Goal: Information Seeking & Learning: Find specific fact

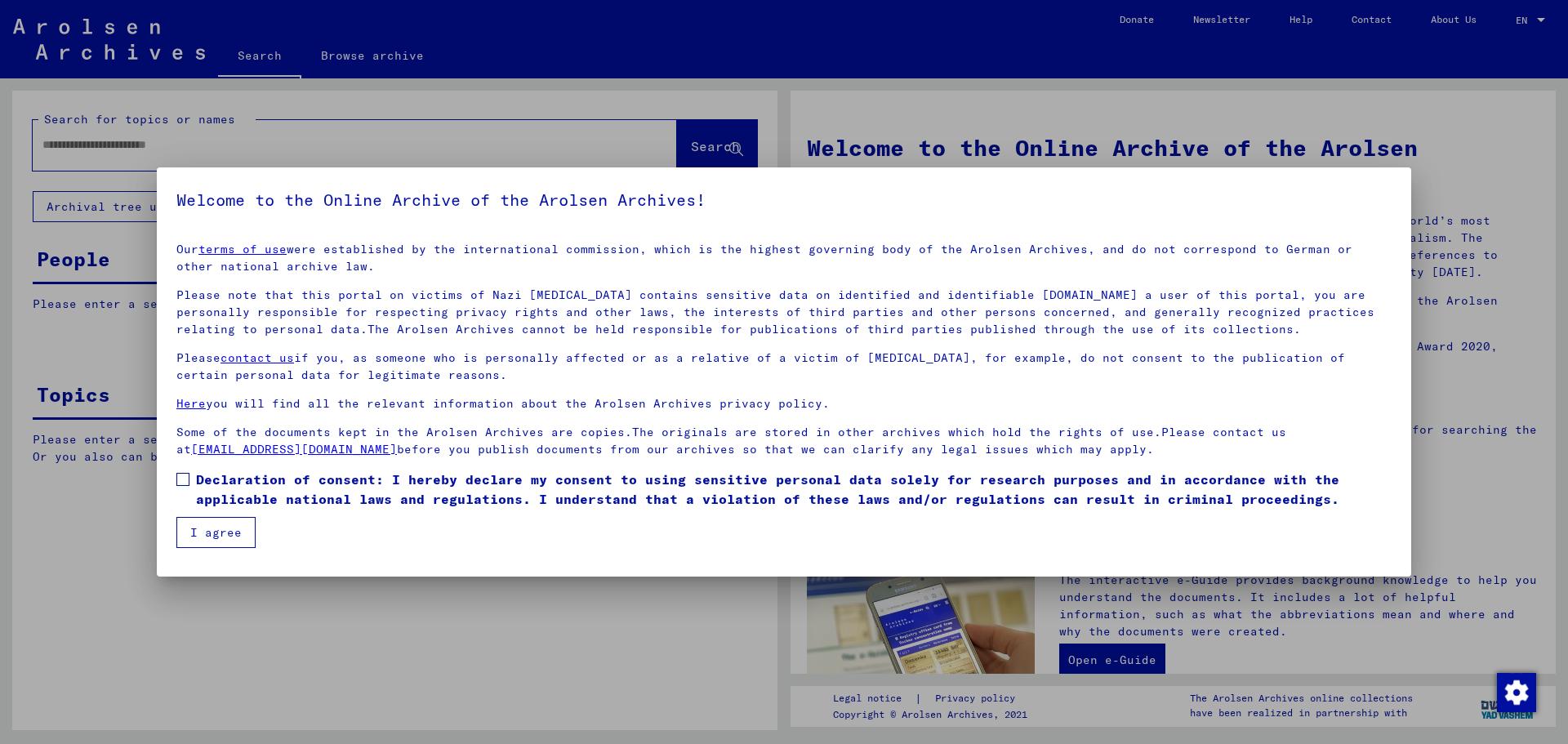
click at [190, 476] on label "Declaration of consent: I hereby declare my consent to using sensitive personal…" at bounding box center [784, 489] width 1215 height 39
click at [202, 520] on button "I agree" at bounding box center [216, 531] width 79 height 31
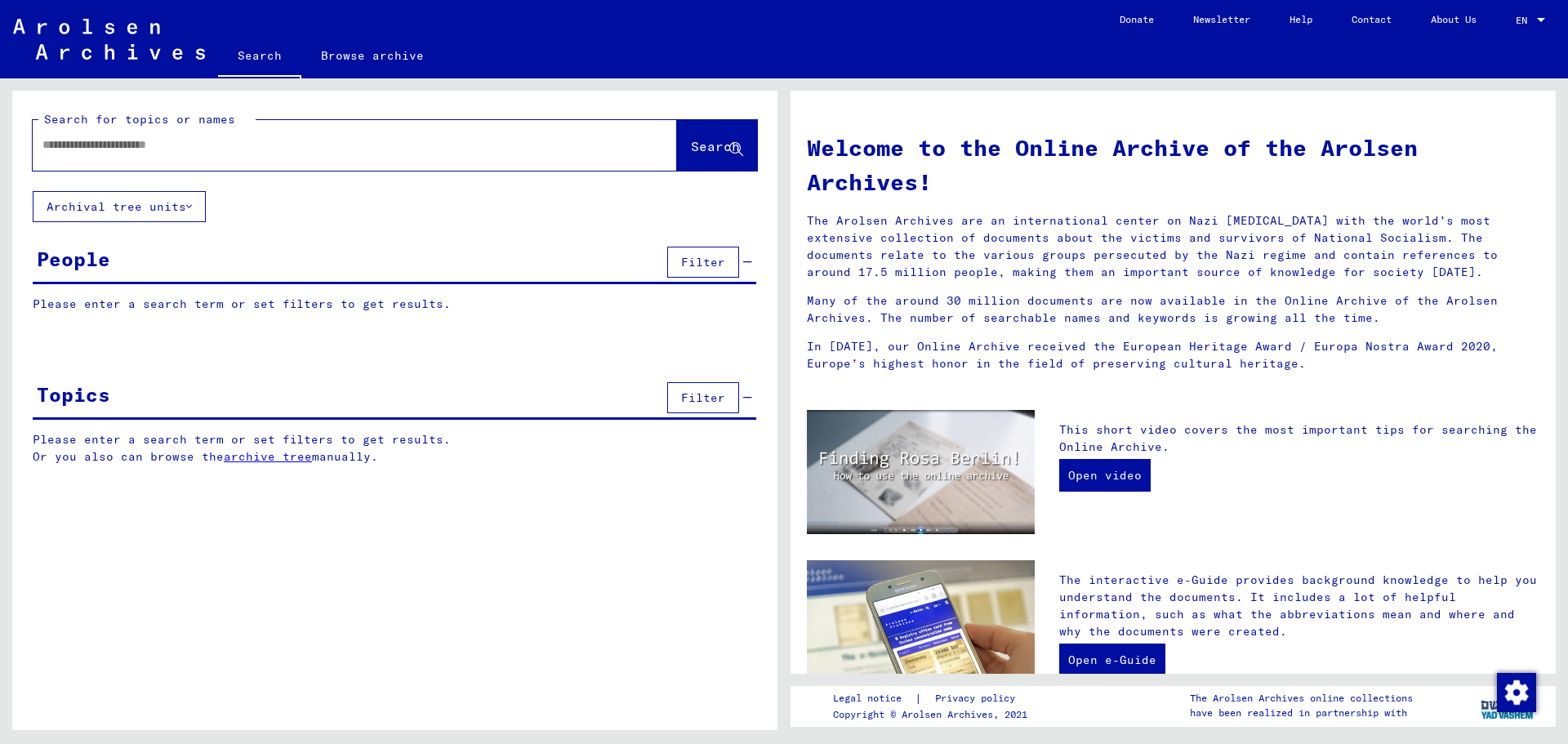
click at [300, 150] on input "text" at bounding box center [335, 145] width 585 height 17
click at [404, 146] on input "text" at bounding box center [335, 145] width 585 height 17
type input "**********"
click at [678, 164] on button "Search" at bounding box center [717, 145] width 80 height 50
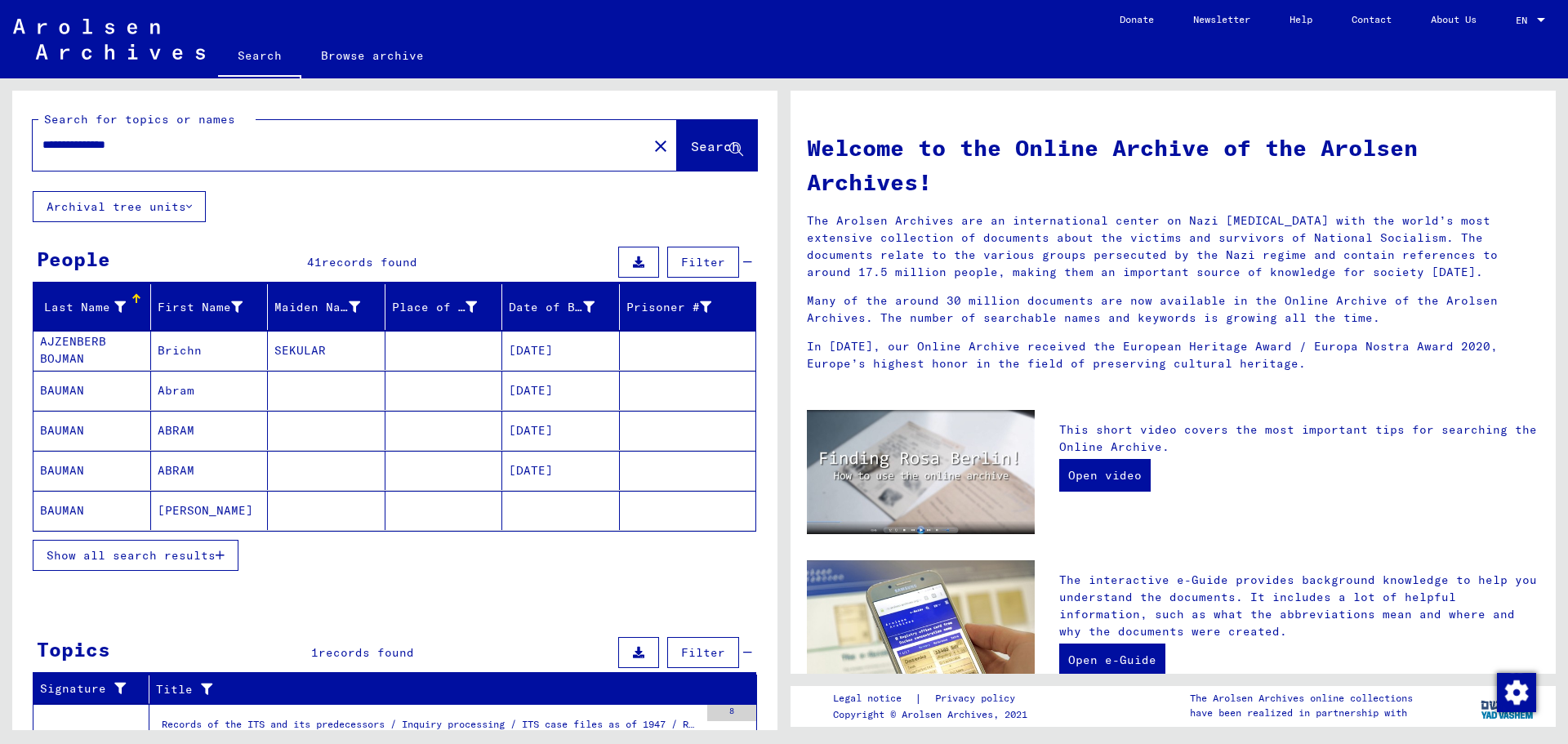
click at [198, 562] on span "Show all search results" at bounding box center [131, 555] width 169 height 15
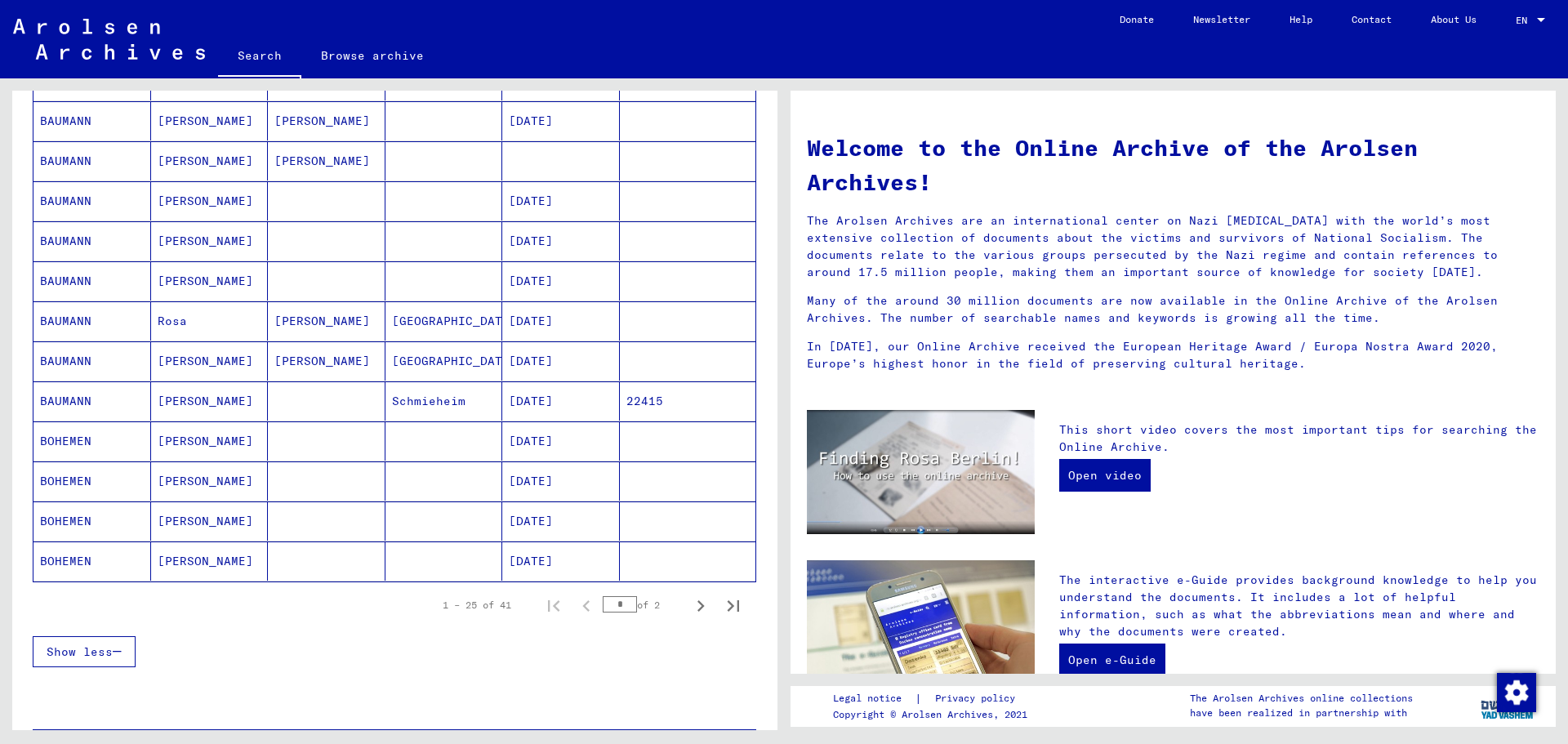
scroll to position [816, 0]
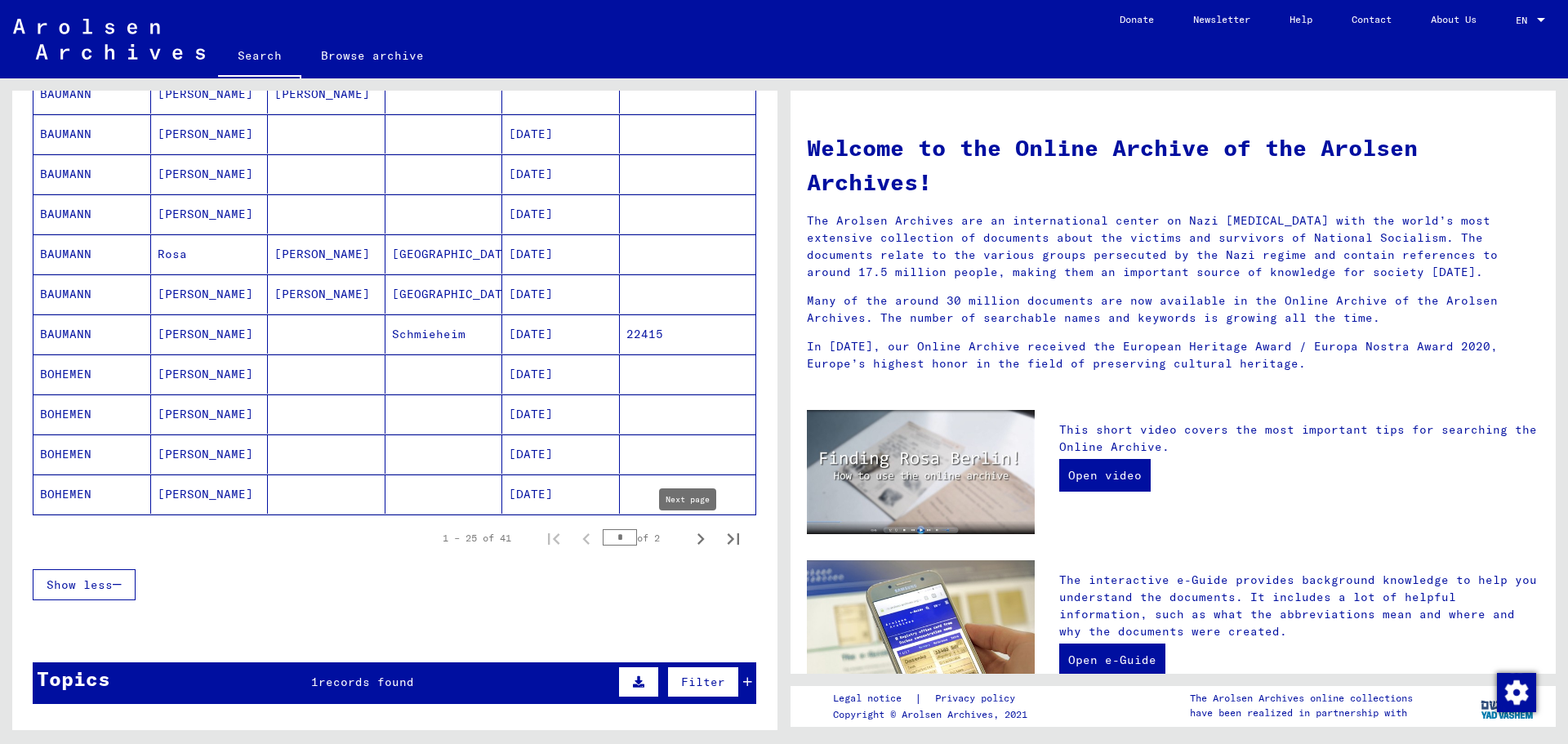
click at [698, 542] on icon "Next page" at bounding box center [701, 539] width 7 height 11
type input "*"
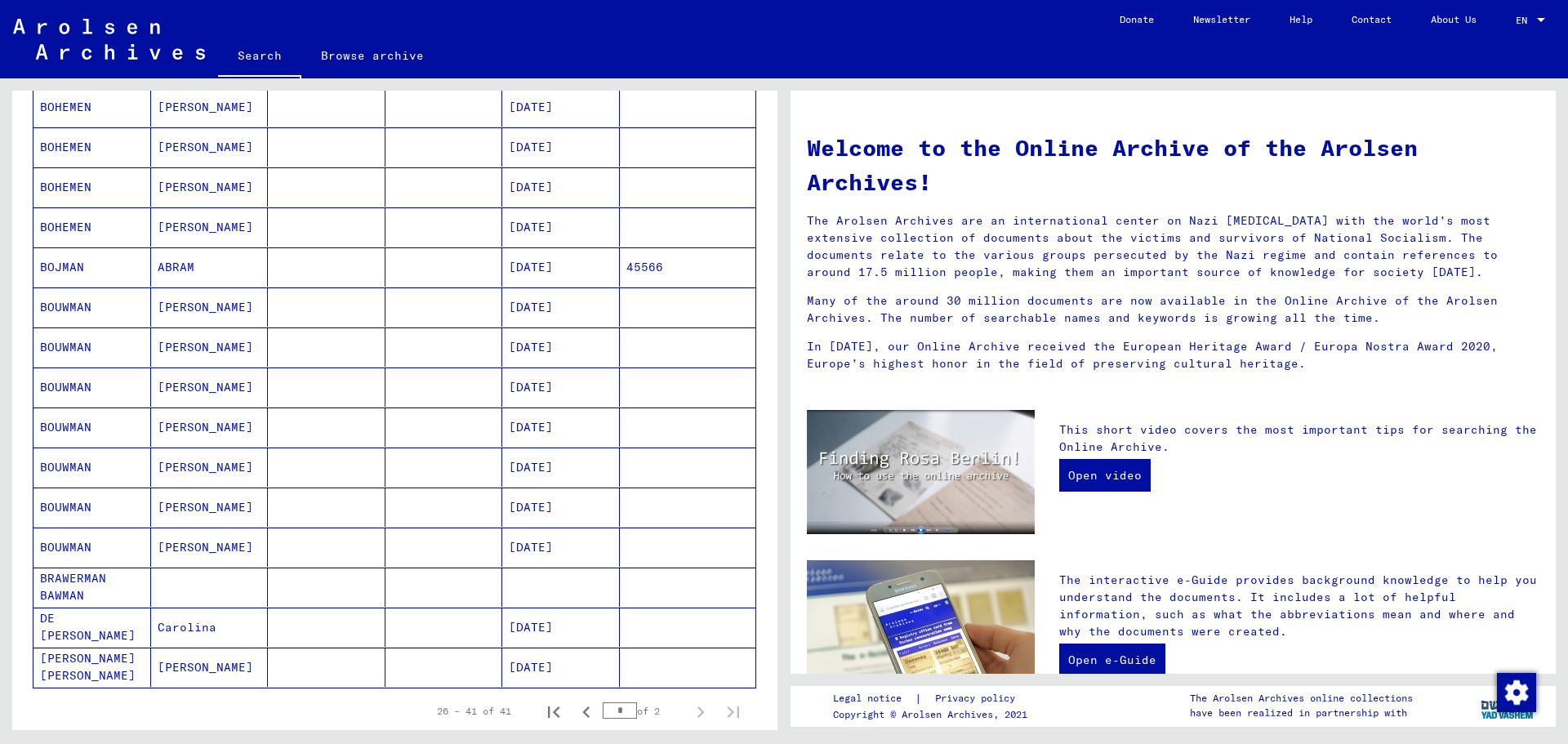
scroll to position [244, 0]
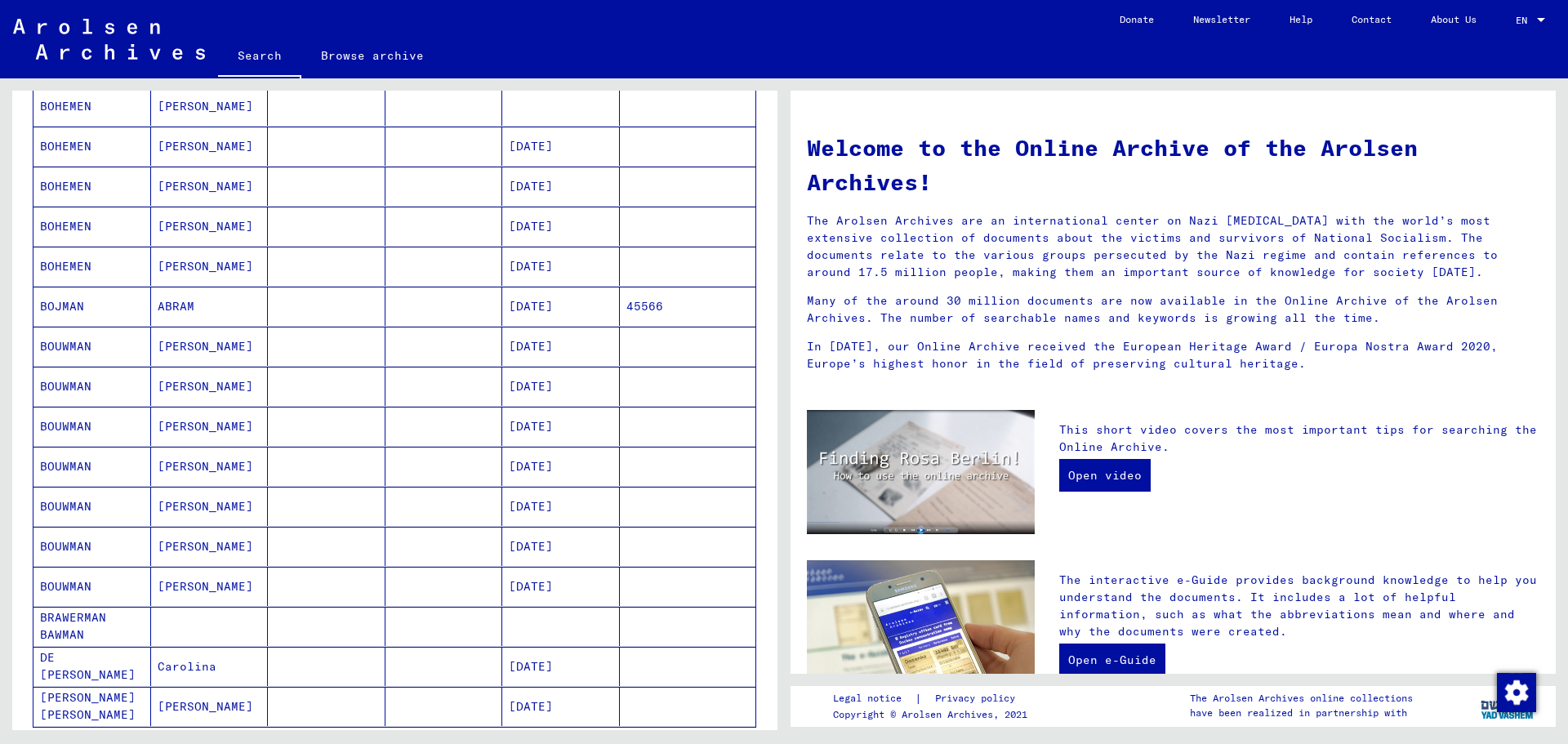
click at [185, 506] on mat-cell "[PERSON_NAME]" at bounding box center [210, 506] width 118 height 39
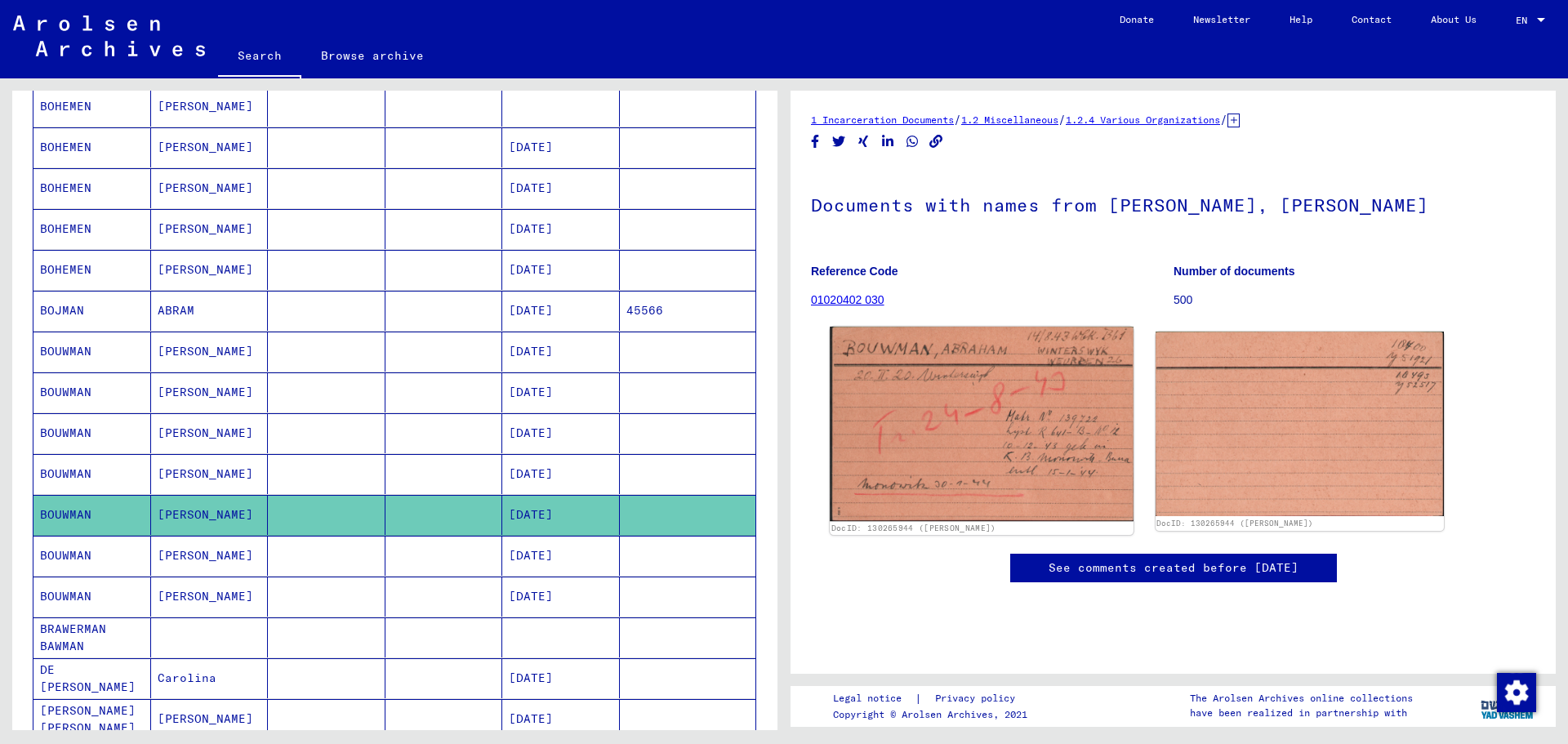
click at [908, 444] on img at bounding box center [981, 424] width 303 height 194
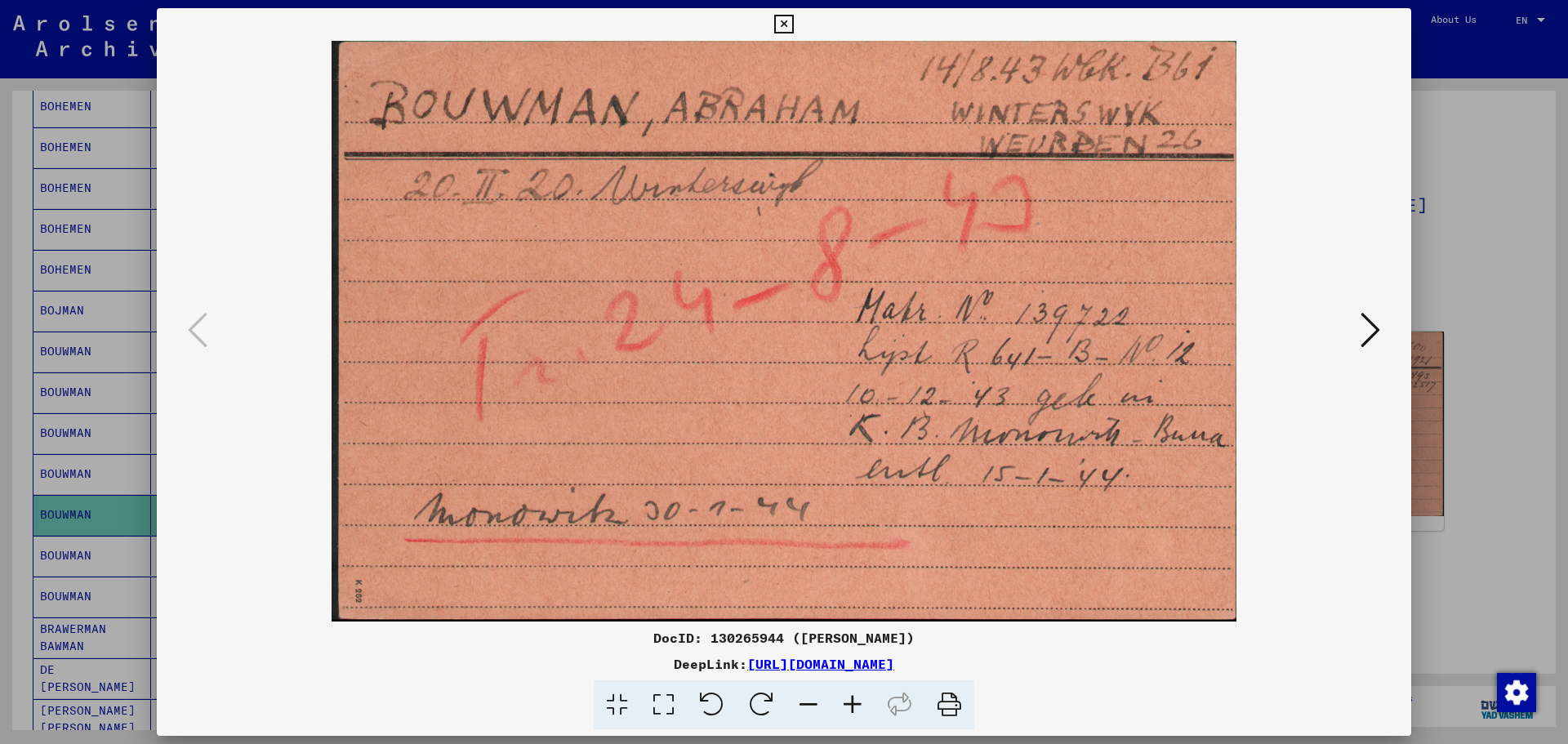
click at [1366, 330] on icon at bounding box center [1369, 330] width 20 height 39
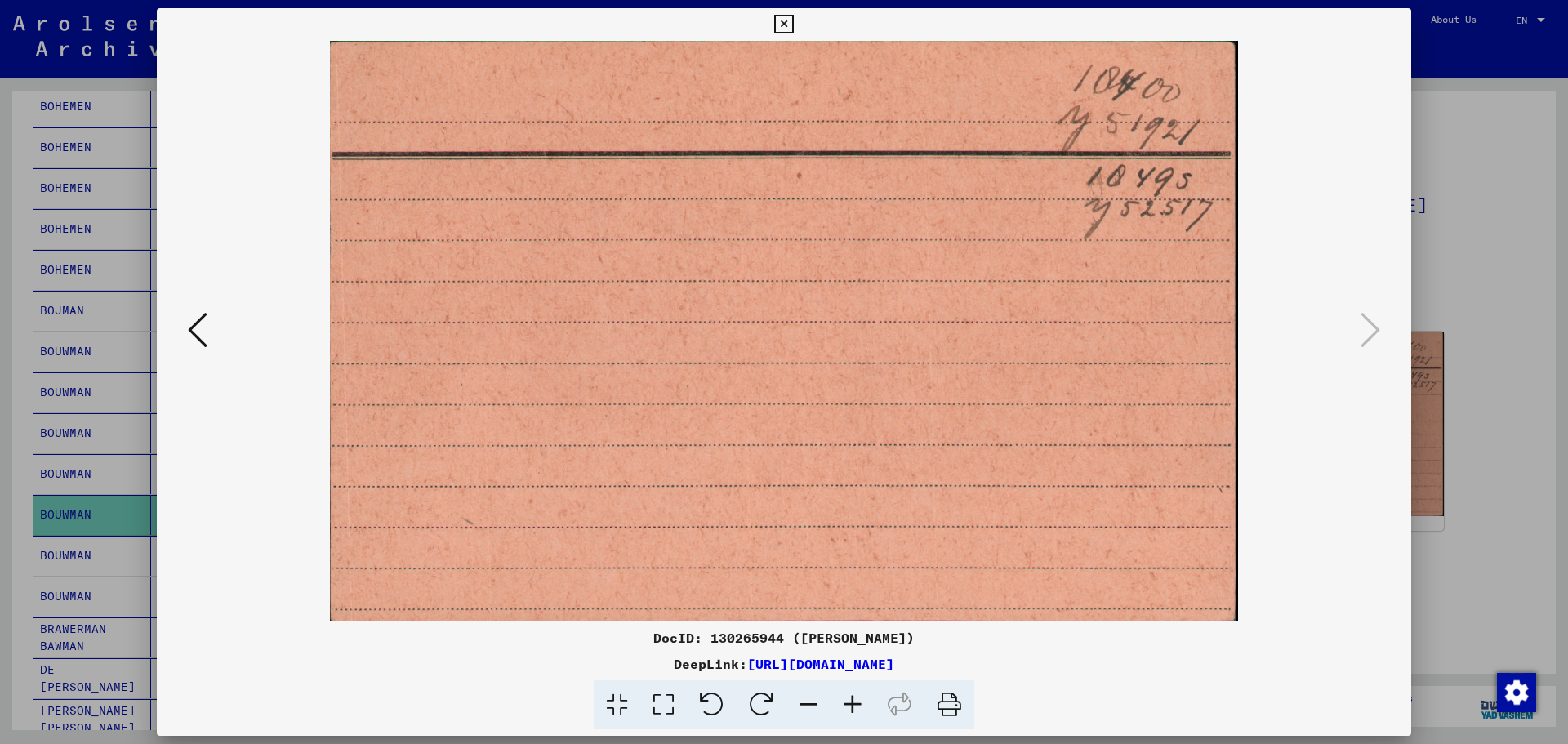
click at [199, 335] on icon at bounding box center [197, 330] width 20 height 39
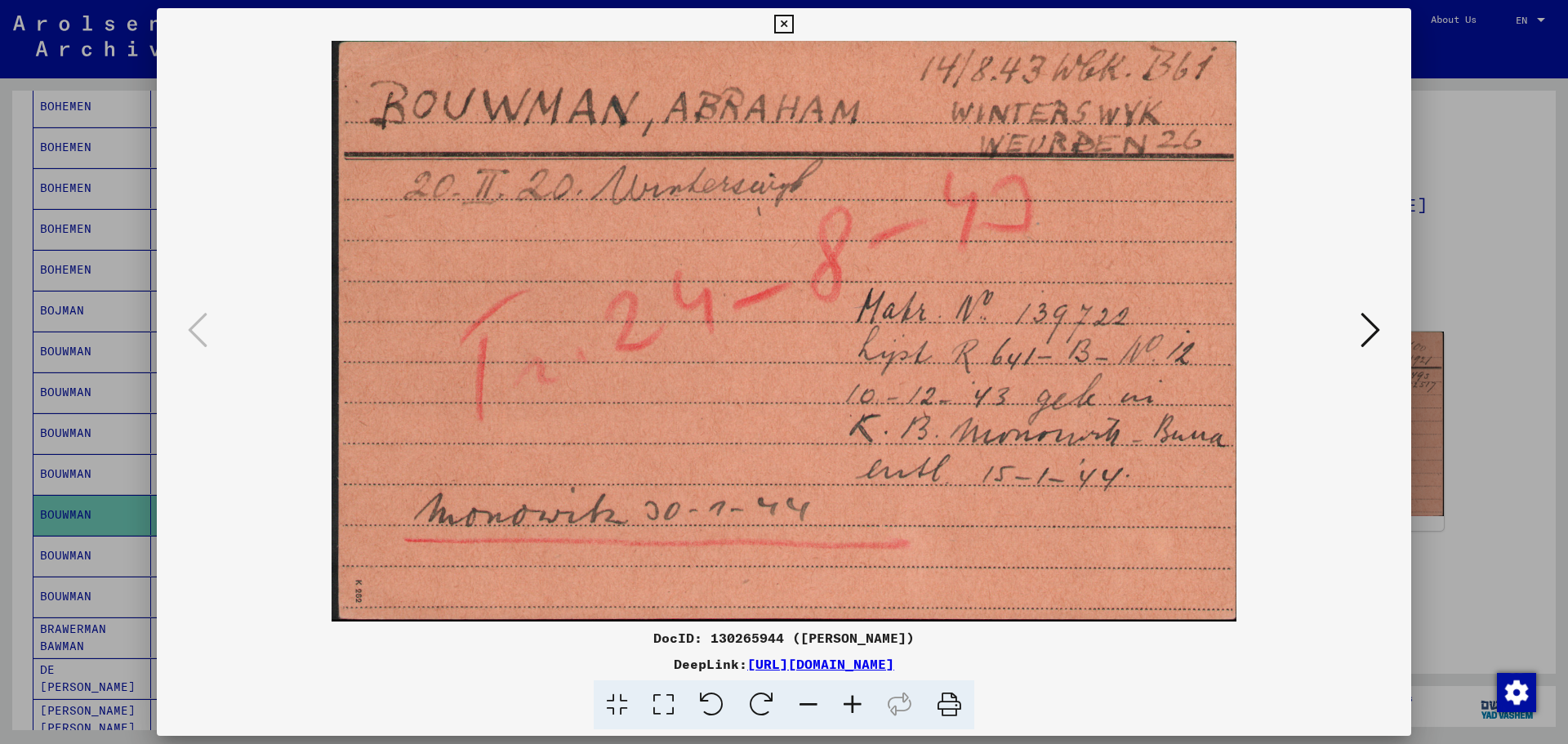
click at [782, 23] on icon at bounding box center [783, 24] width 19 height 20
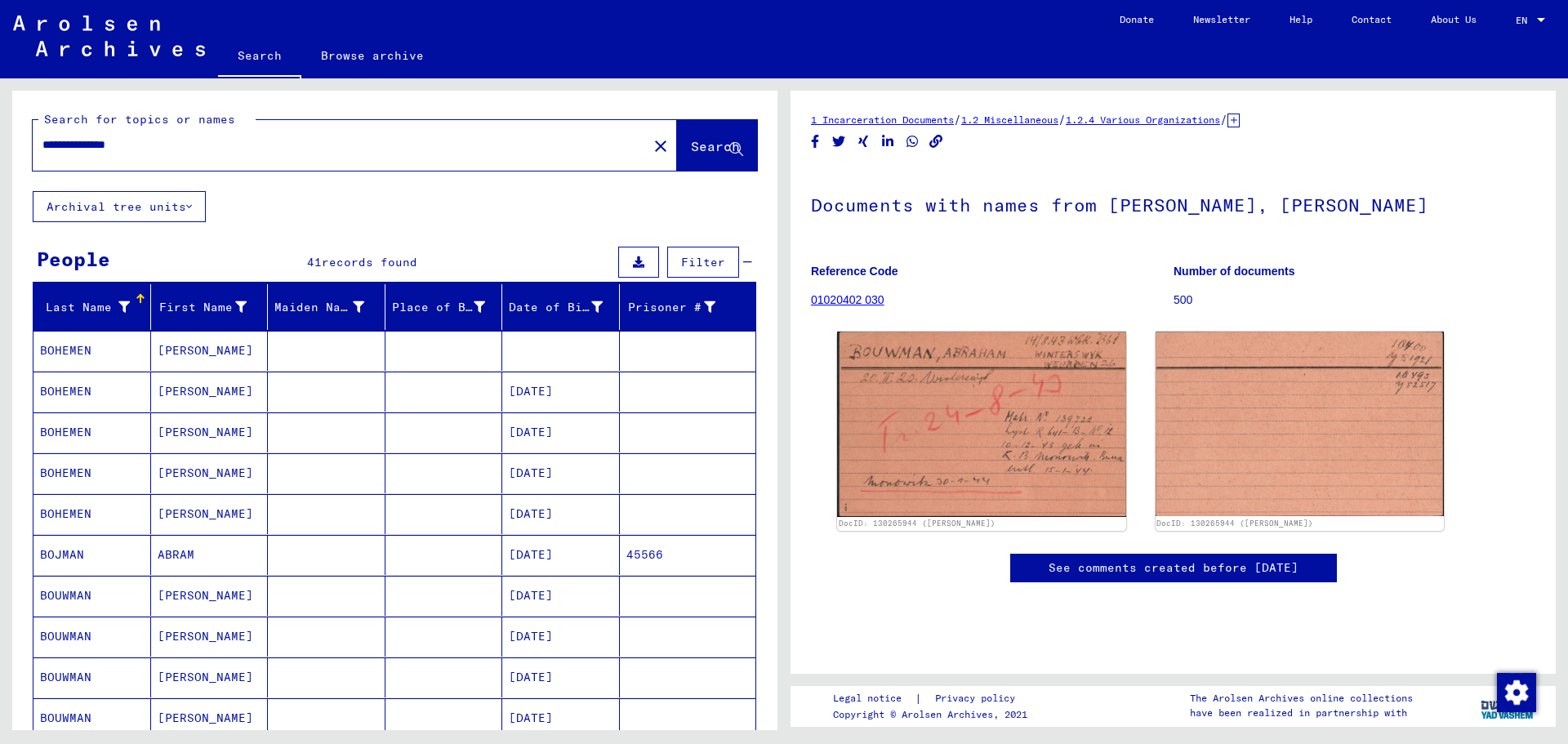
click at [299, 150] on input "**********" at bounding box center [340, 145] width 595 height 17
type input "*"
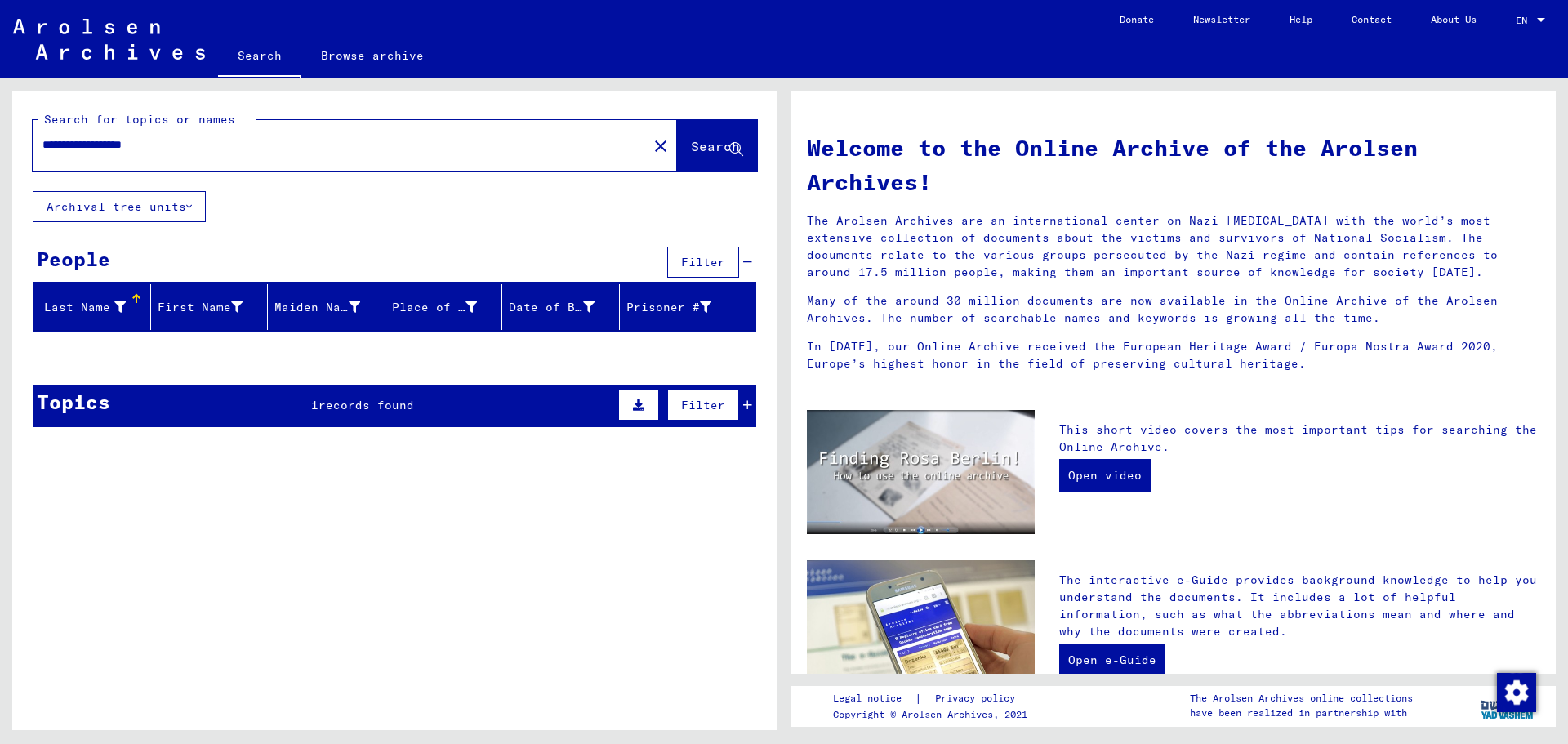
click at [311, 151] on input "**********" at bounding box center [335, 145] width 585 height 17
type input "**********"
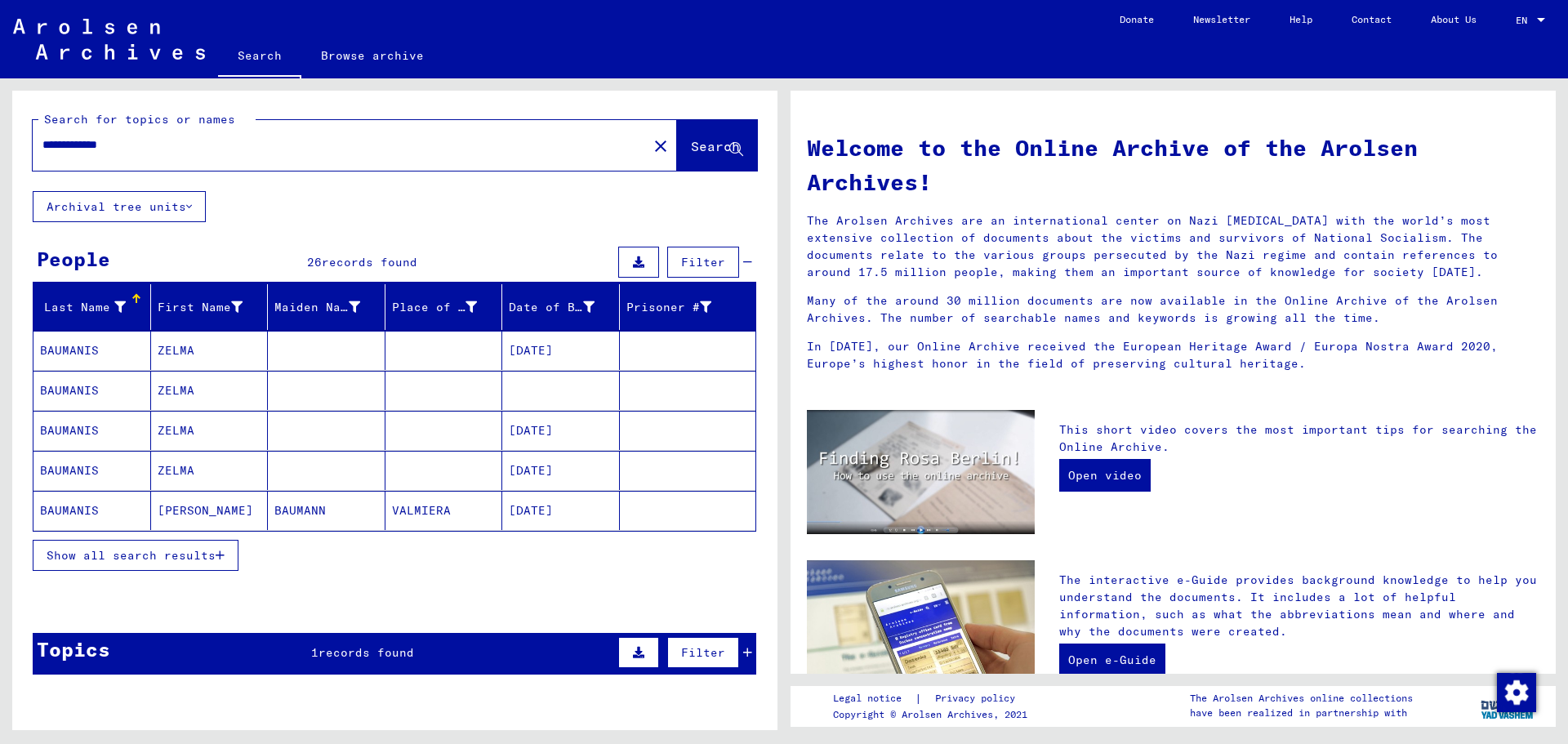
click at [202, 555] on span "Show all search results" at bounding box center [131, 555] width 169 height 15
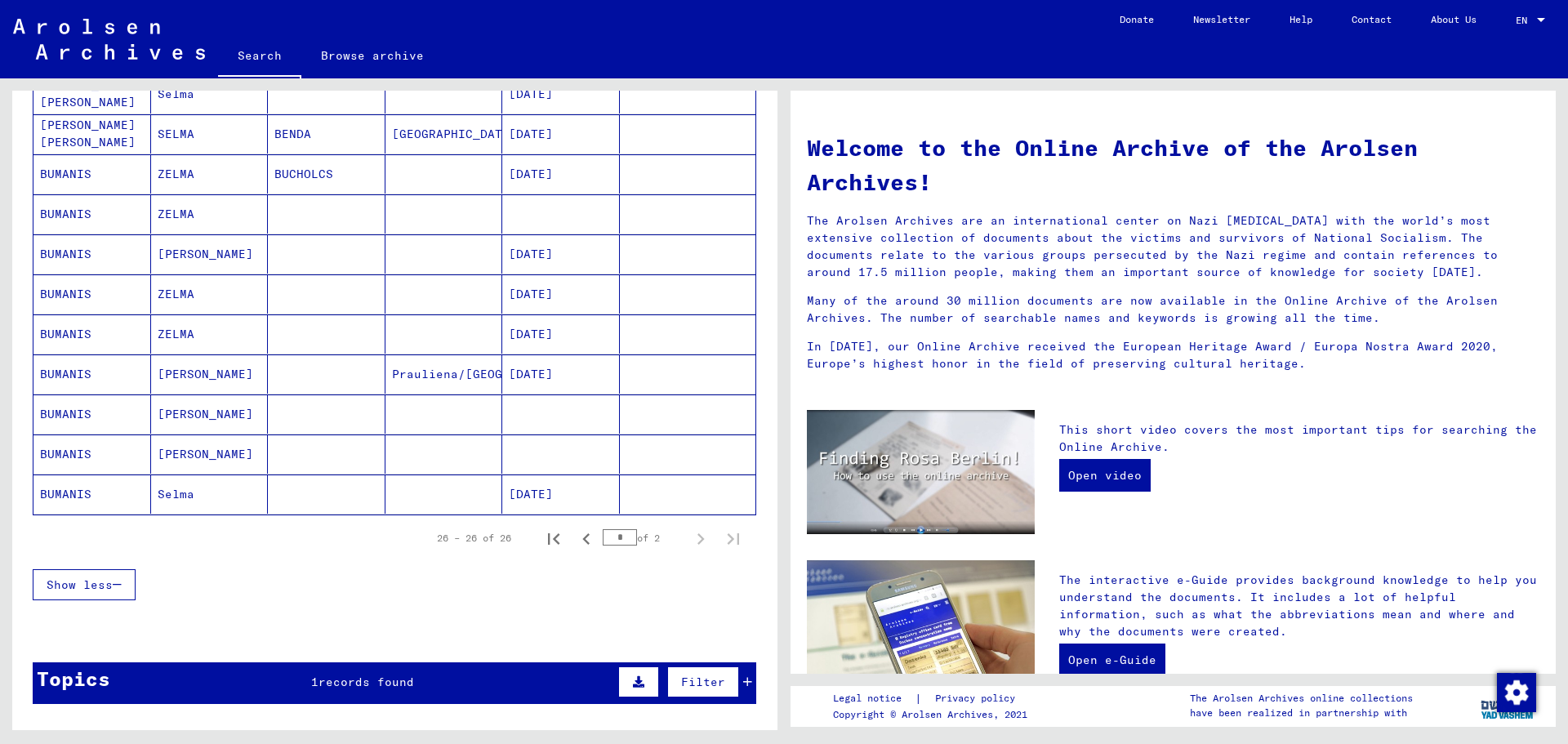
scroll to position [931, 0]
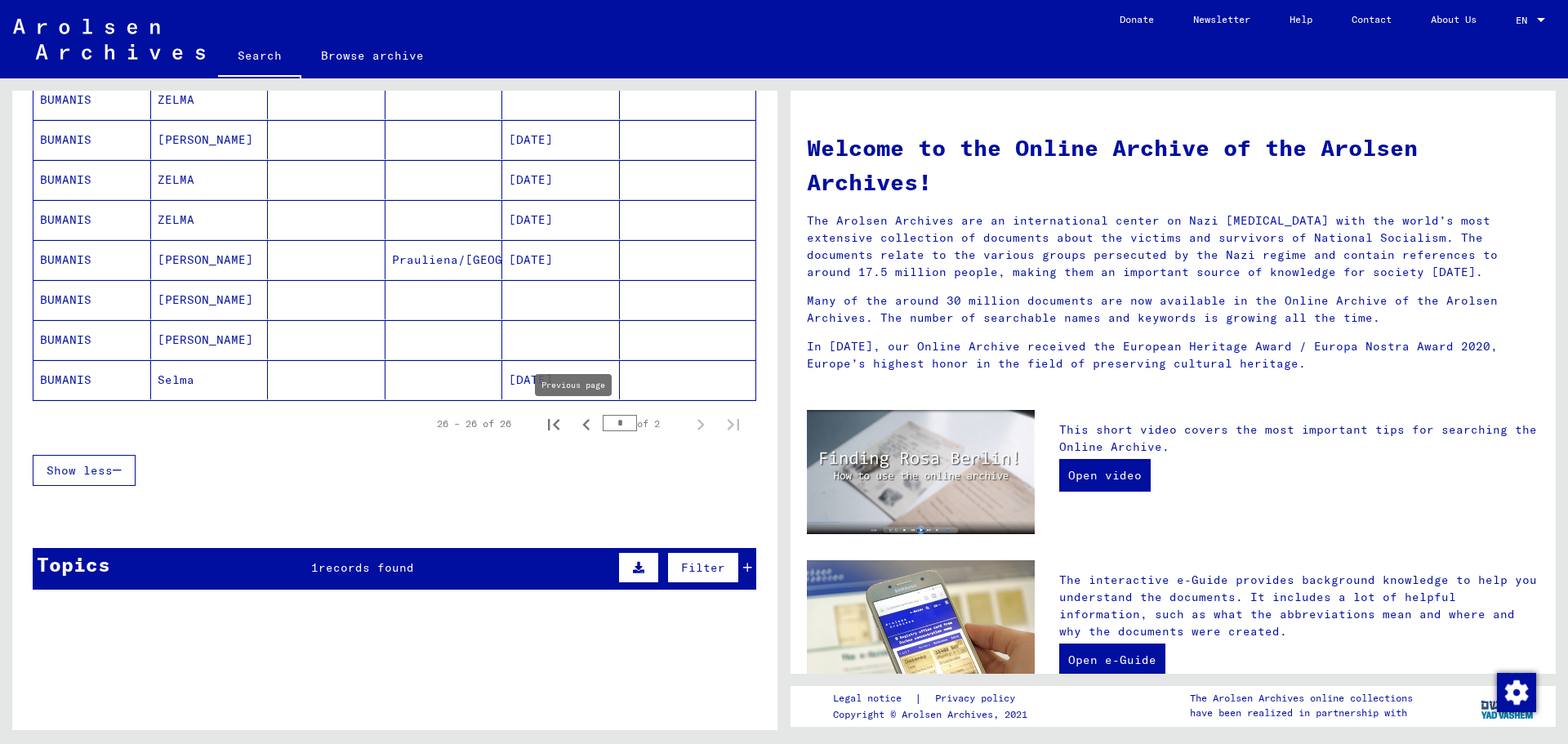
click at [580, 428] on icon "Previous page" at bounding box center [586, 424] width 23 height 23
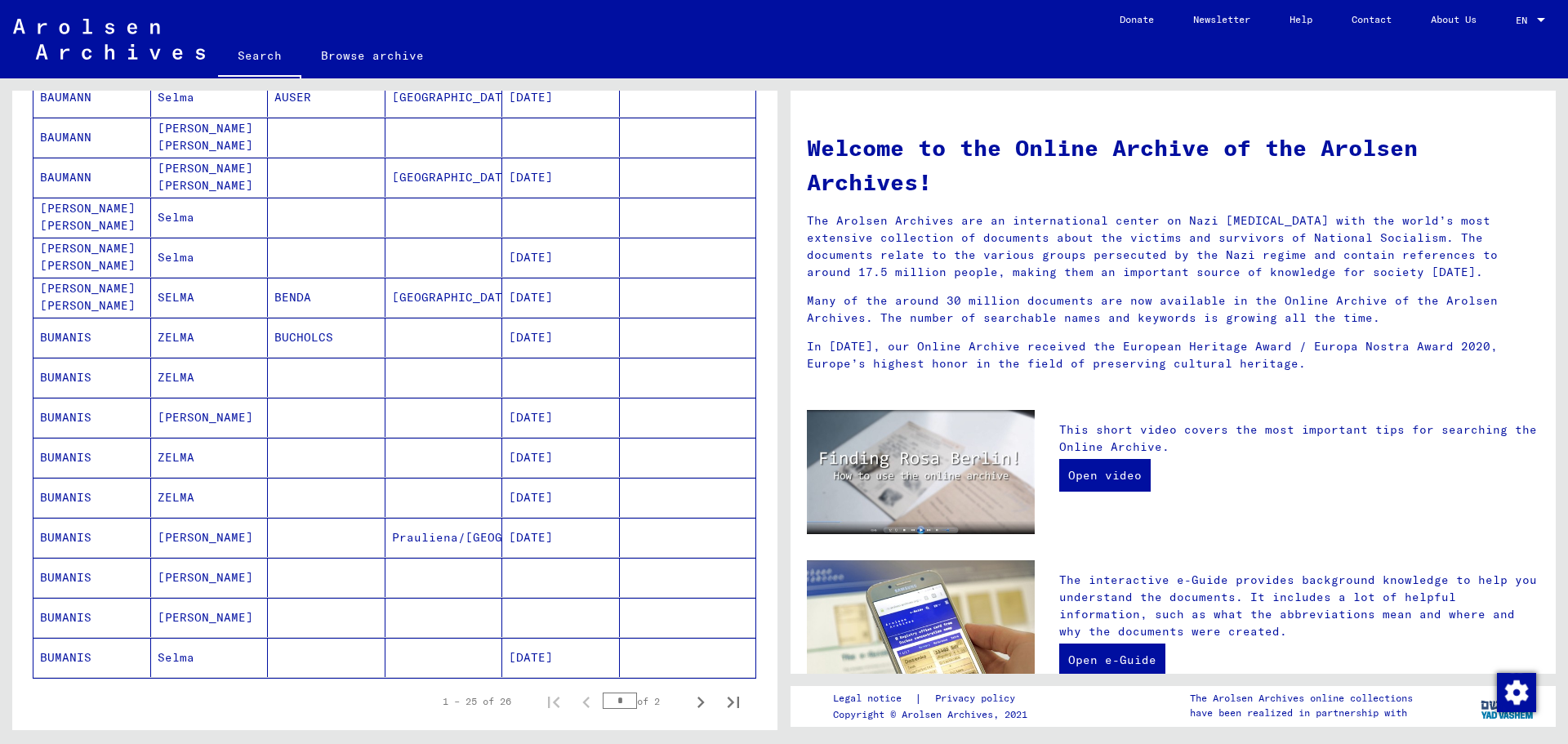
scroll to position [816, 0]
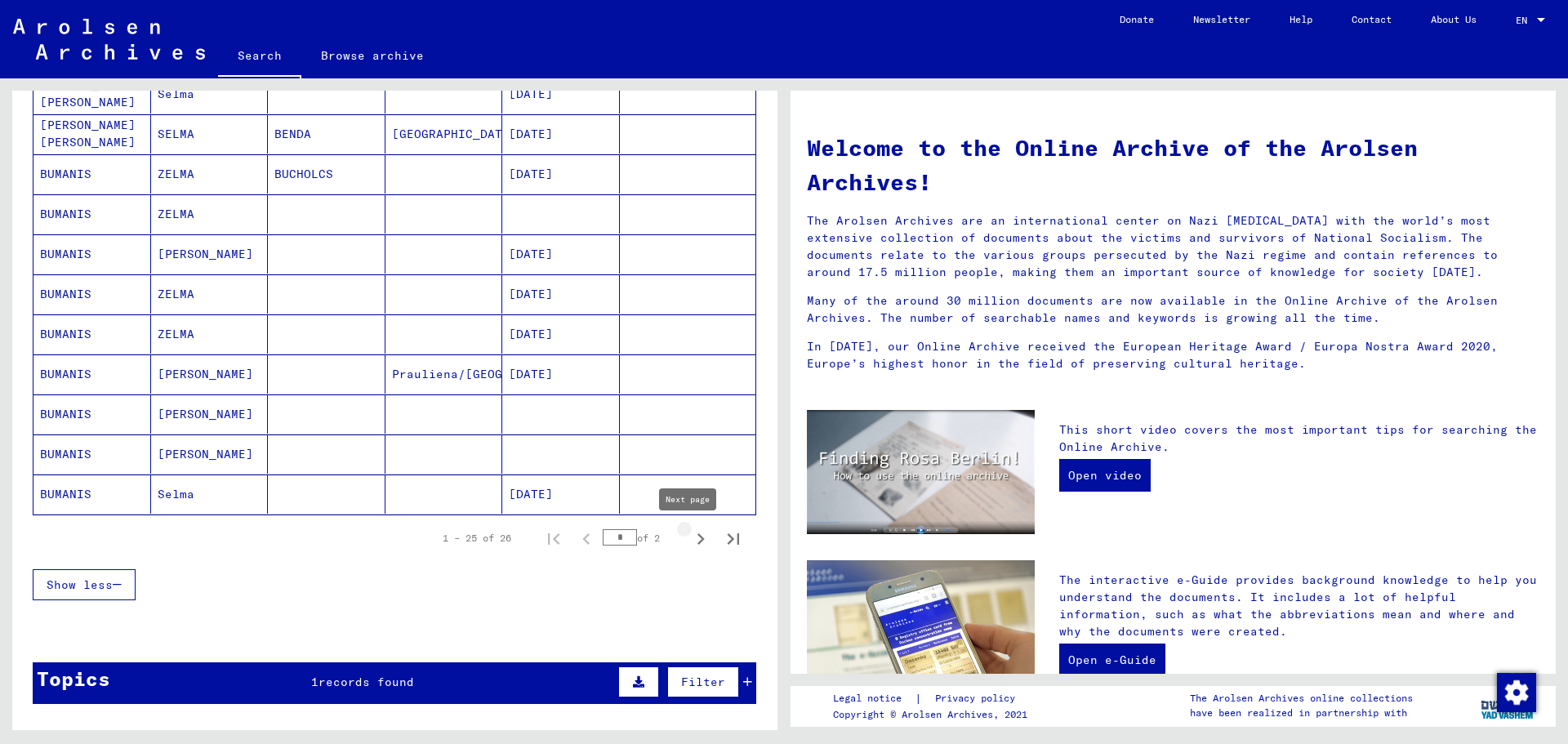
click at [698, 539] on icon "Next page" at bounding box center [701, 539] width 7 height 11
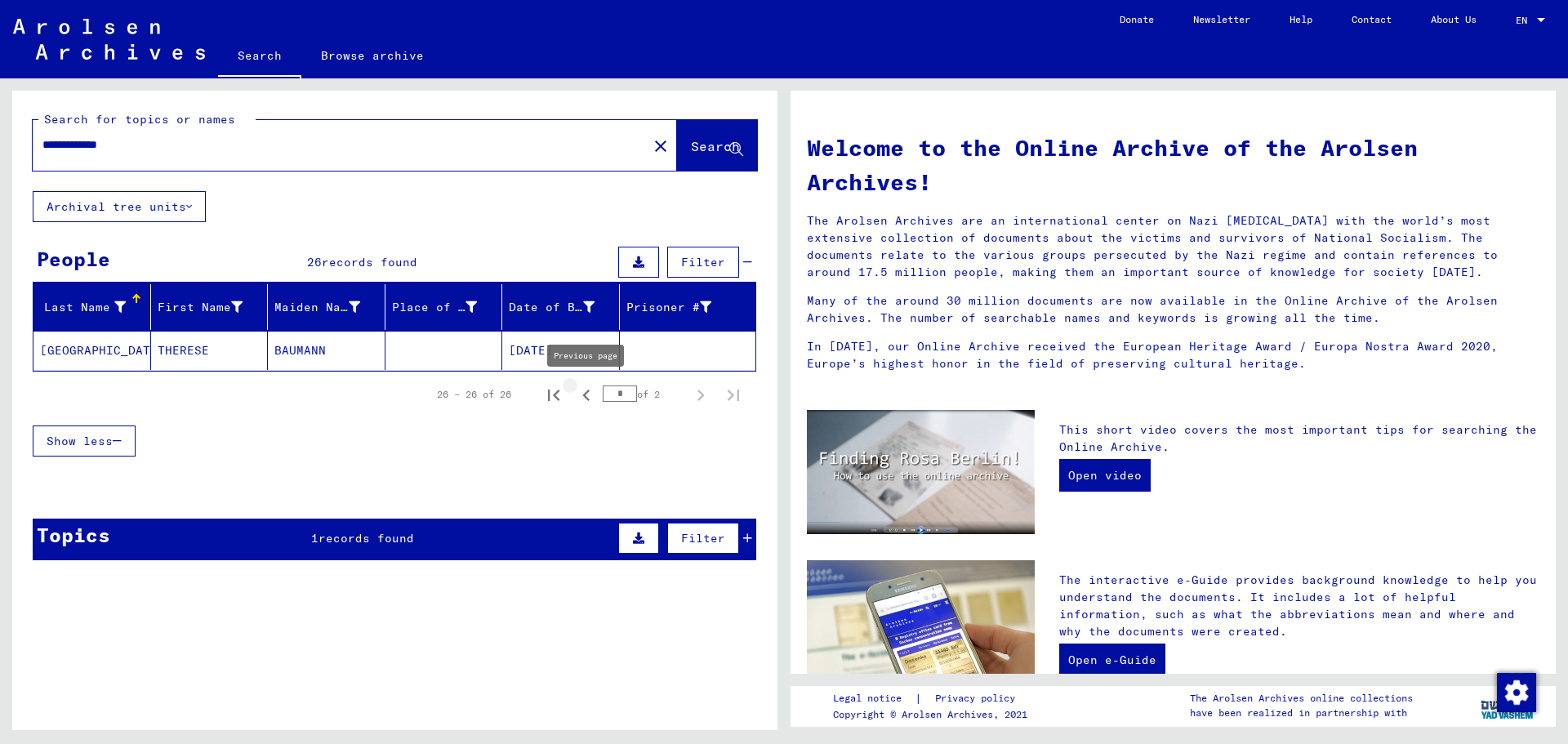
click at [589, 399] on icon "Previous page" at bounding box center [586, 395] width 7 height 11
type input "*"
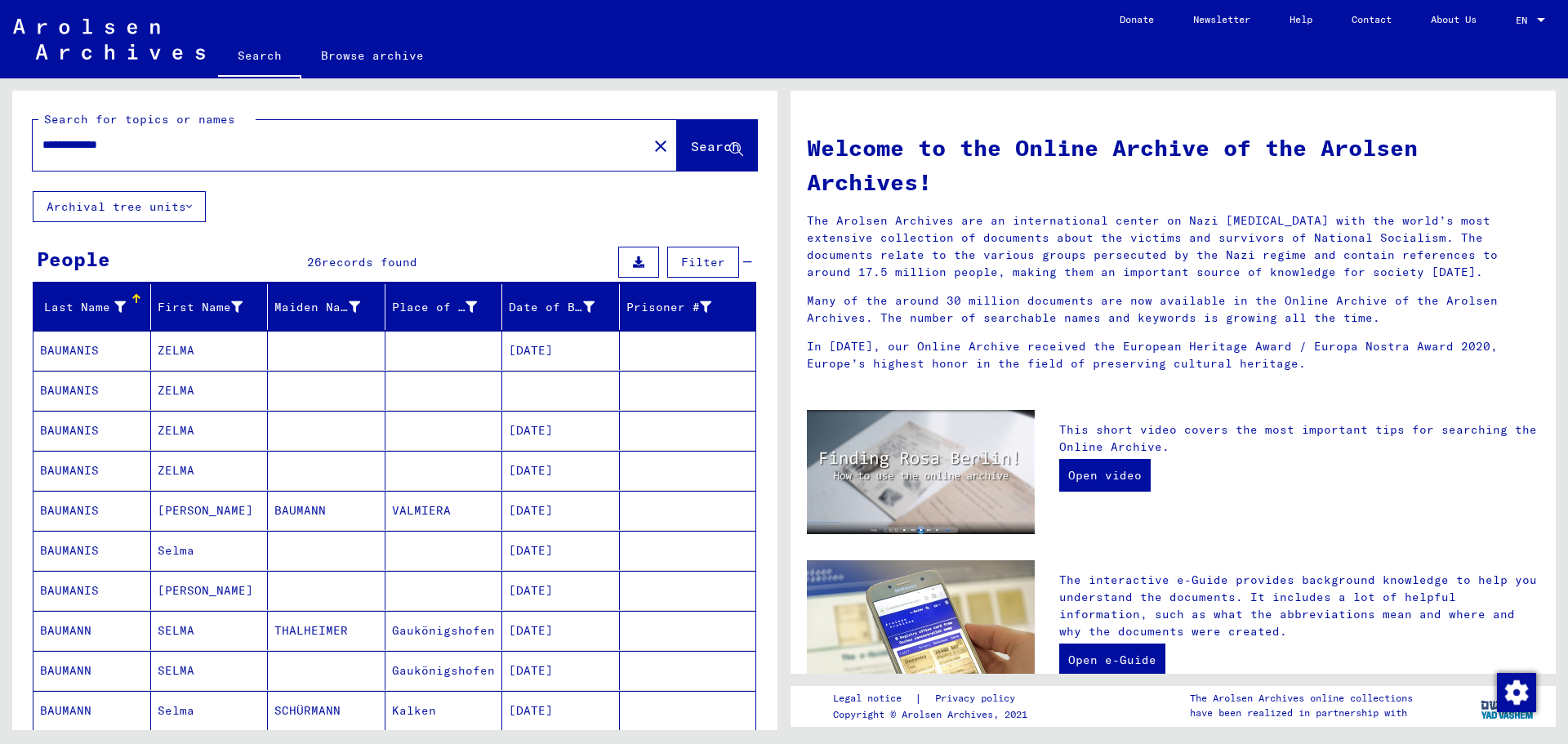
click at [425, 145] on input "**********" at bounding box center [335, 145] width 585 height 17
type input "**********"
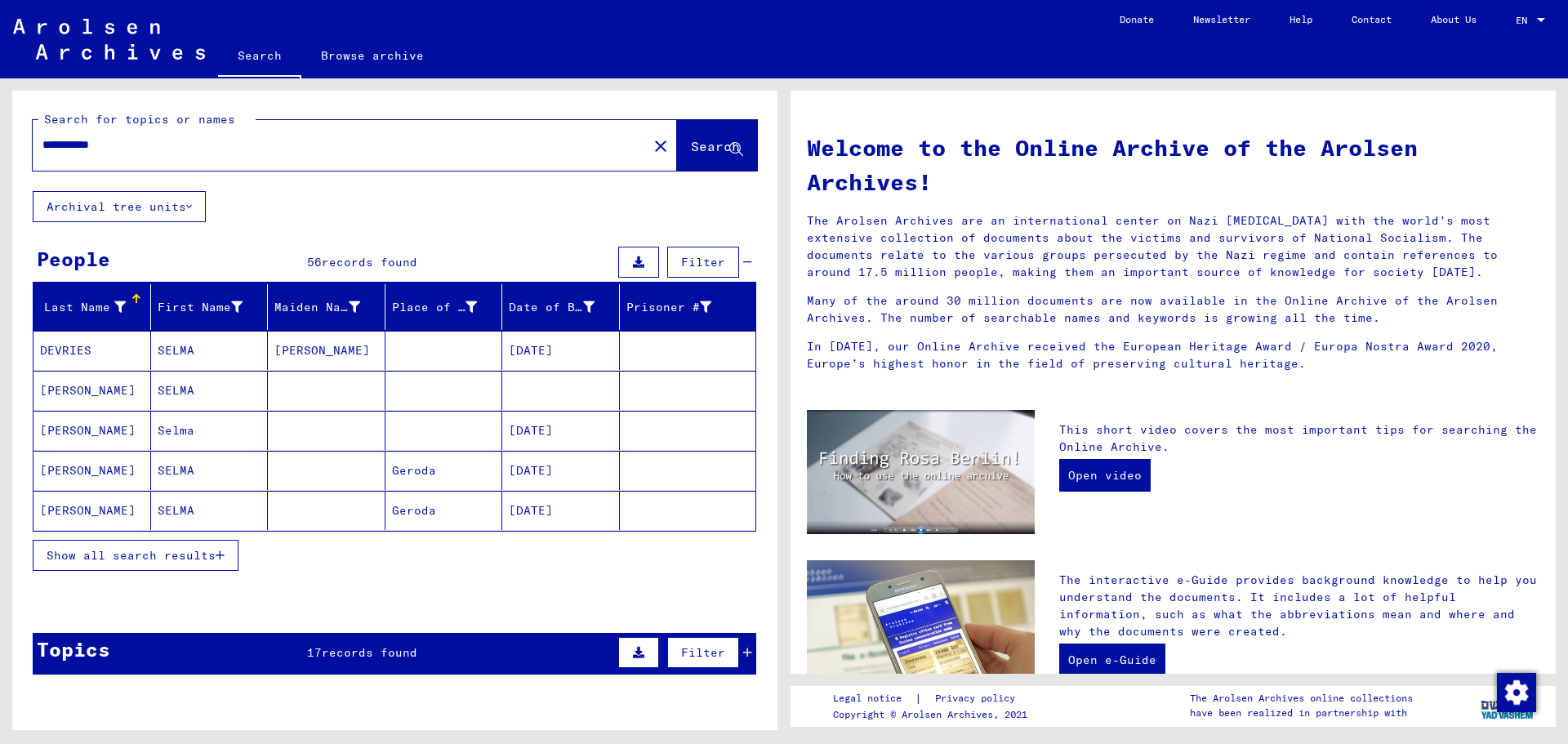
click at [197, 558] on span "Show all search results" at bounding box center [131, 555] width 169 height 15
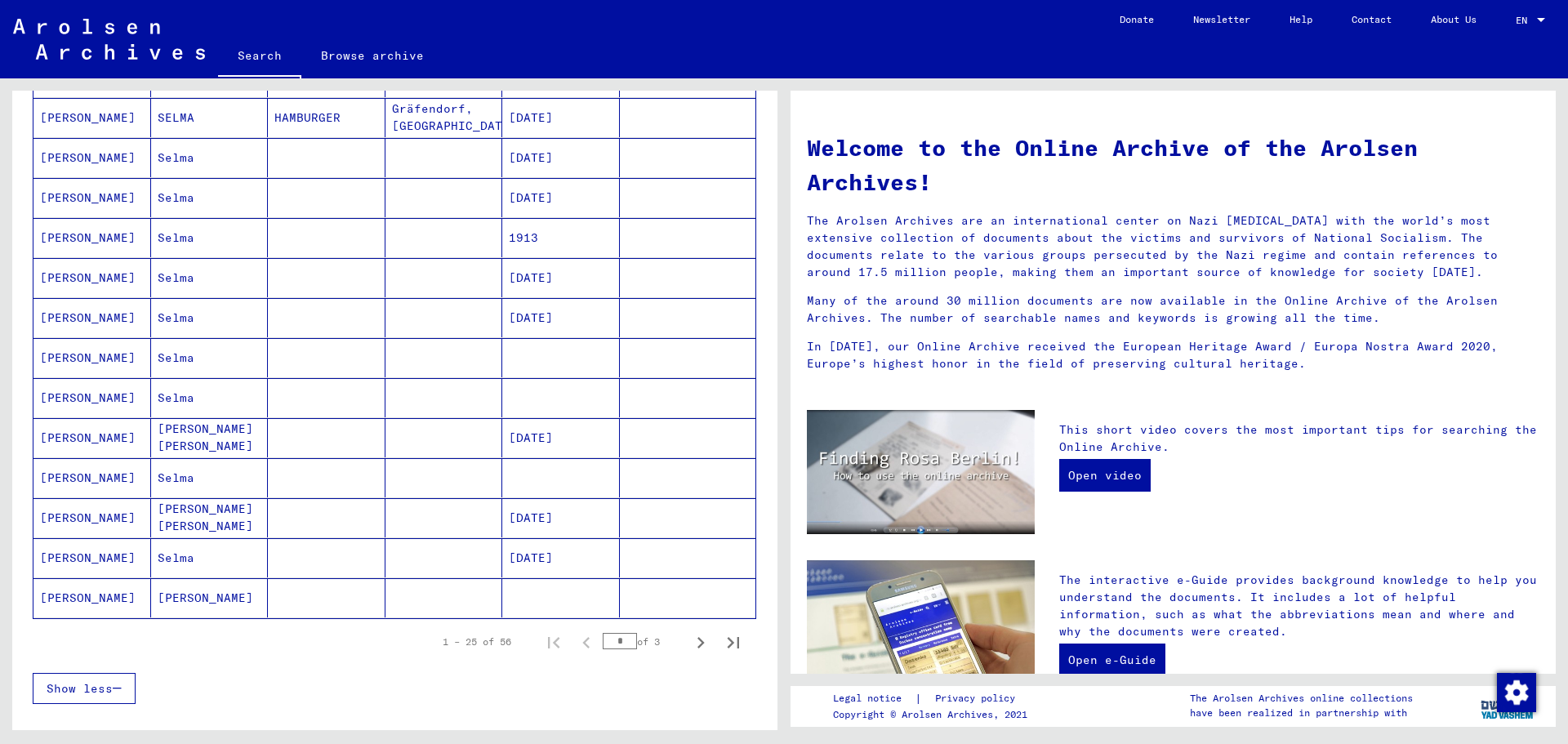
scroll to position [816, 0]
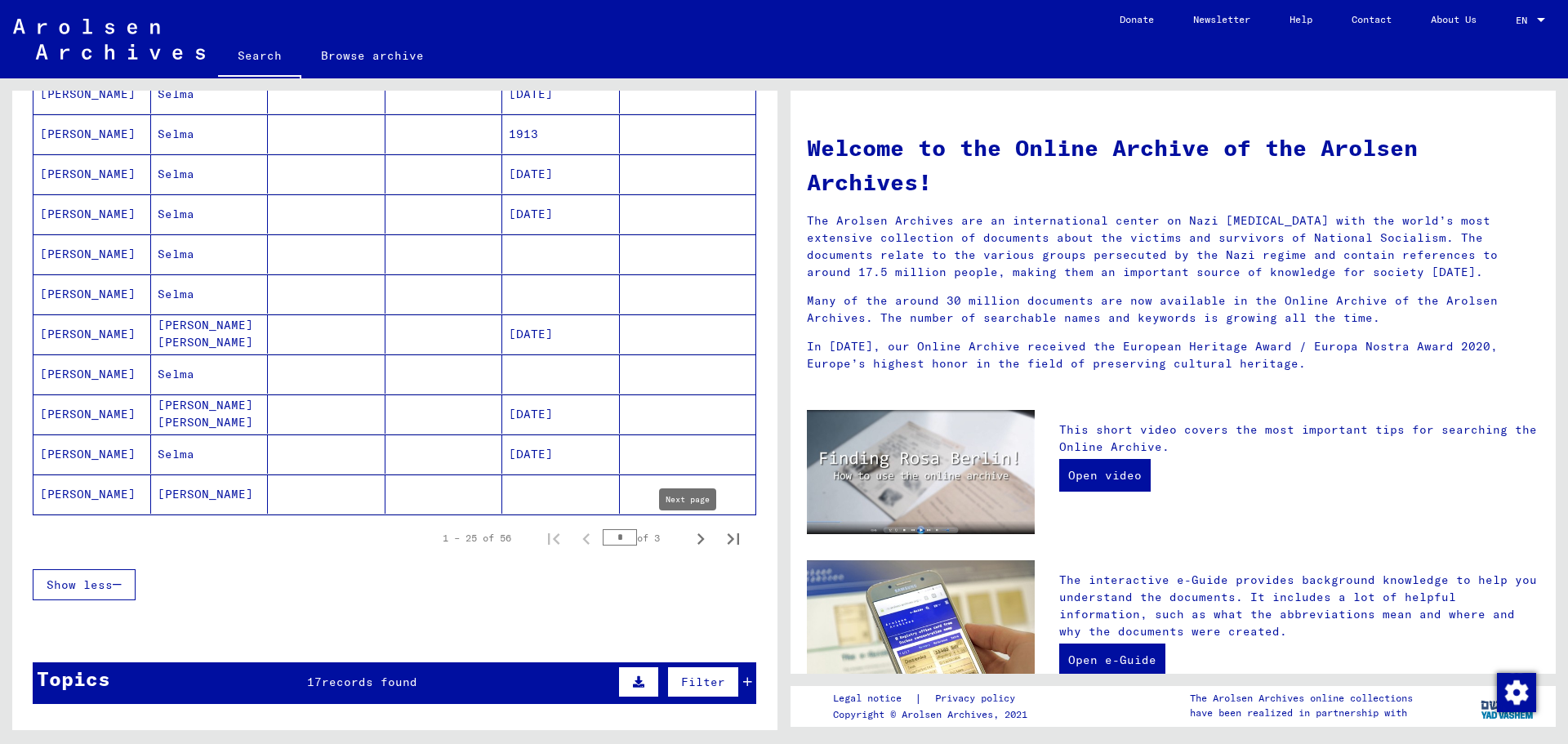
click at [689, 537] on icon "Next page" at bounding box center [700, 539] width 23 height 23
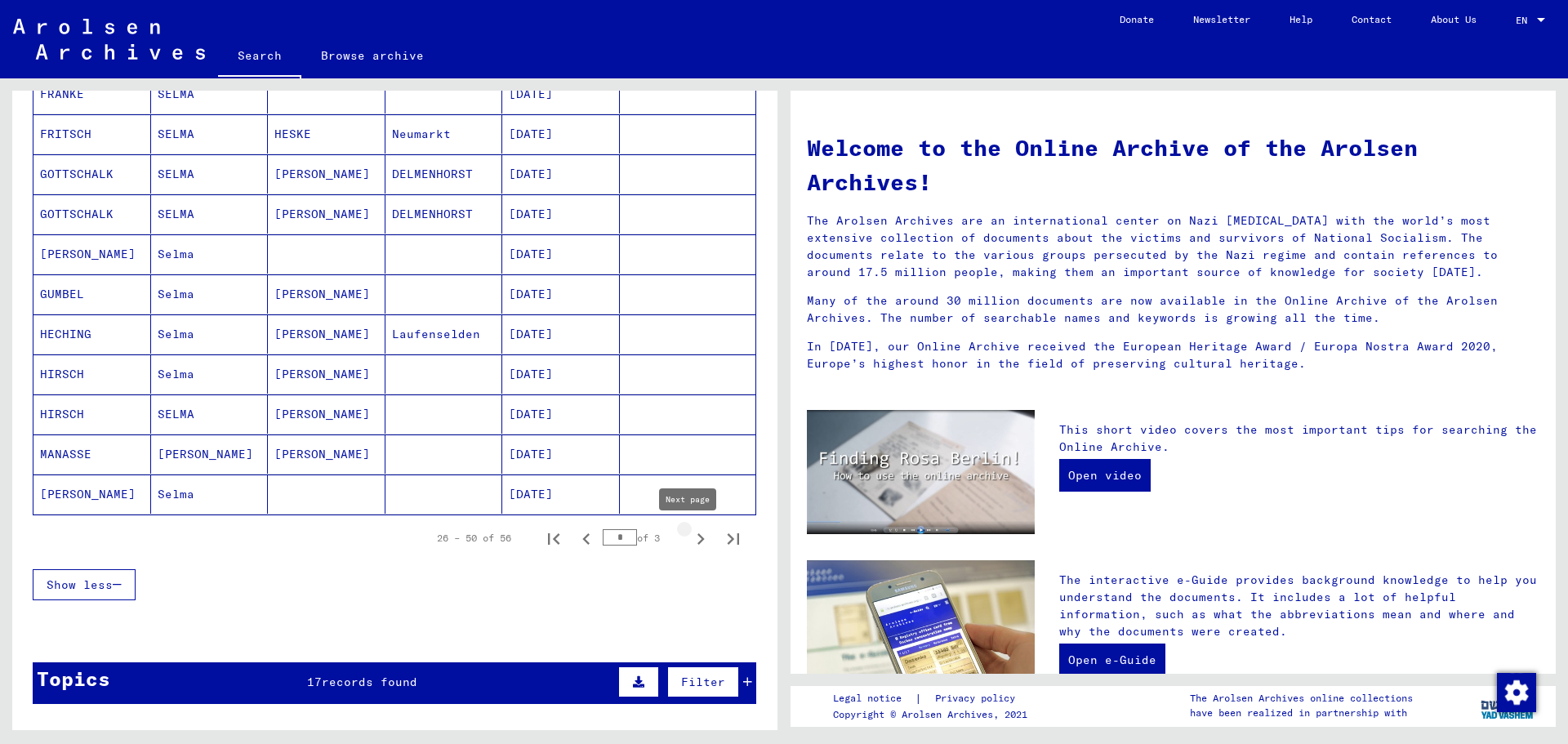
click at [689, 540] on icon "Next page" at bounding box center [700, 539] width 23 height 23
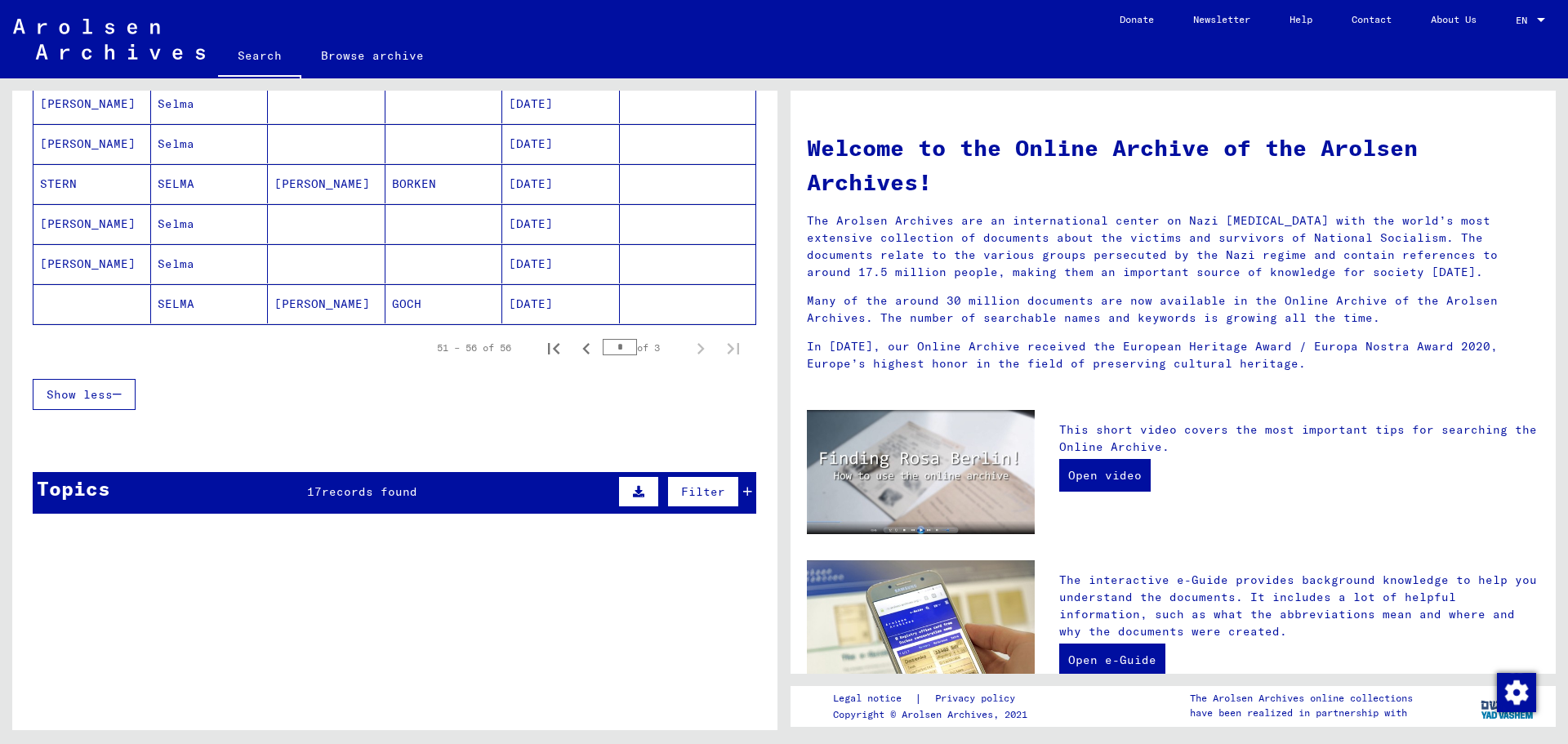
scroll to position [145, 0]
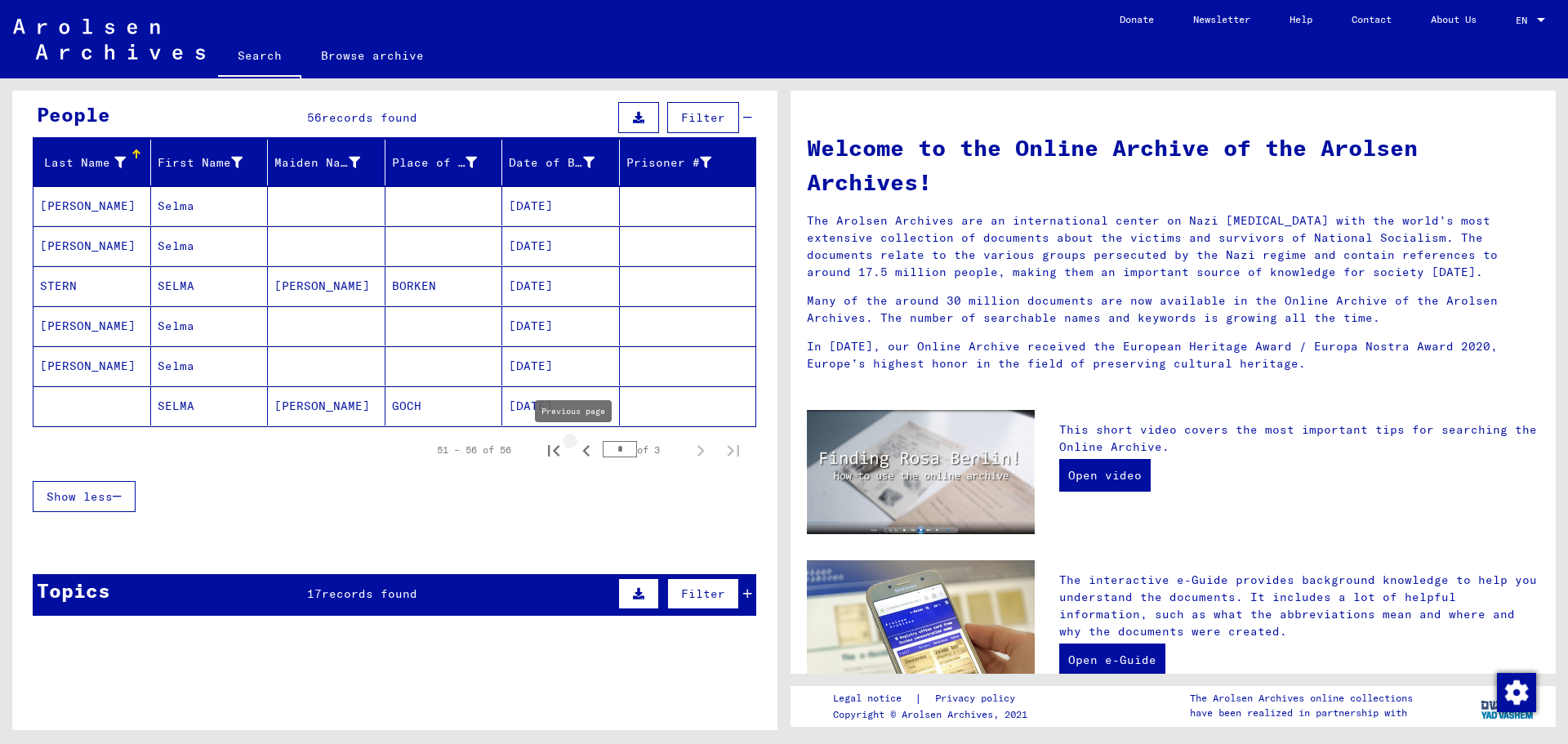
click at [575, 455] on icon "Previous page" at bounding box center [586, 450] width 23 height 23
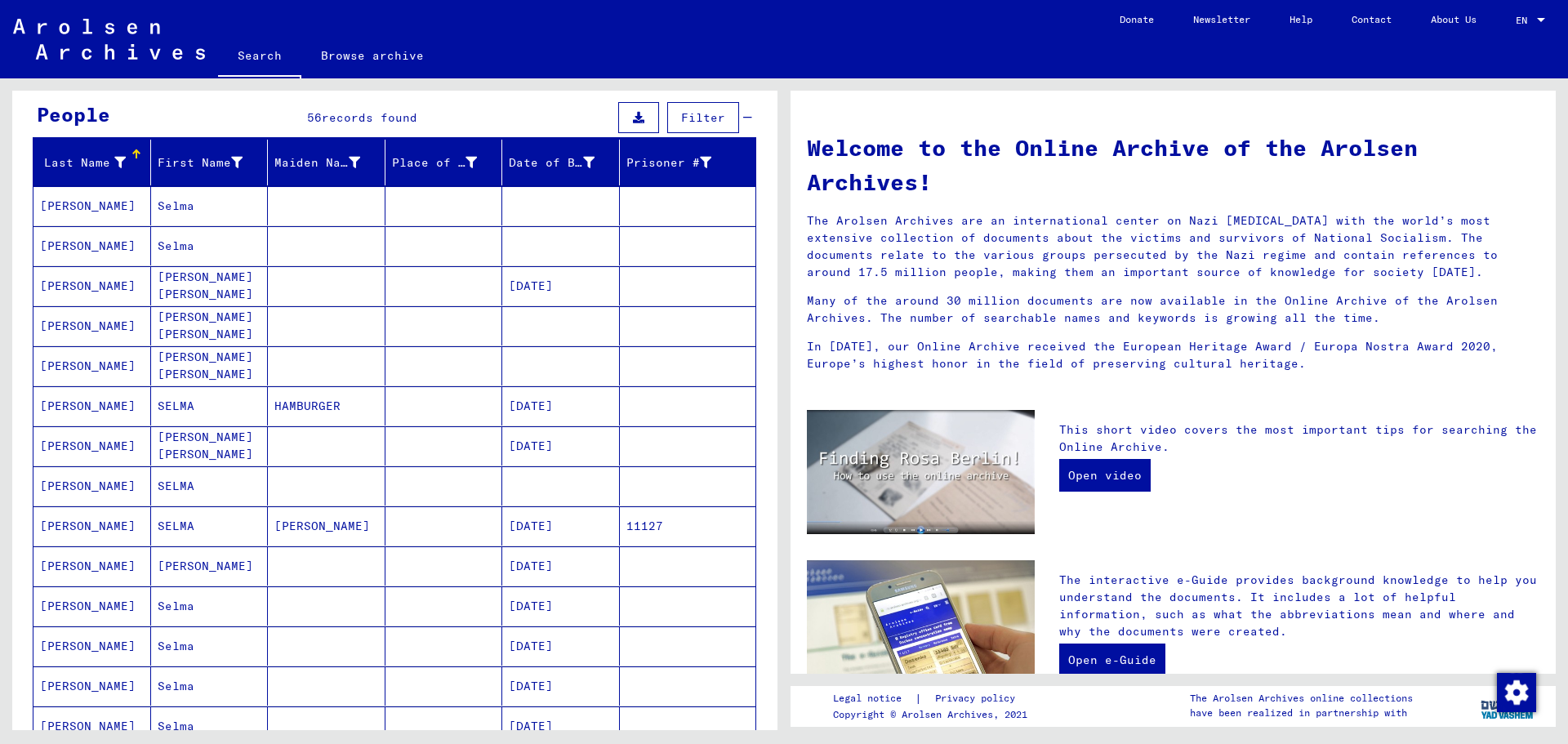
click at [172, 213] on mat-cell "Selma" at bounding box center [210, 205] width 118 height 39
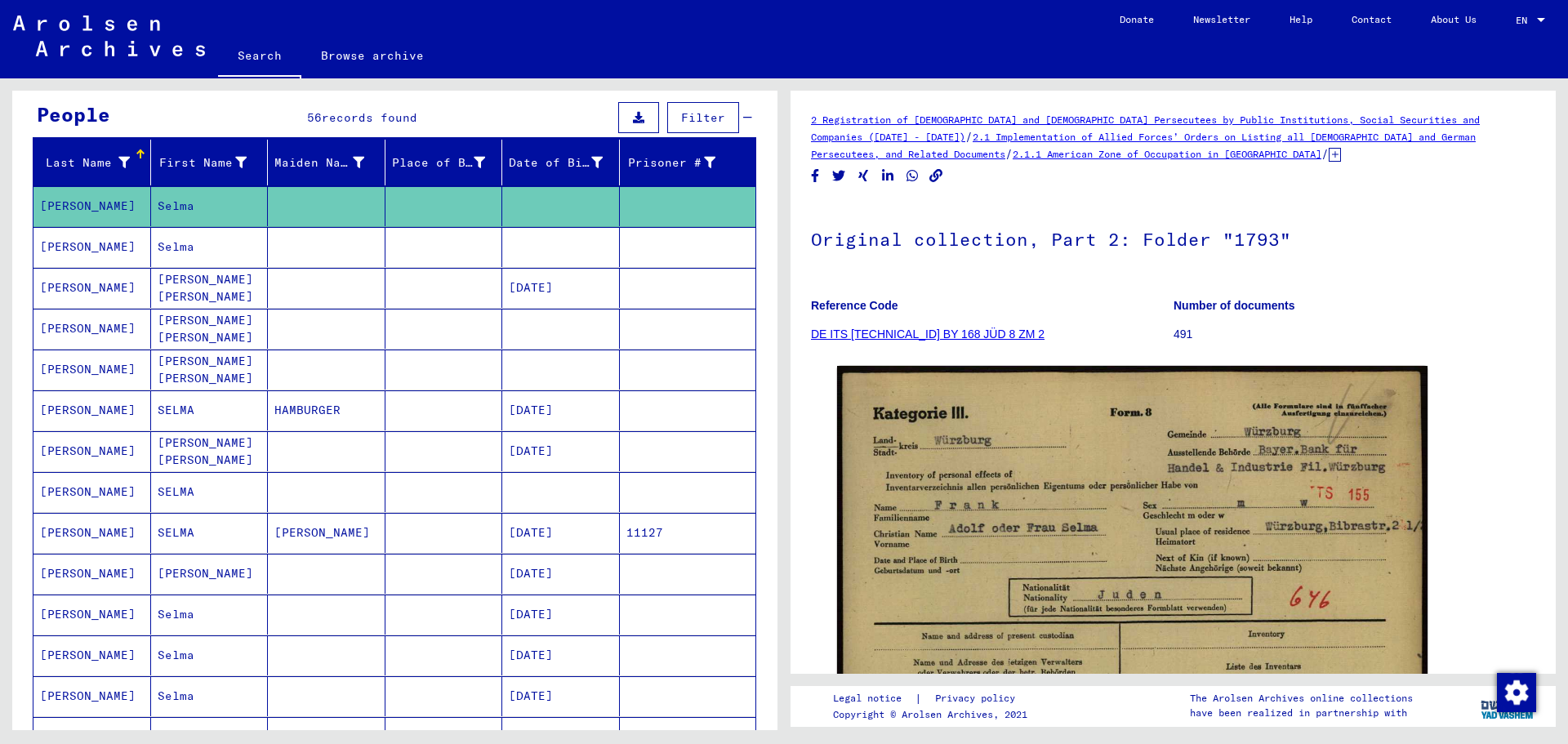
click at [214, 263] on mat-cell "Selma" at bounding box center [210, 246] width 118 height 40
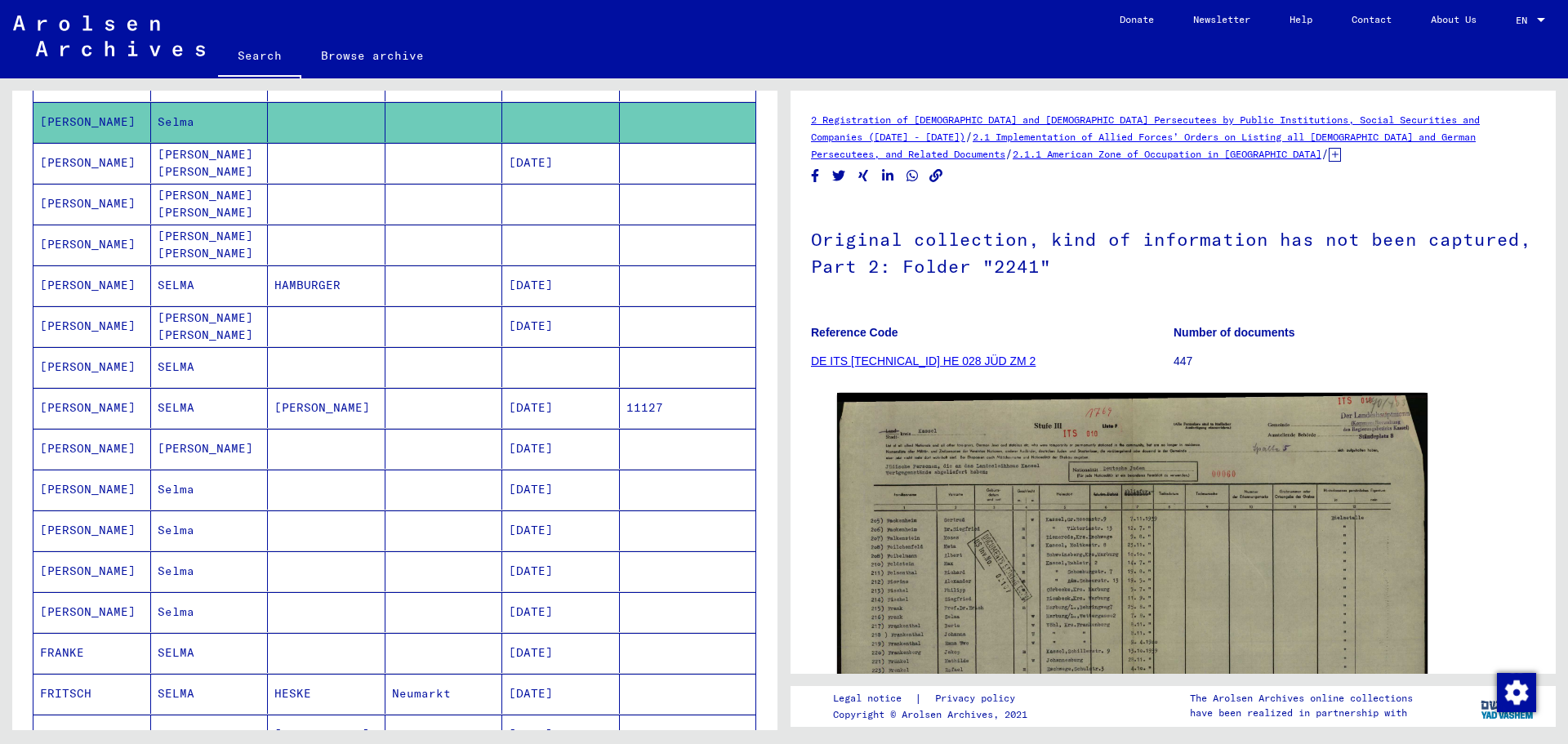
scroll to position [307, 0]
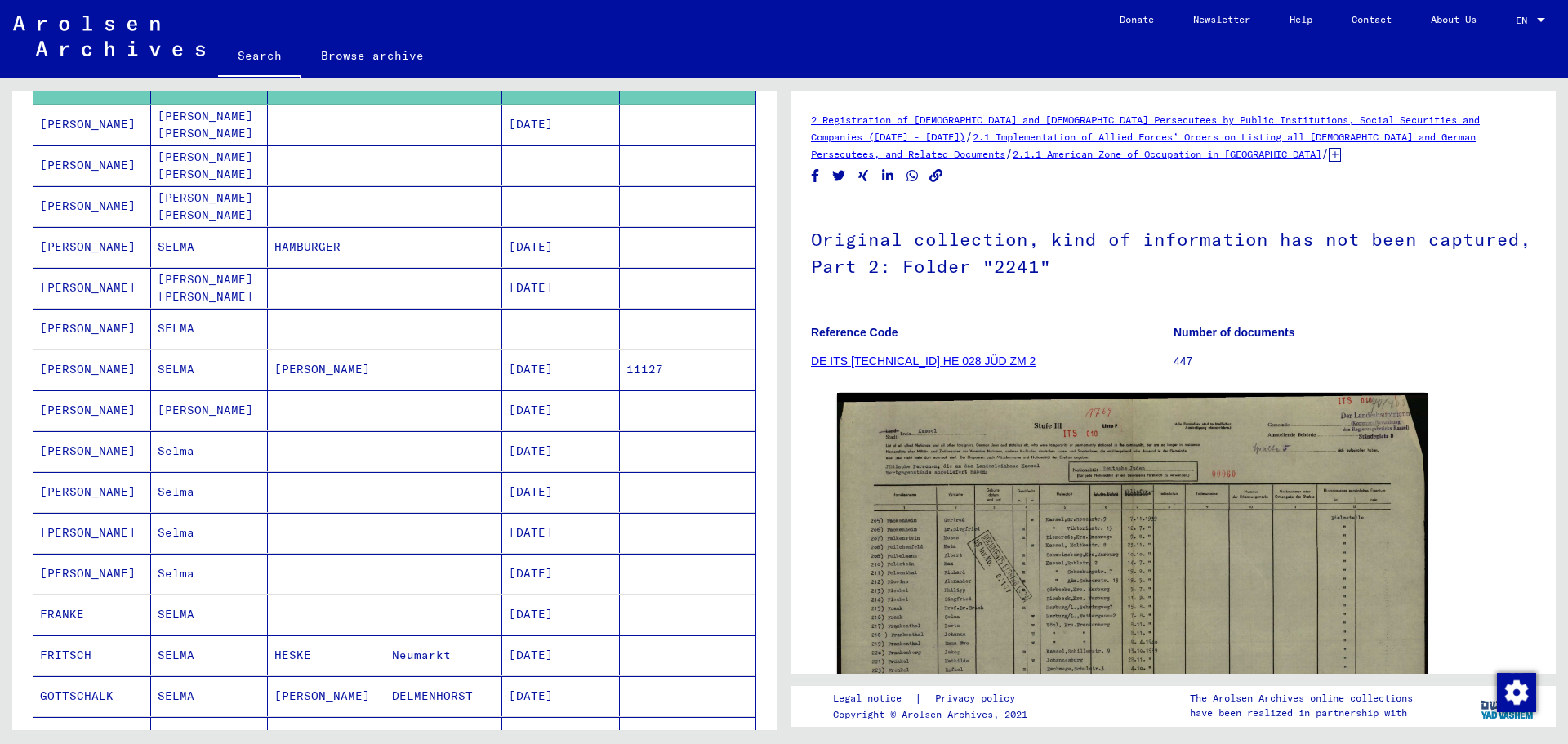
click at [210, 327] on mat-cell "SELMA" at bounding box center [210, 328] width 118 height 40
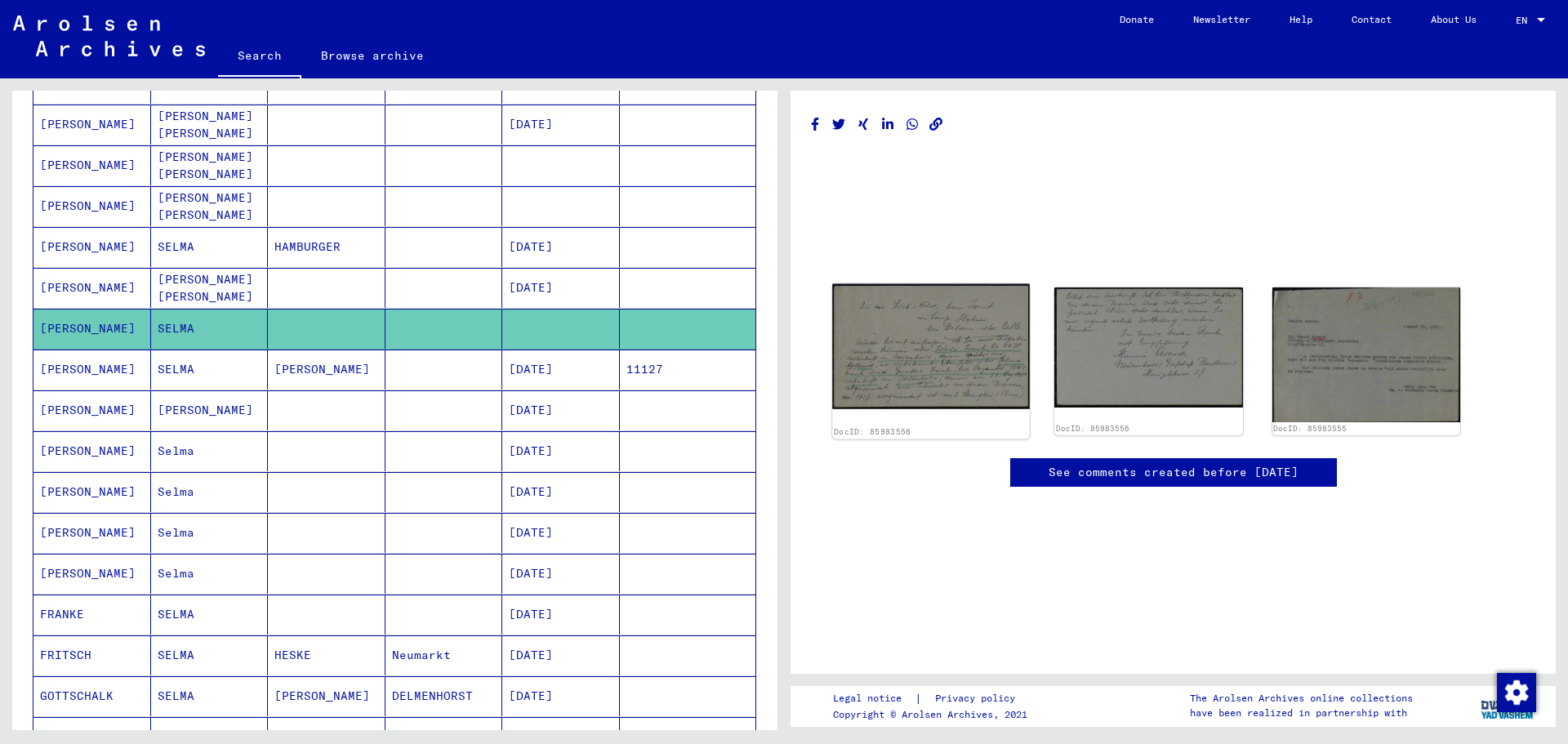
click at [882, 373] on img at bounding box center [931, 346] width 198 height 125
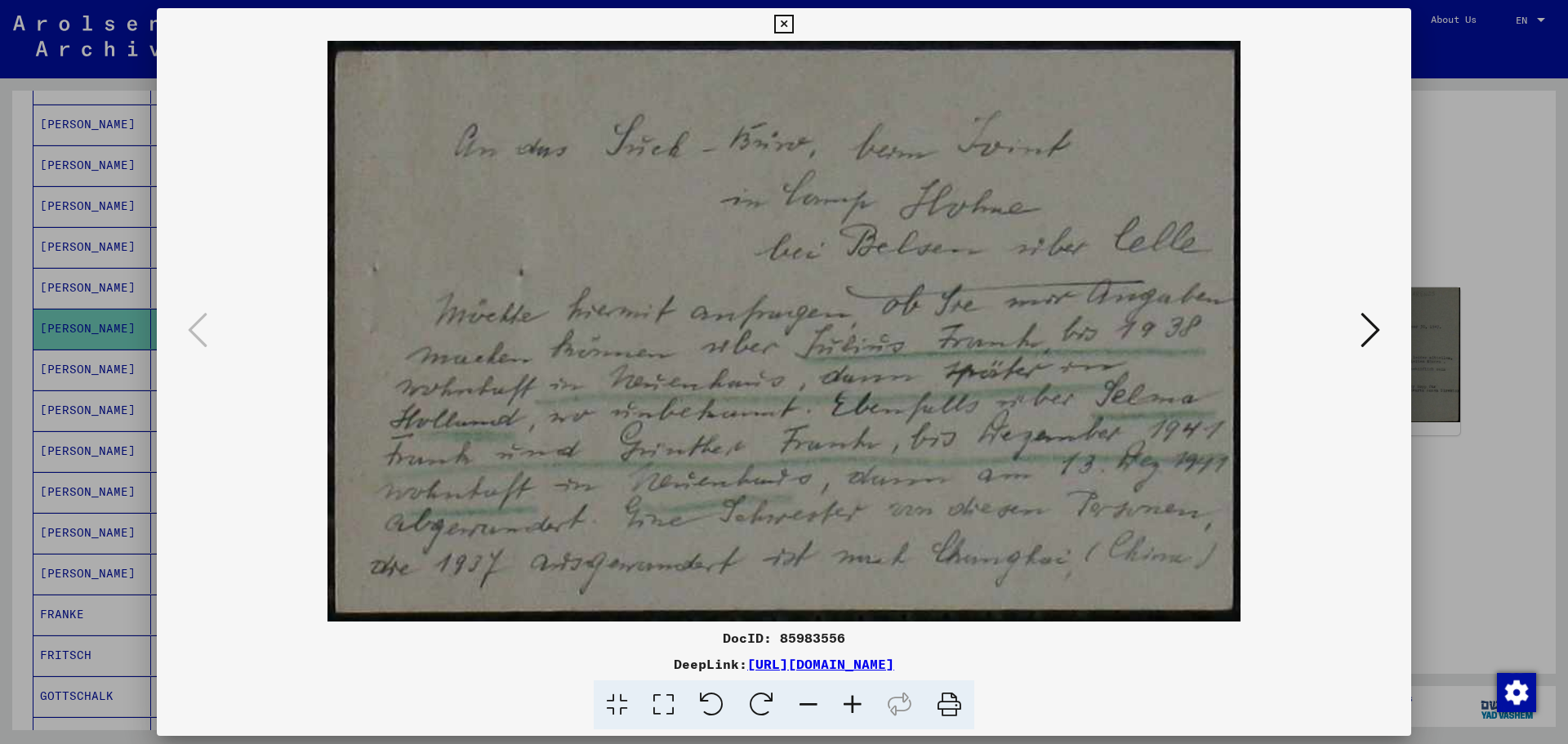
click at [789, 41] on img at bounding box center [784, 331] width 1143 height 581
drag, startPoint x: 788, startPoint y: 28, endPoint x: 786, endPoint y: 45, distance: 17.1
click at [788, 29] on icon at bounding box center [783, 24] width 19 height 20
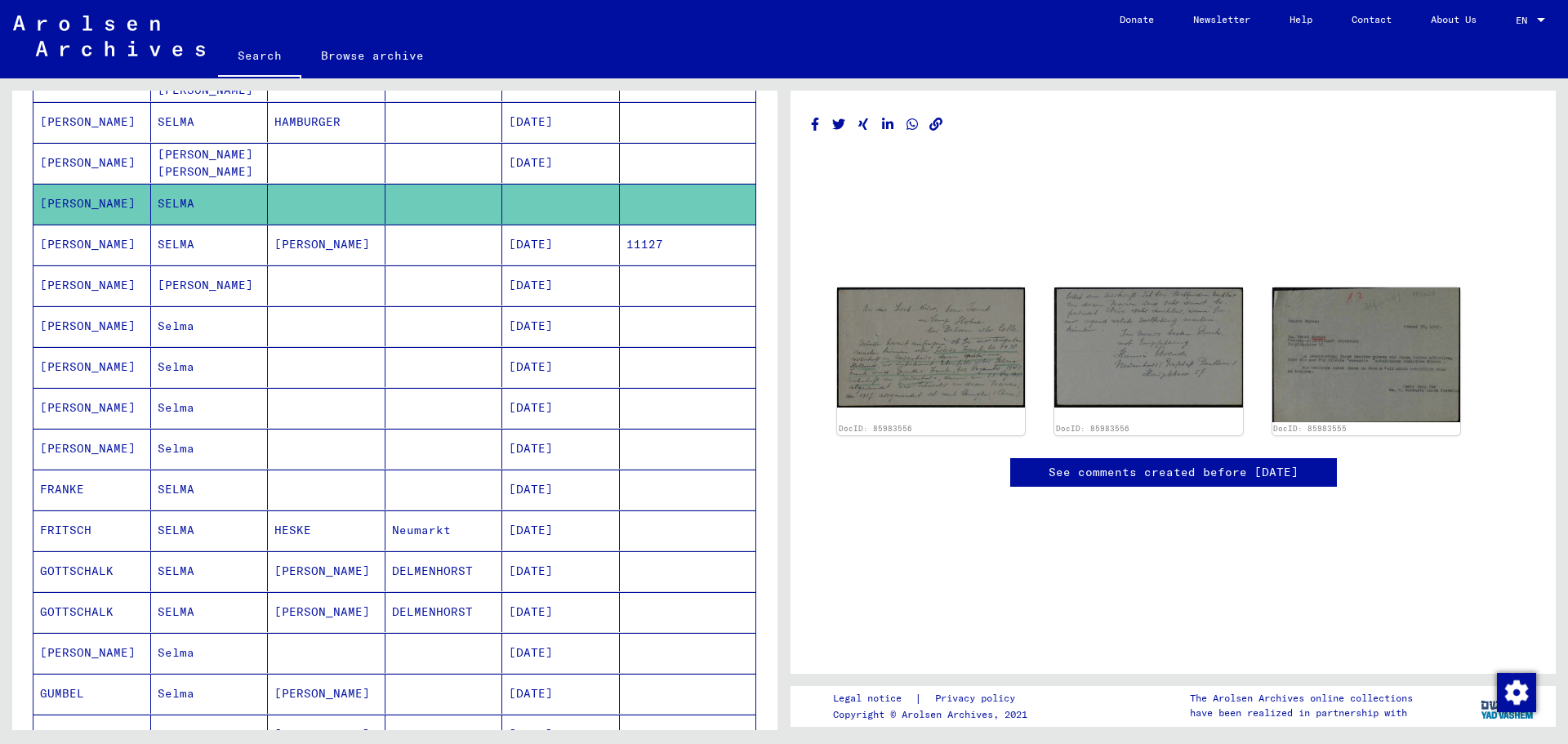
scroll to position [471, 0]
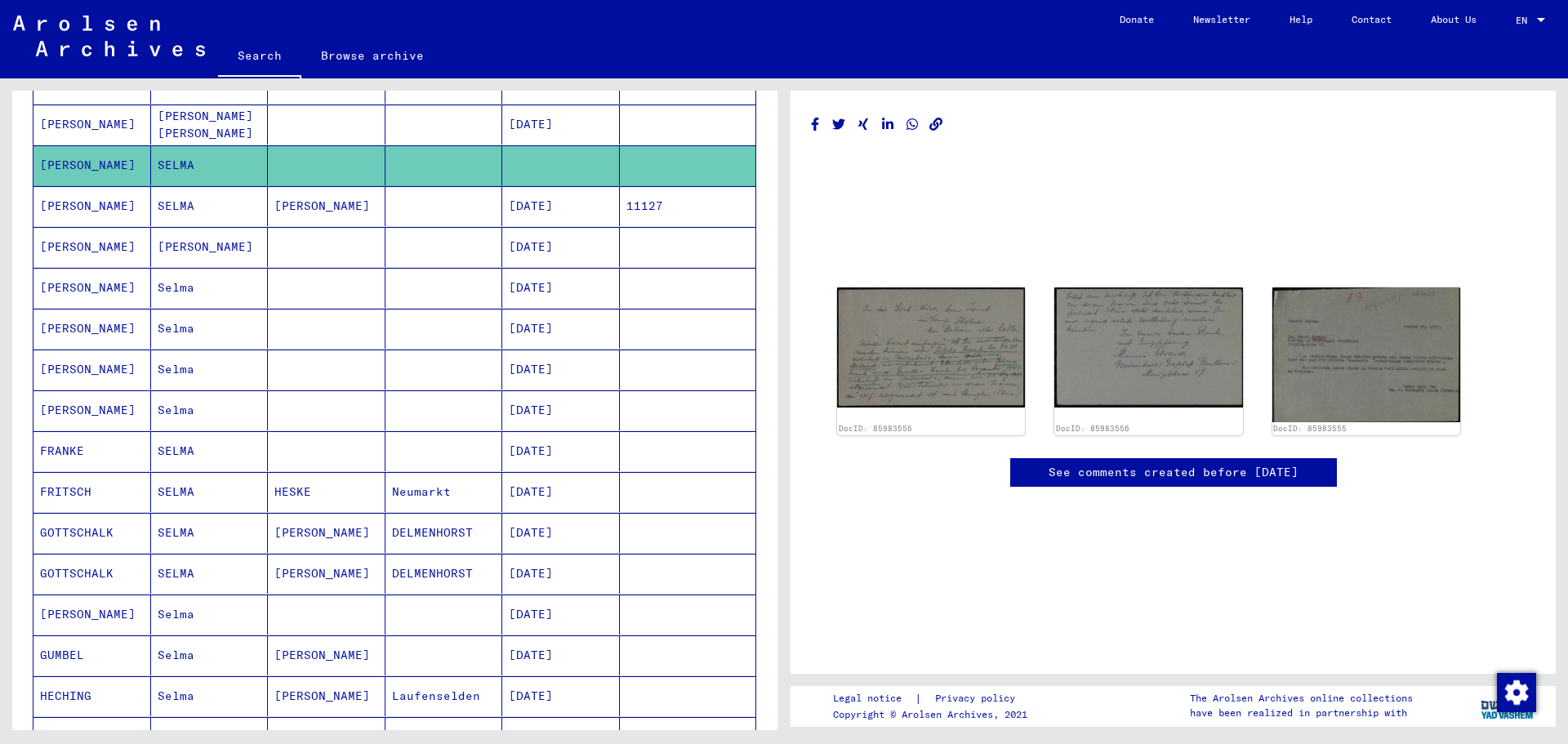
click at [190, 283] on mat-cell "Selma" at bounding box center [210, 287] width 118 height 40
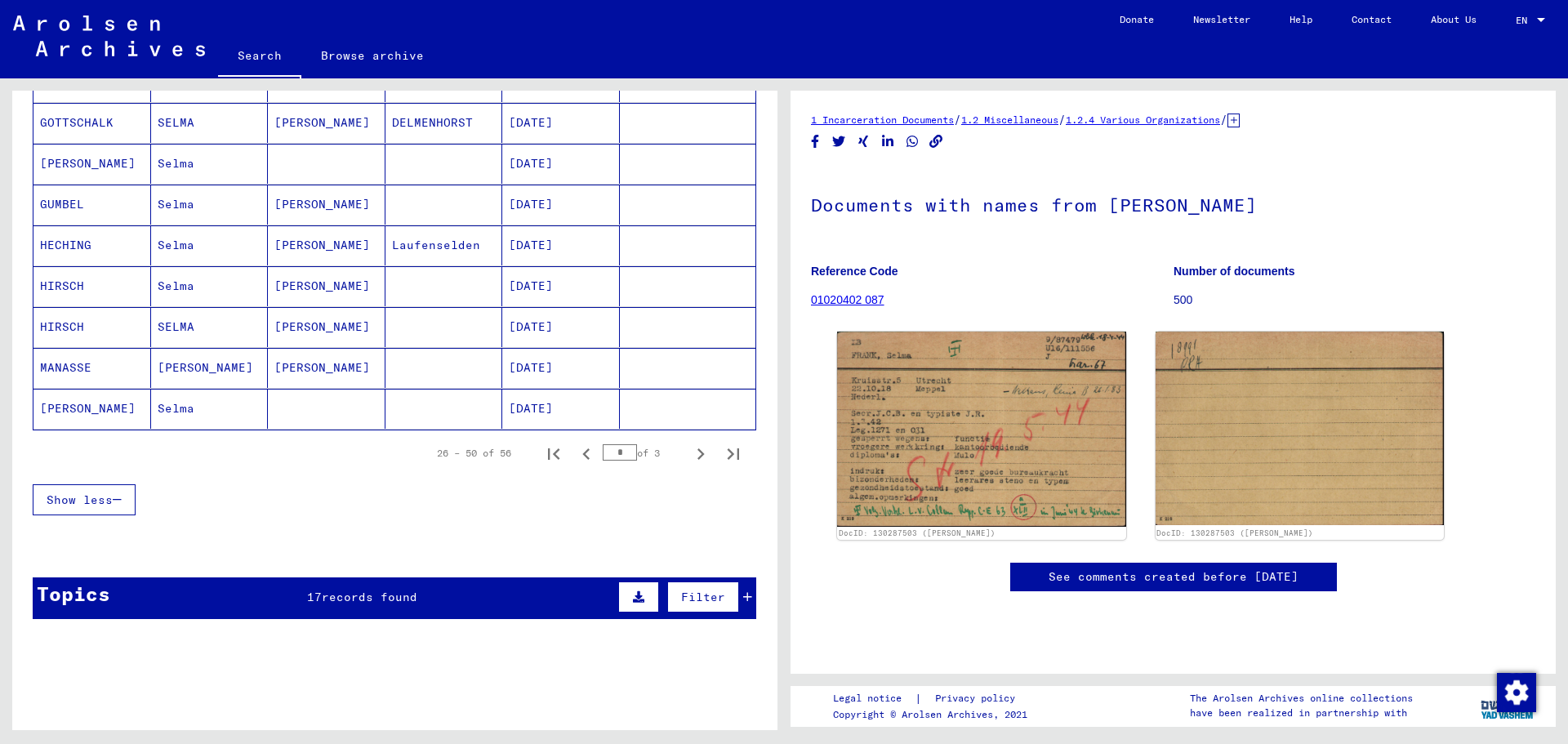
scroll to position [961, 0]
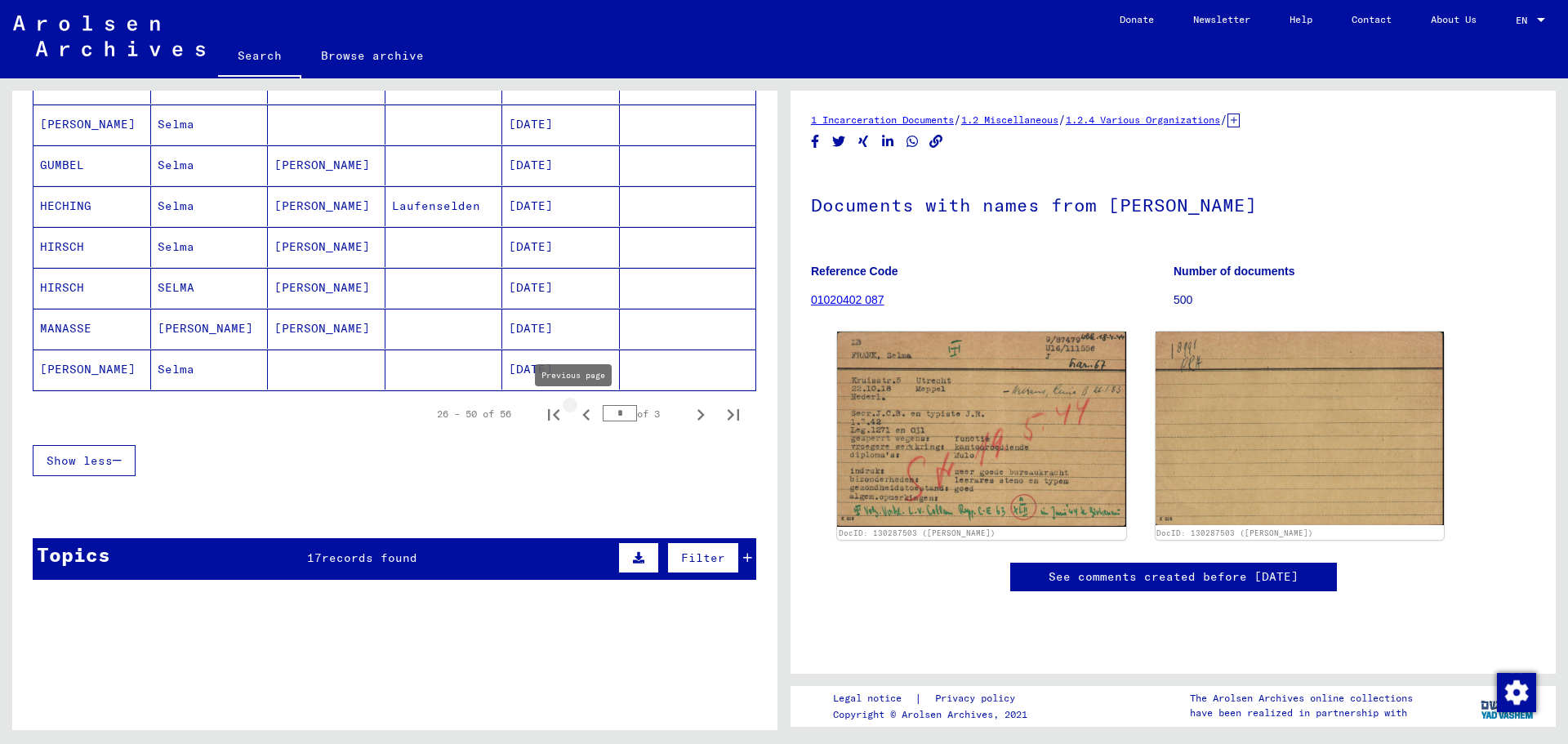
click at [575, 417] on icon "Previous page" at bounding box center [586, 414] width 23 height 23
type input "*"
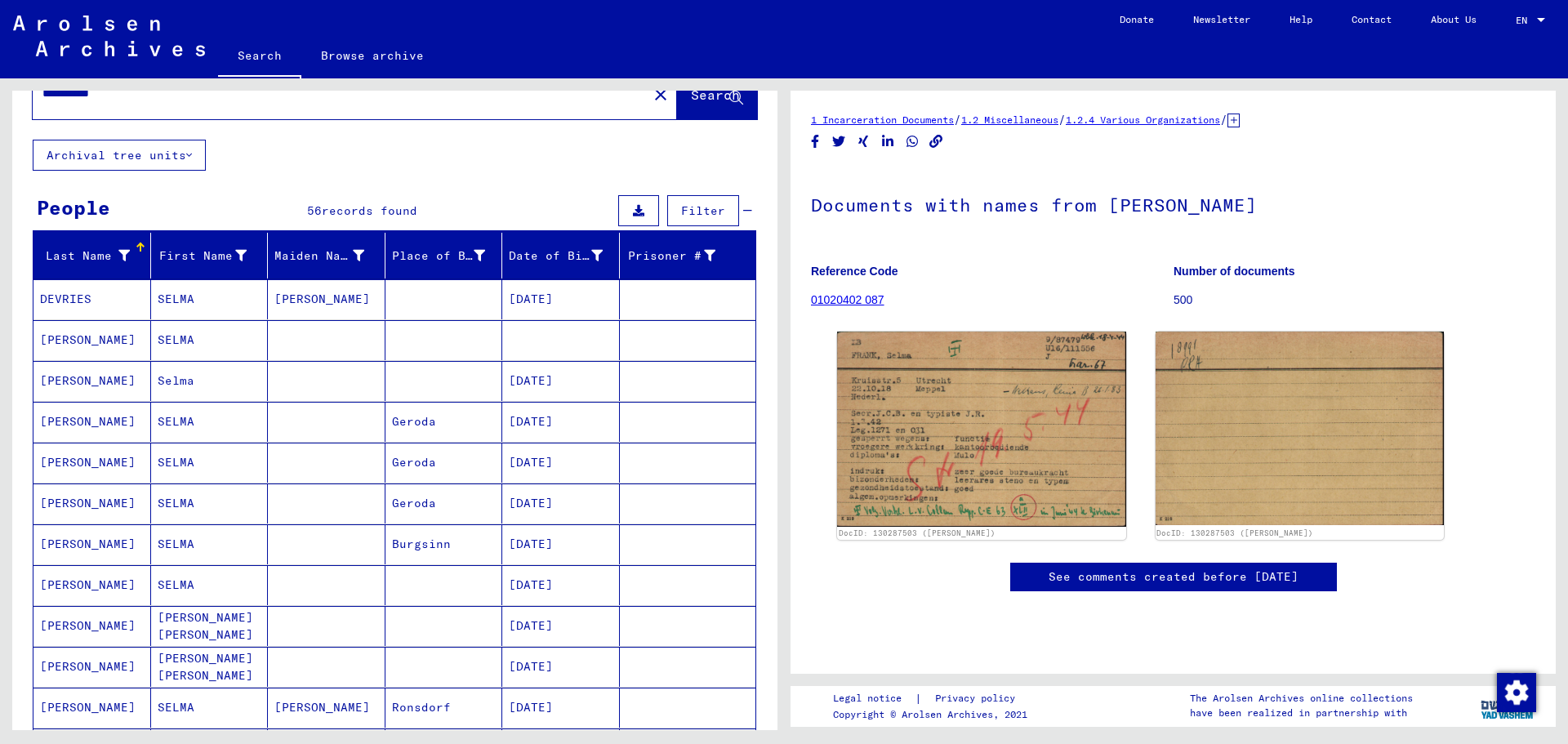
scroll to position [0, 0]
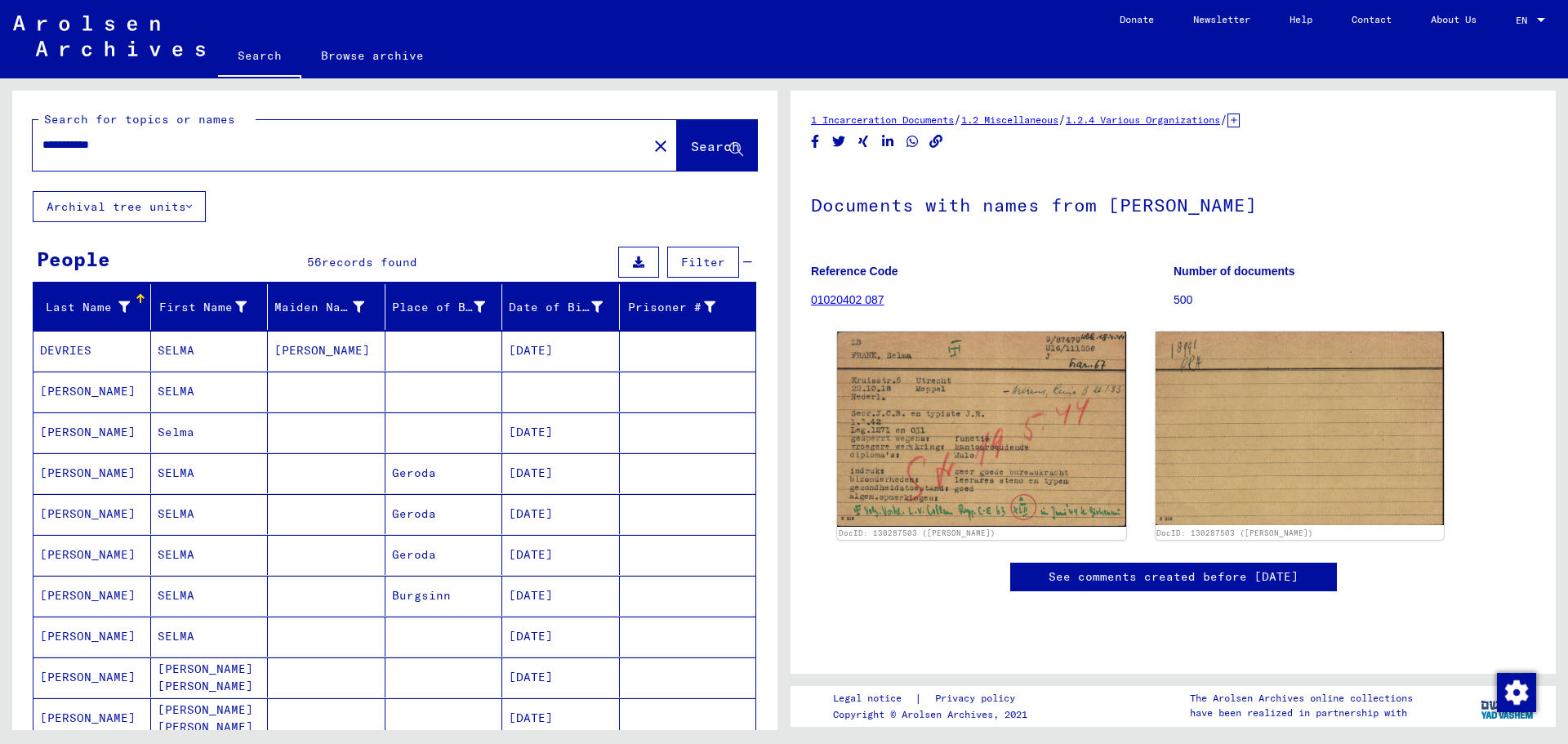
click at [307, 152] on input "**********" at bounding box center [340, 145] width 595 height 17
type input "**********"
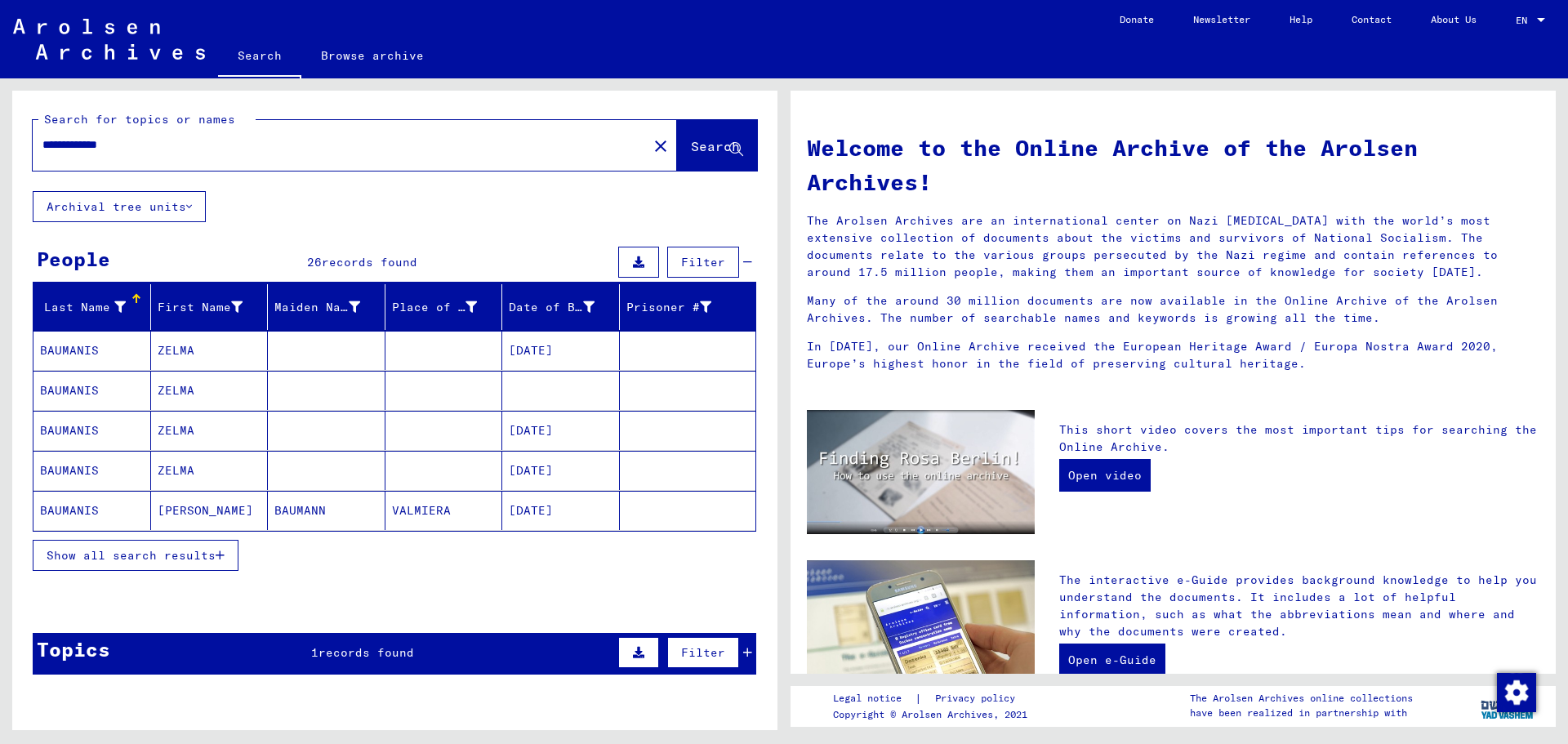
click at [176, 563] on button "Show all search results" at bounding box center [136, 555] width 206 height 31
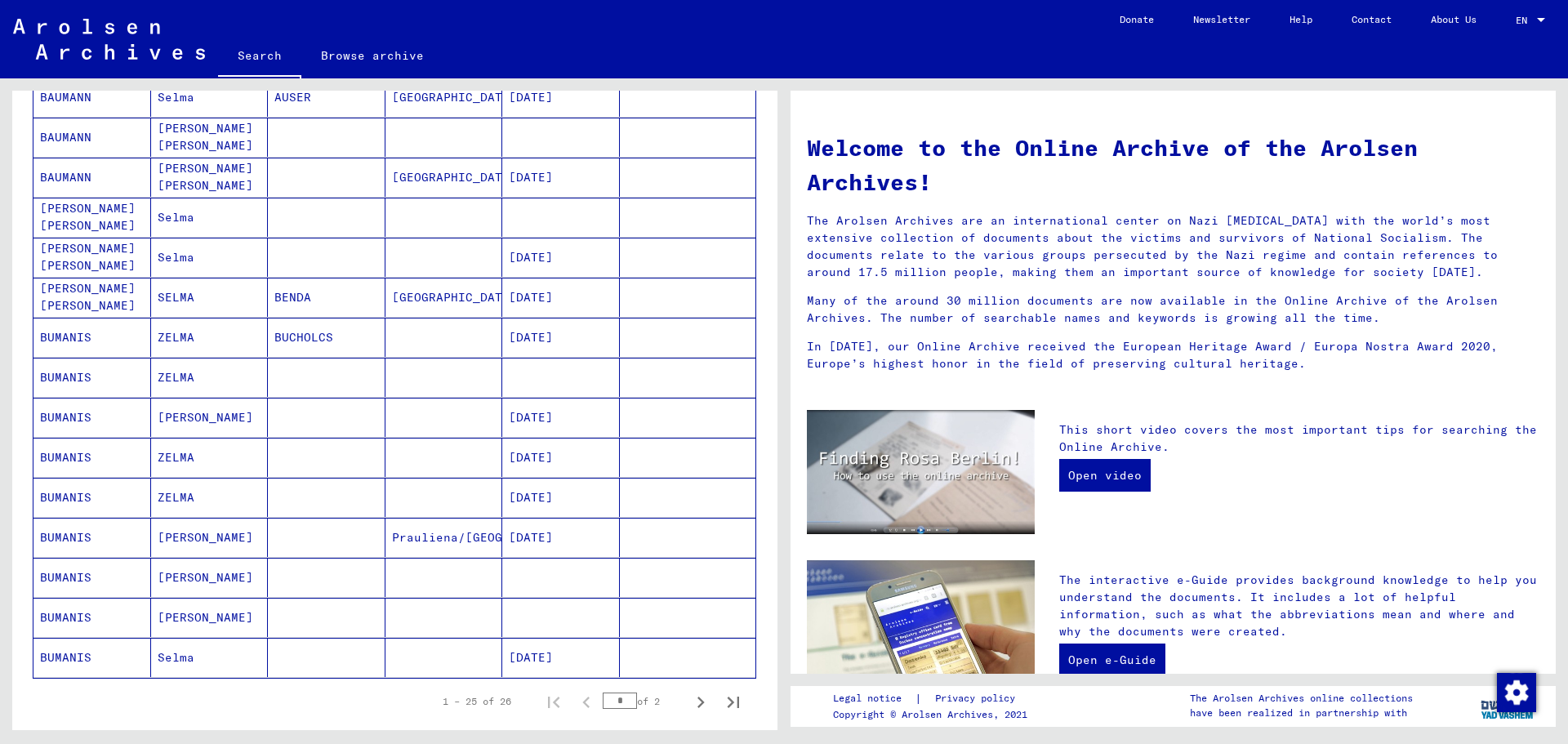
scroll to position [816, 0]
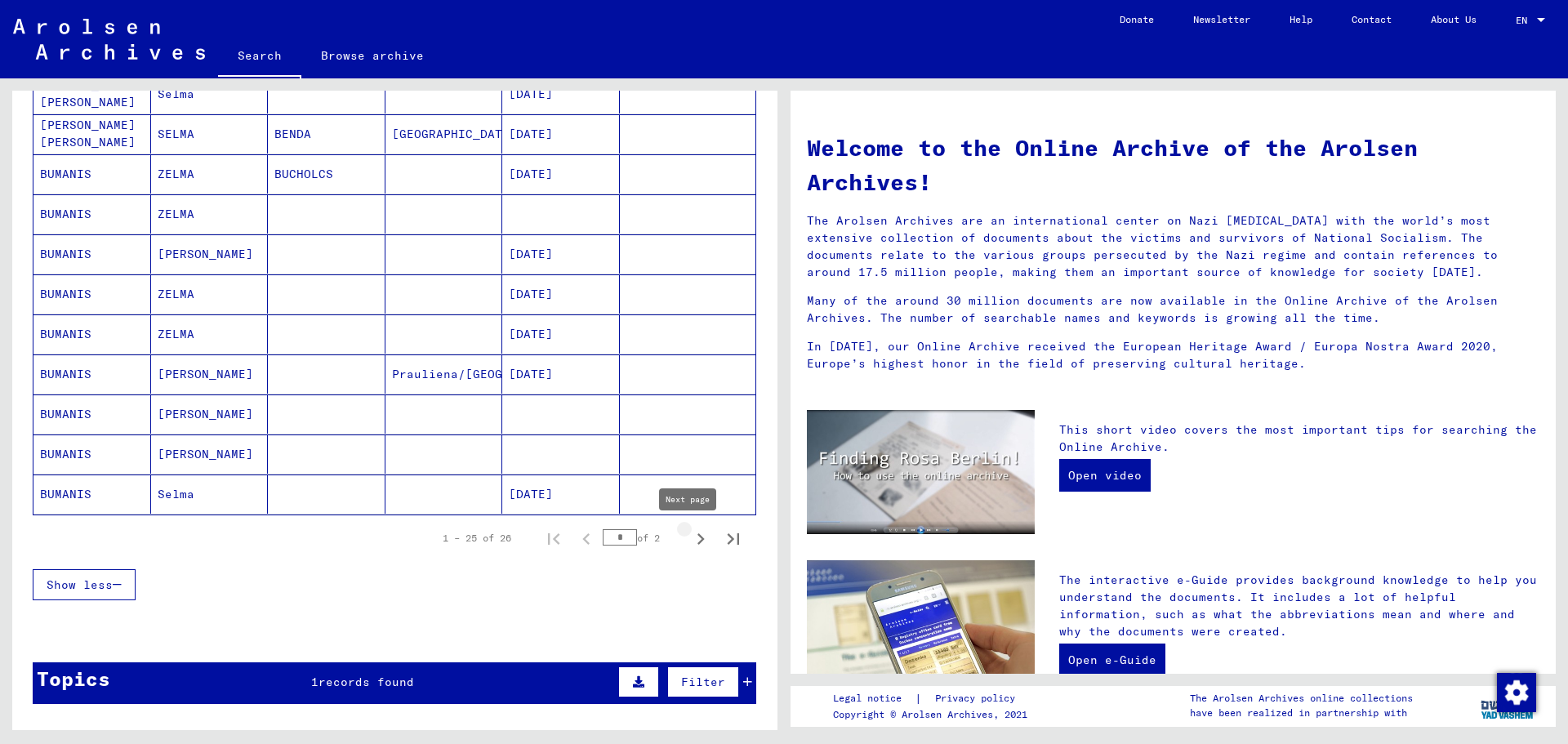
click at [689, 542] on icon "Next page" at bounding box center [700, 539] width 23 height 23
type input "*"
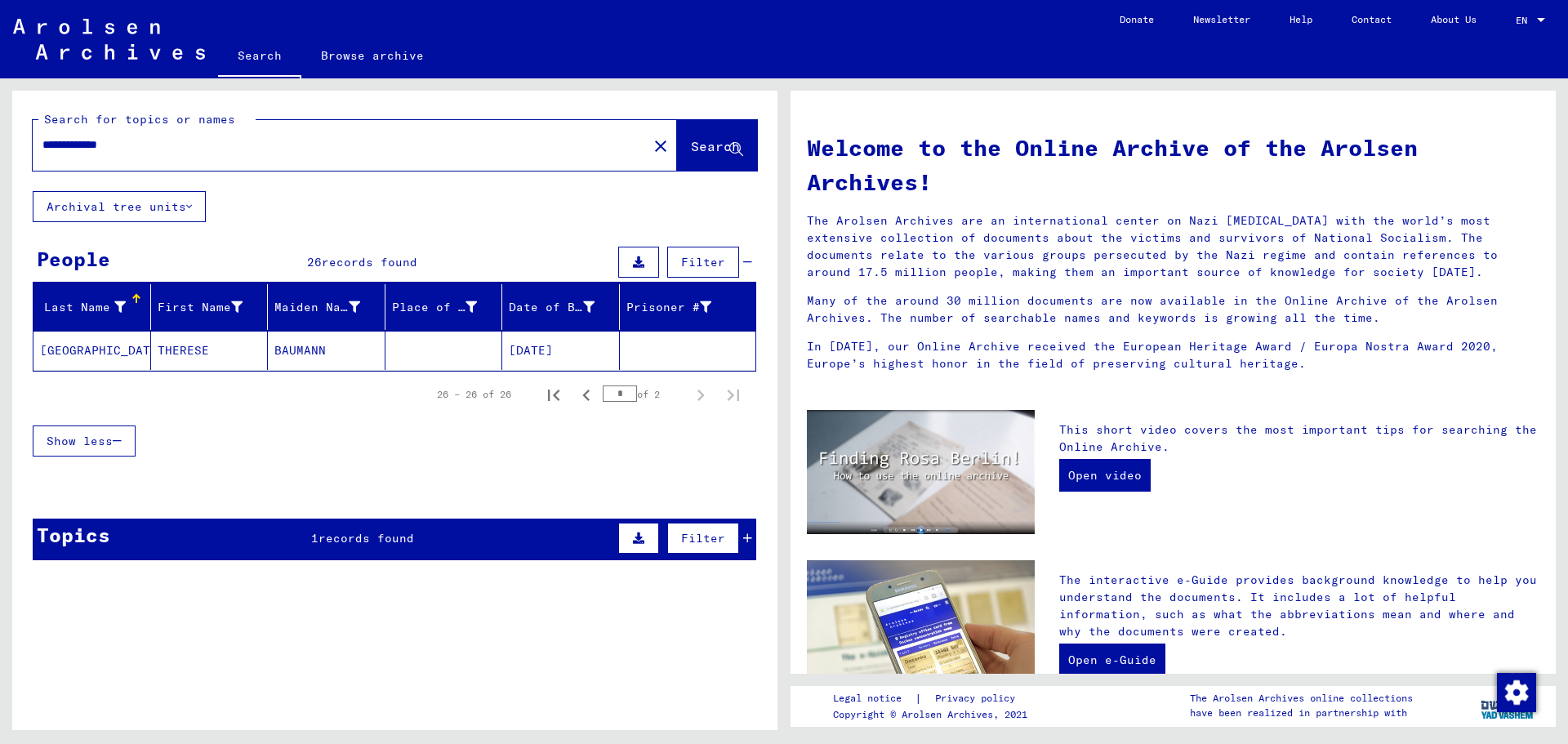
click at [453, 148] on input "**********" at bounding box center [335, 145] width 585 height 17
type input "*****"
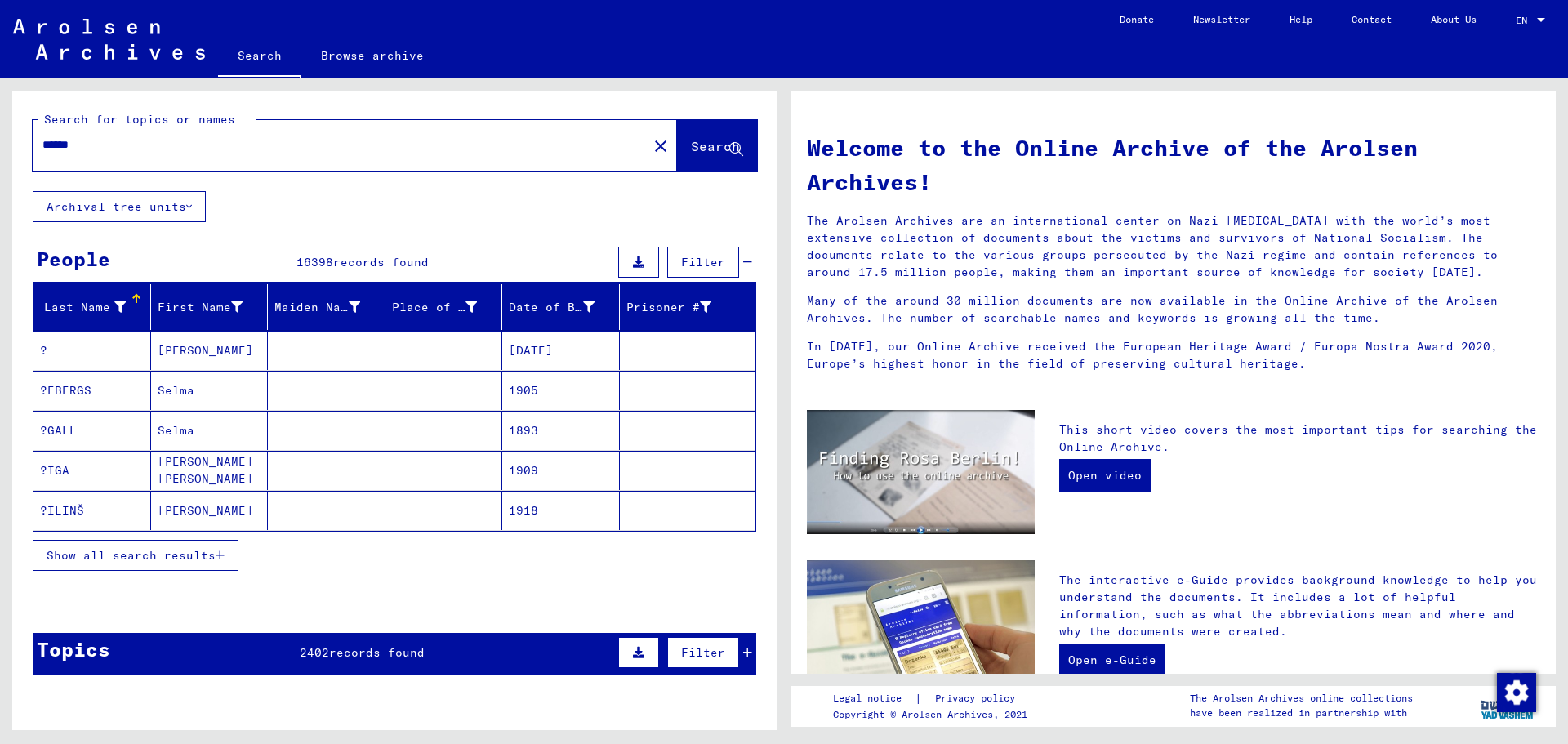
click at [454, 159] on div "*****" at bounding box center [330, 145] width 595 height 37
click at [430, 136] on div "*****" at bounding box center [330, 145] width 595 height 37
click at [651, 149] on mat-icon "close" at bounding box center [660, 146] width 20 height 20
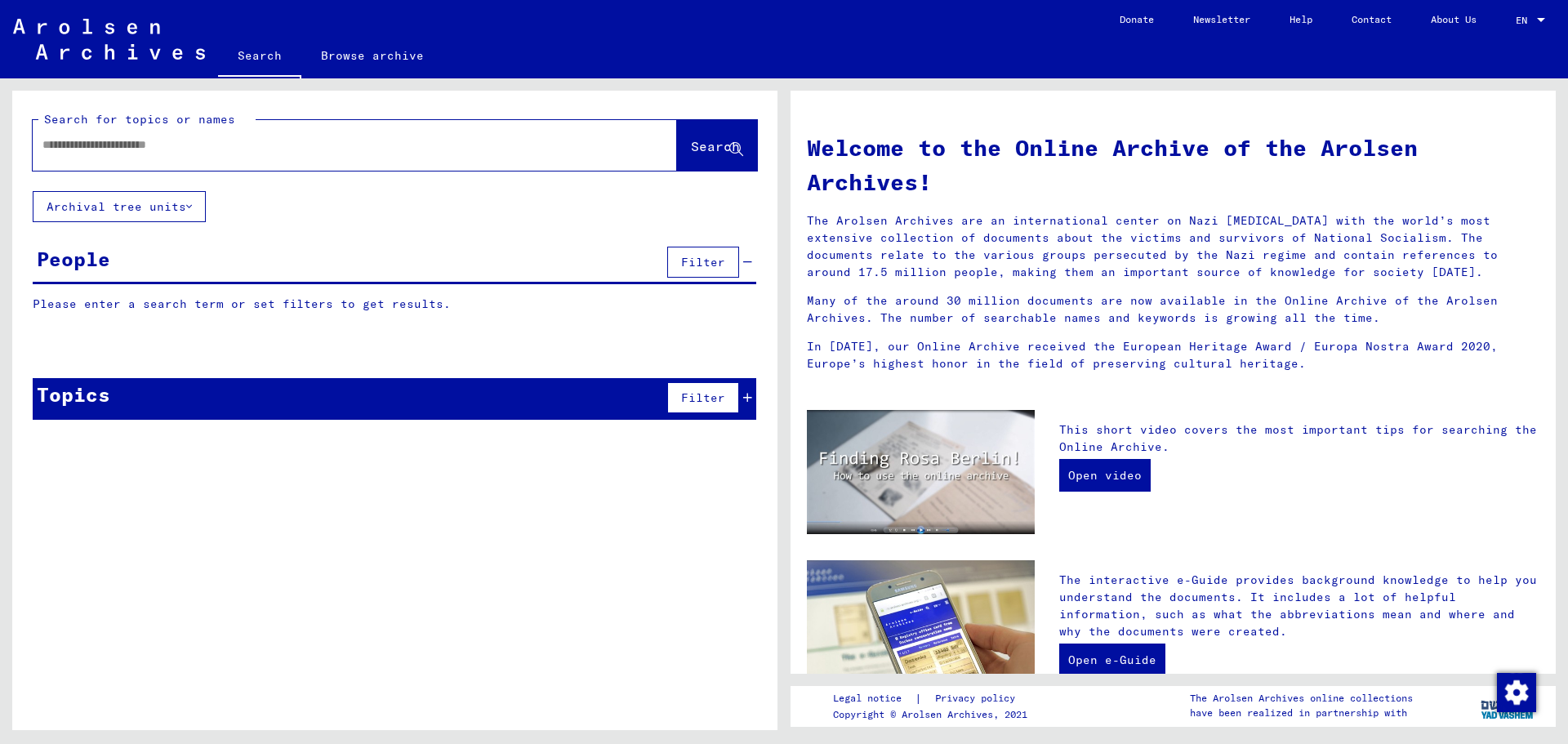
click at [473, 149] on input "text" at bounding box center [335, 145] width 585 height 17
type input "*******"
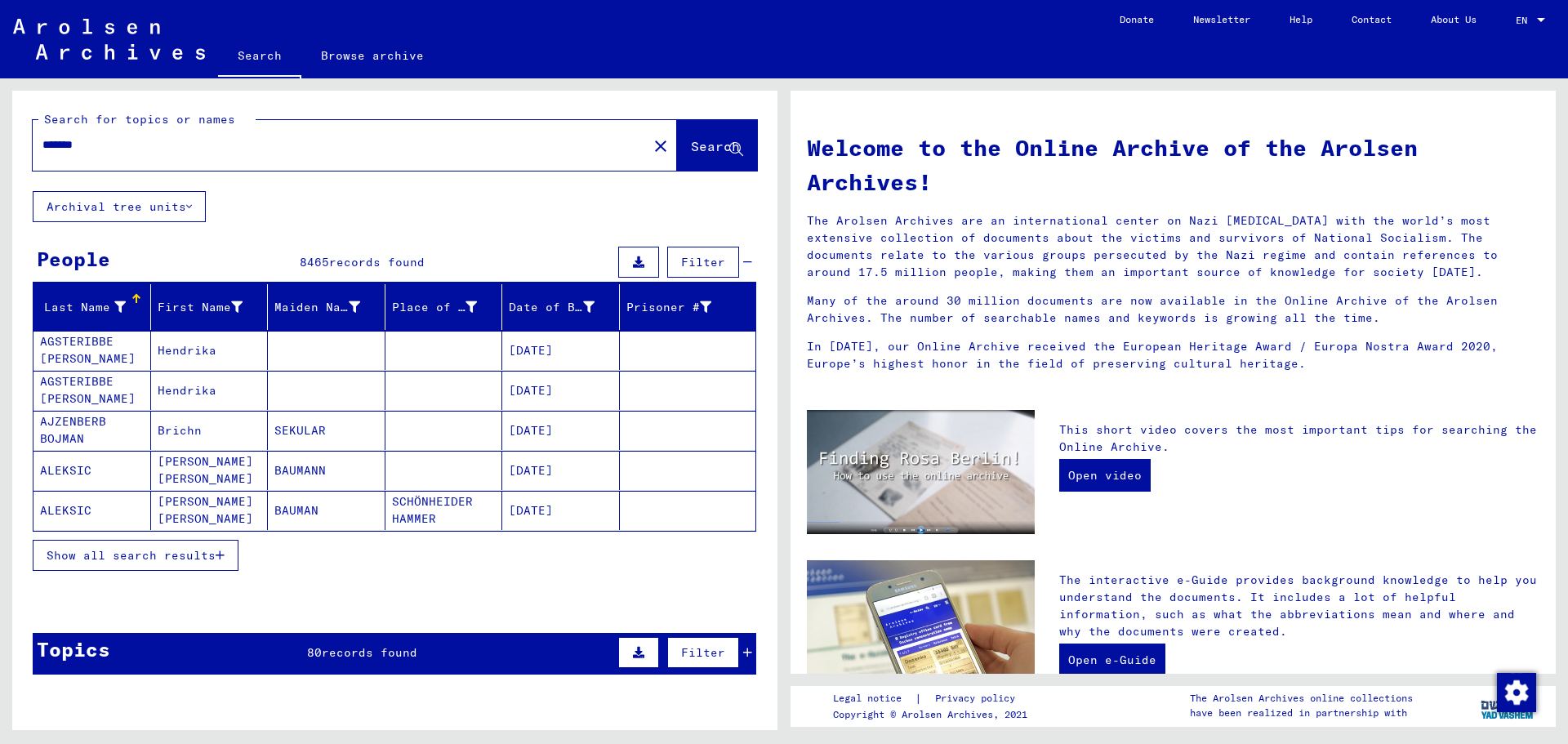
click at [220, 346] on mat-cell "Hendrika" at bounding box center [210, 350] width 118 height 39
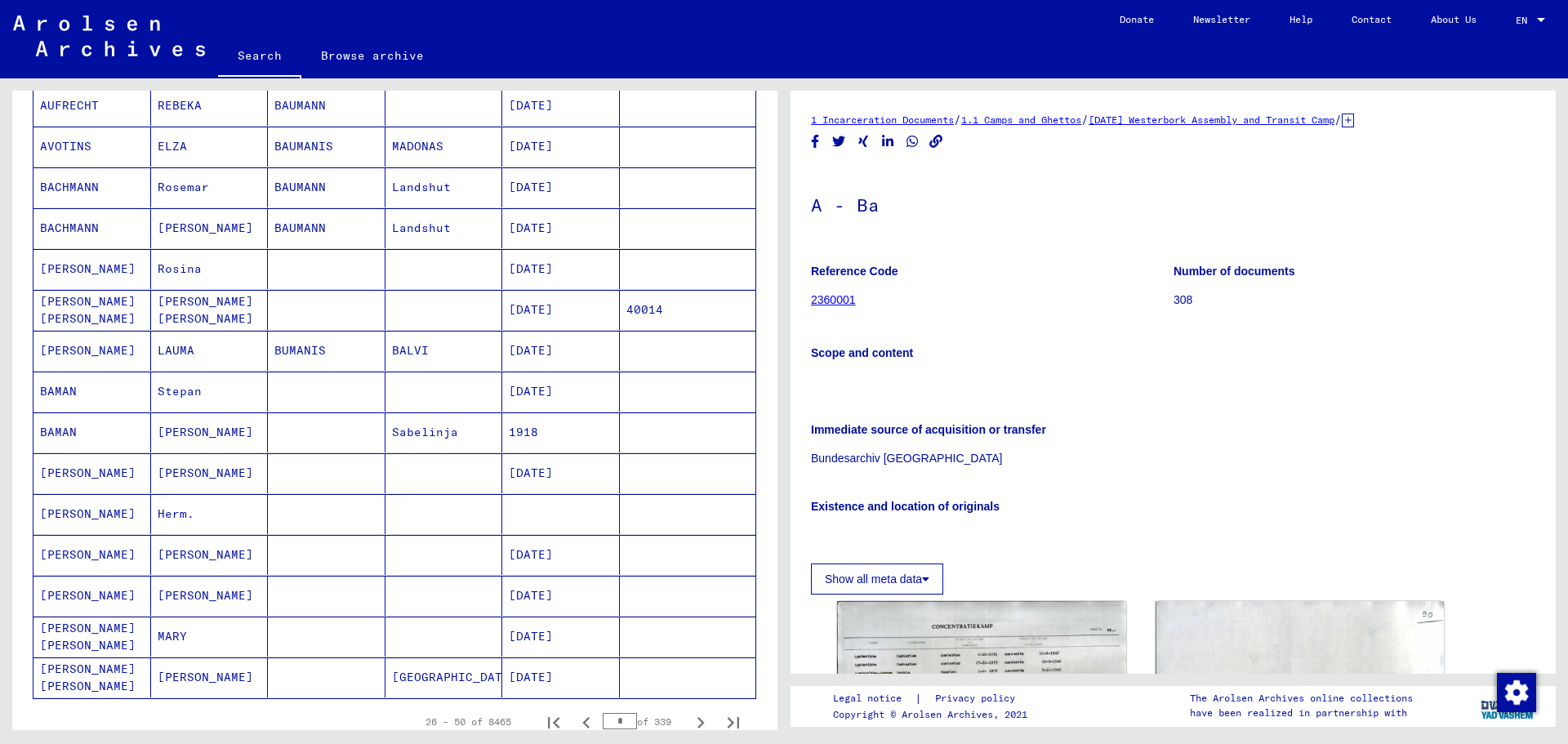
scroll to position [816, 0]
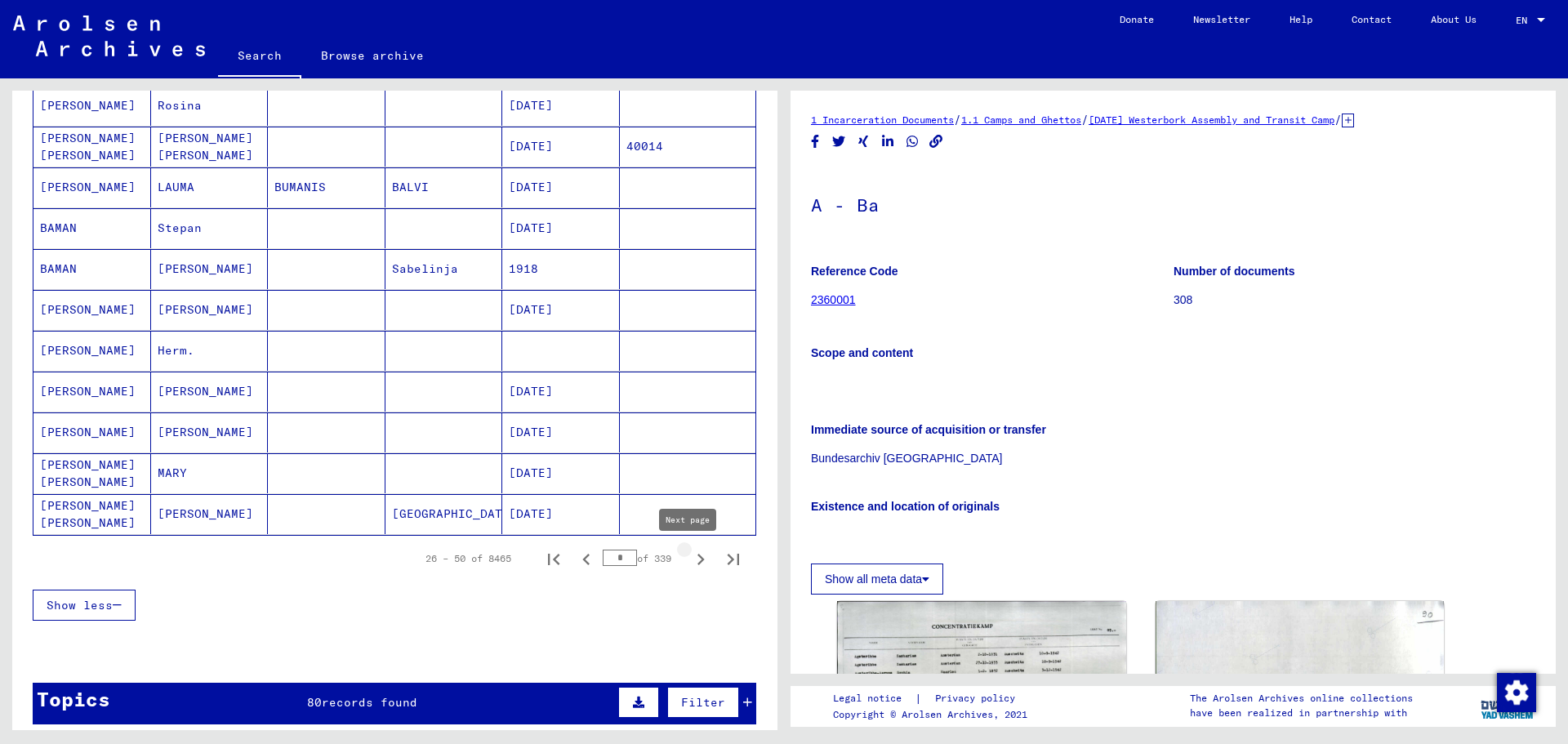
click at [689, 559] on icon "Next page" at bounding box center [700, 559] width 23 height 23
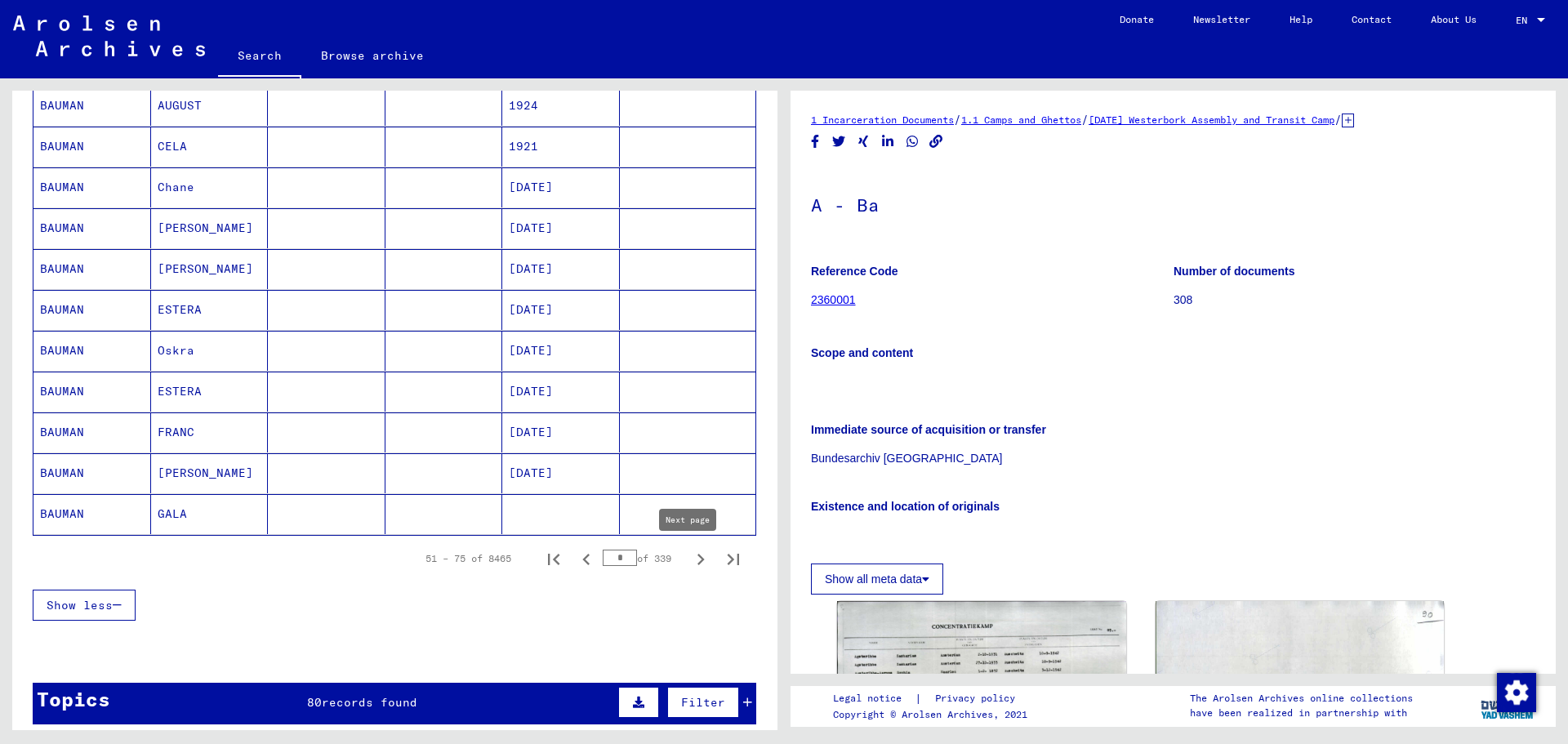
click at [698, 561] on icon "Next page" at bounding box center [701, 559] width 7 height 11
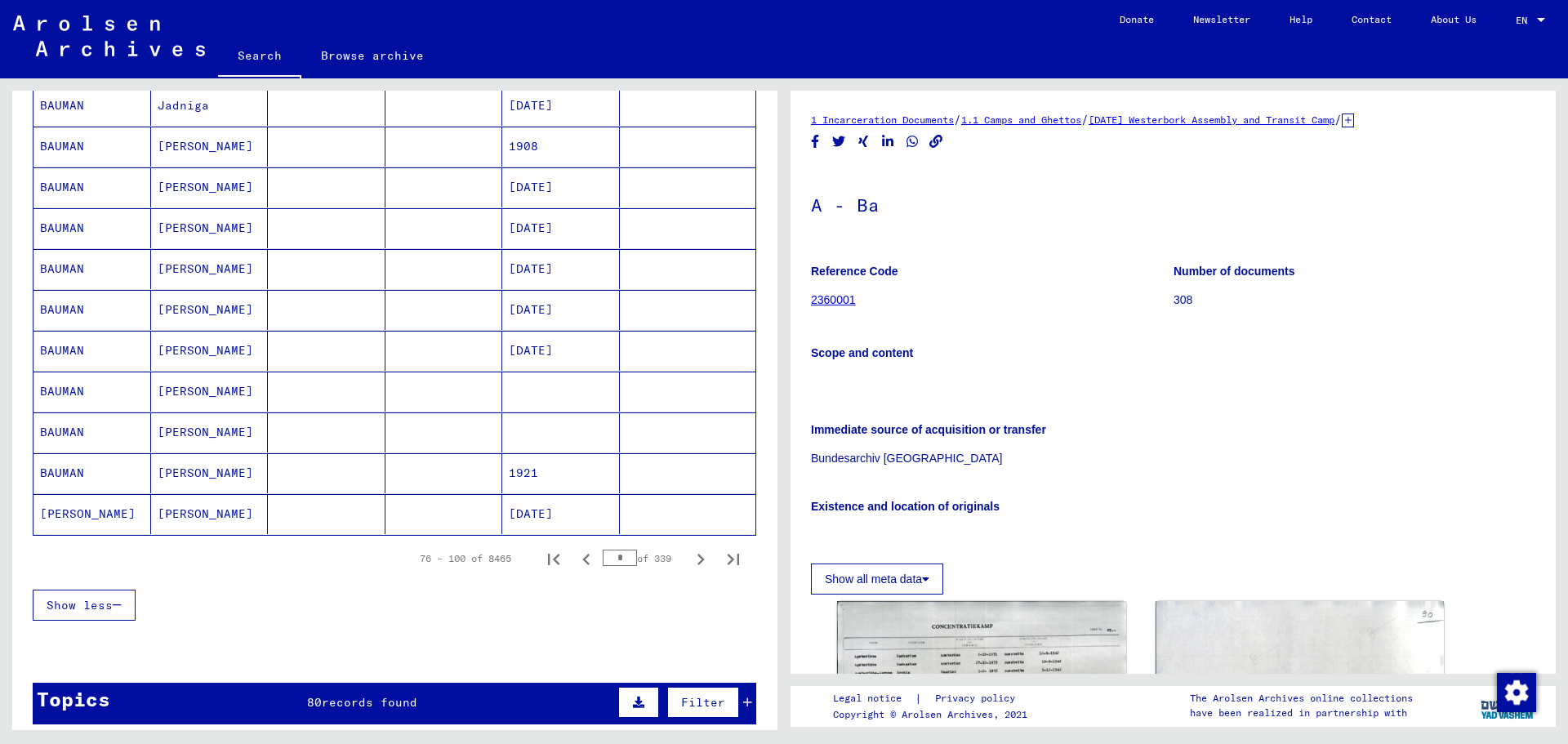
click at [698, 561] on icon "Next page" at bounding box center [701, 559] width 7 height 11
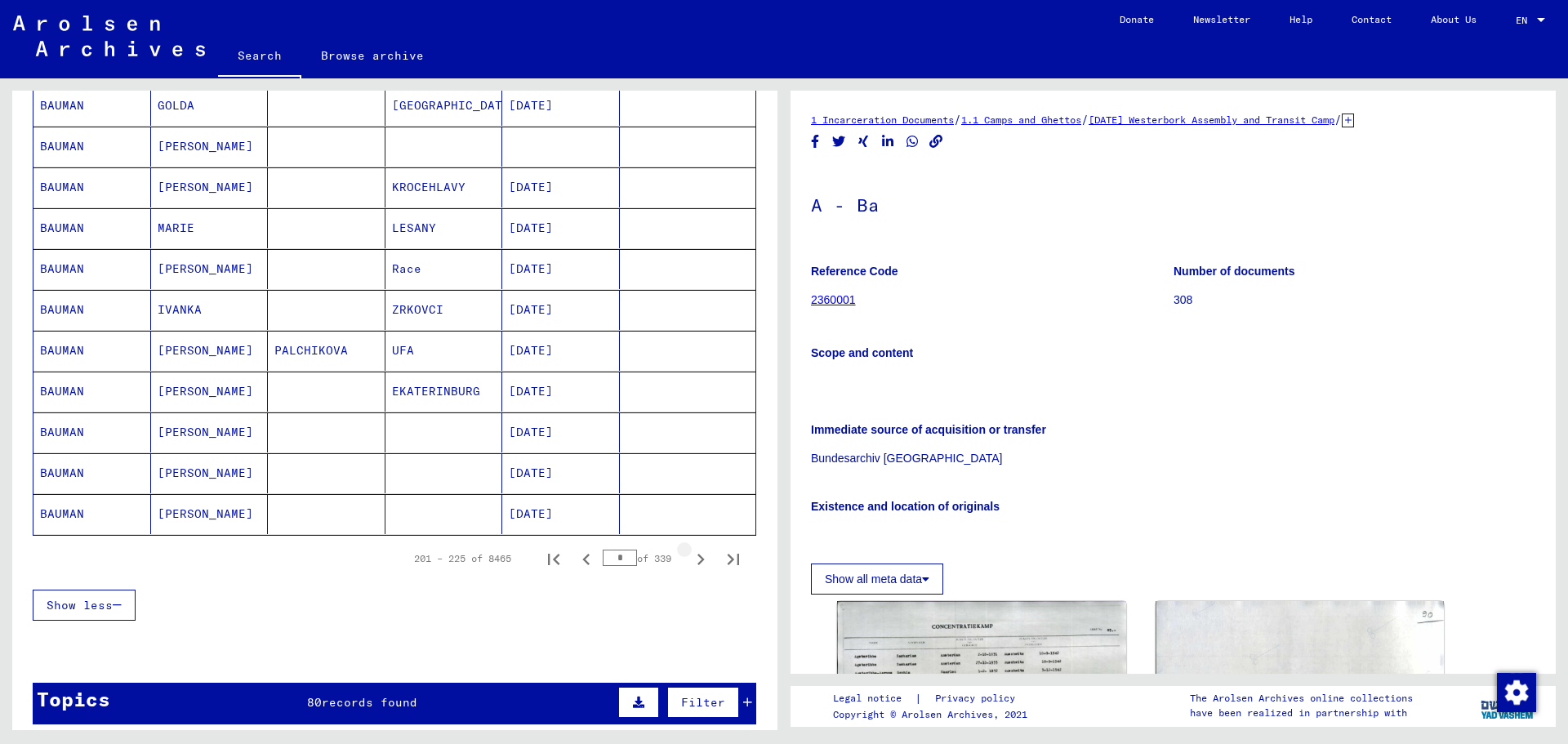
click at [698, 561] on icon "Next page" at bounding box center [701, 559] width 7 height 11
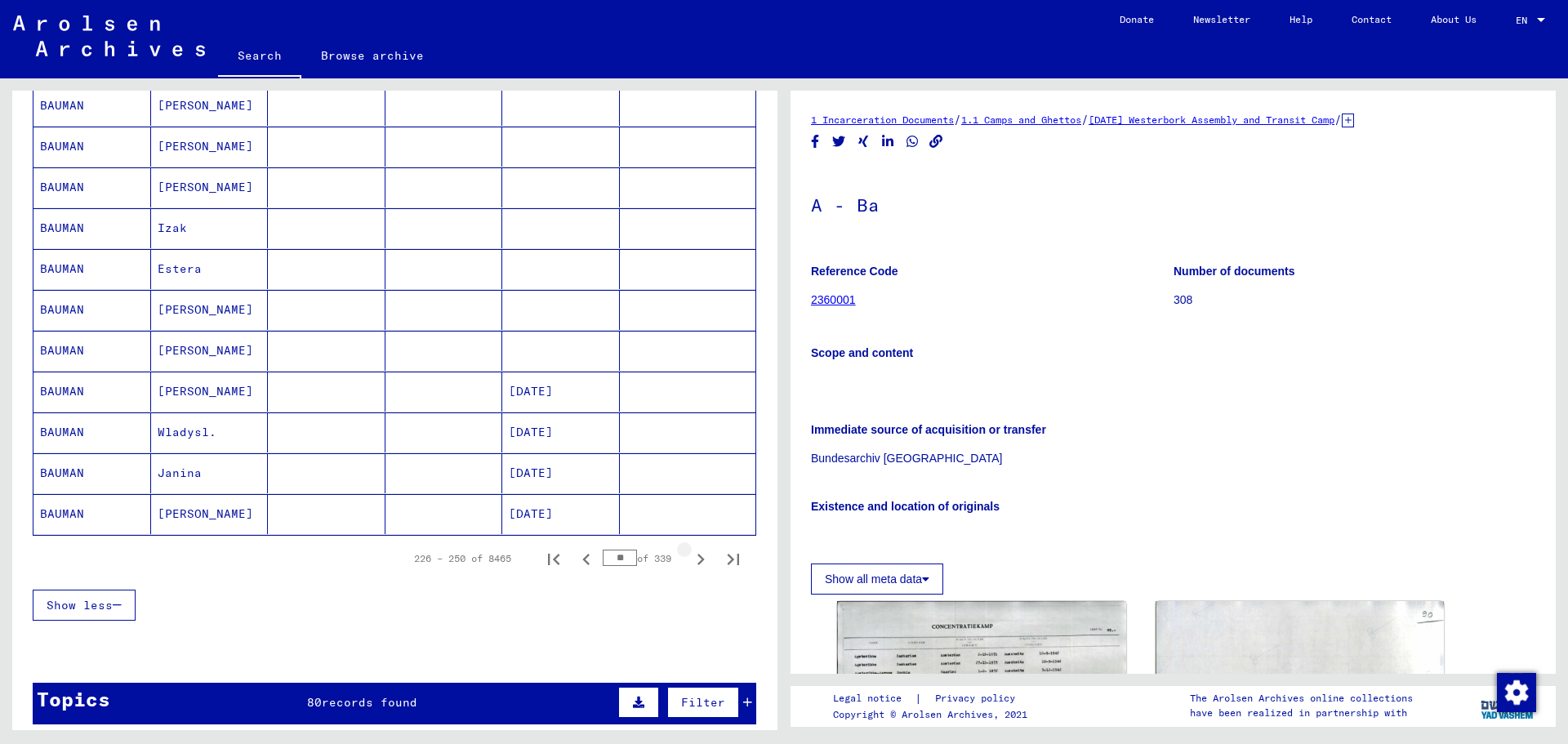
click at [698, 561] on icon "Next page" at bounding box center [701, 559] width 7 height 11
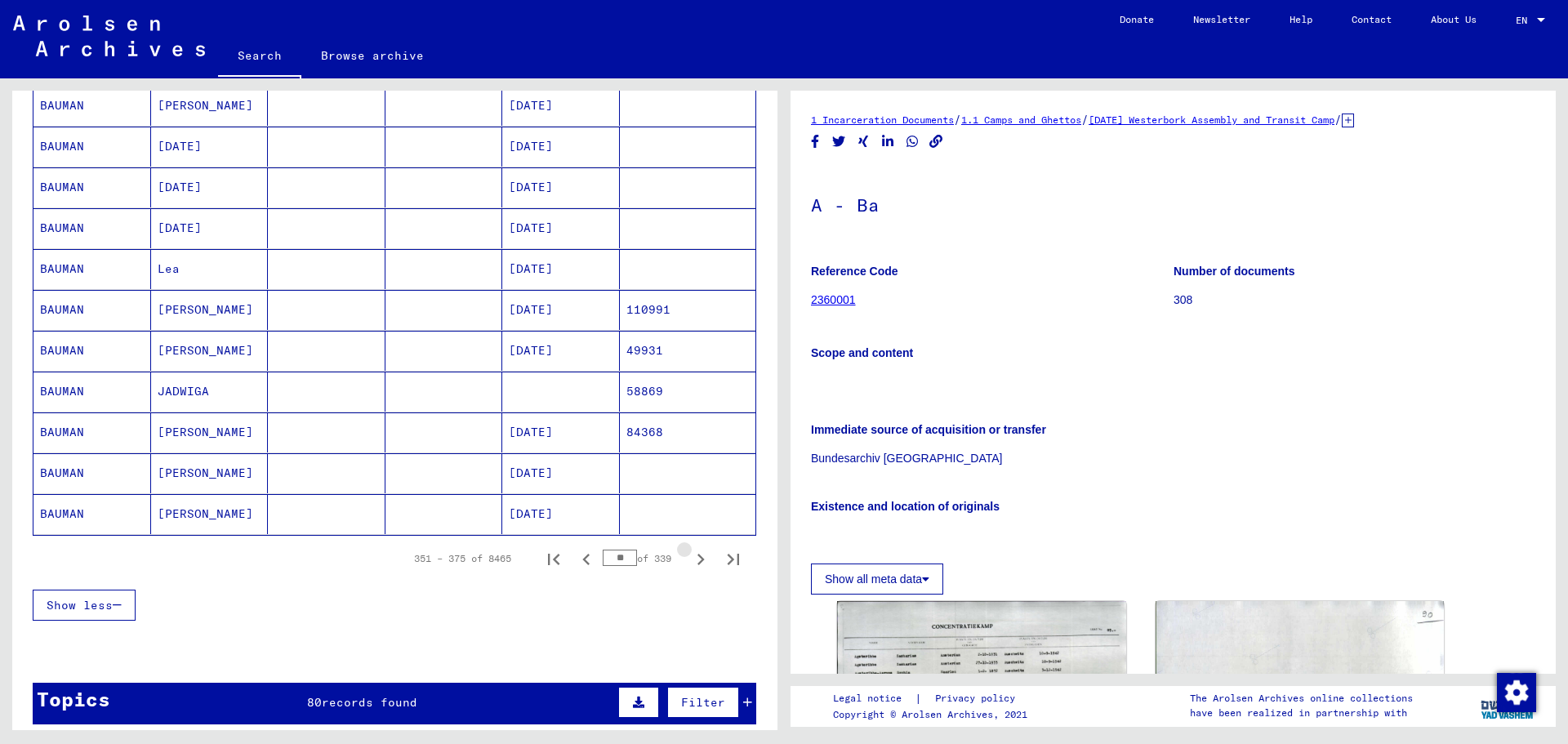
click at [698, 561] on icon "Next page" at bounding box center [701, 559] width 7 height 11
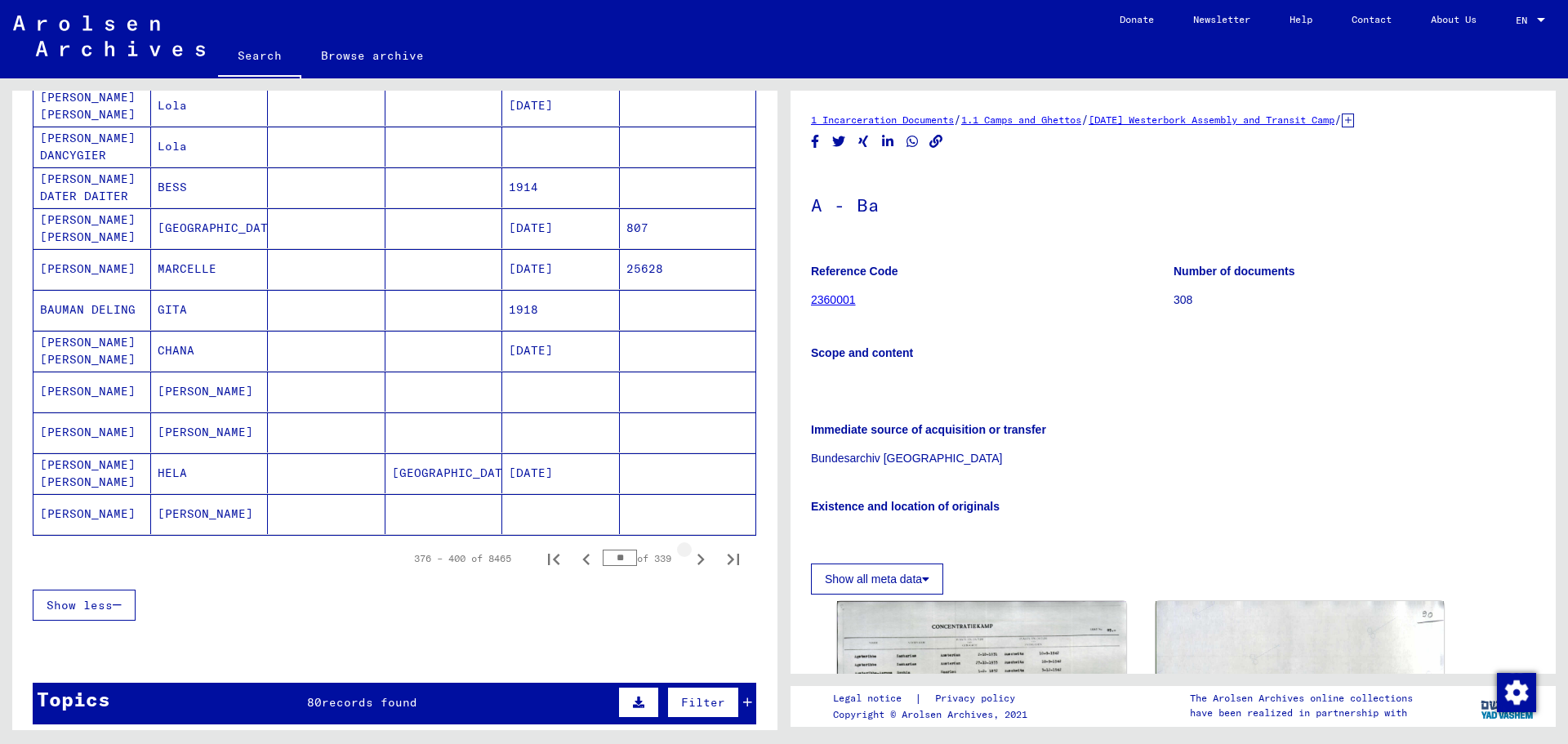
click at [698, 561] on icon "Next page" at bounding box center [701, 559] width 7 height 11
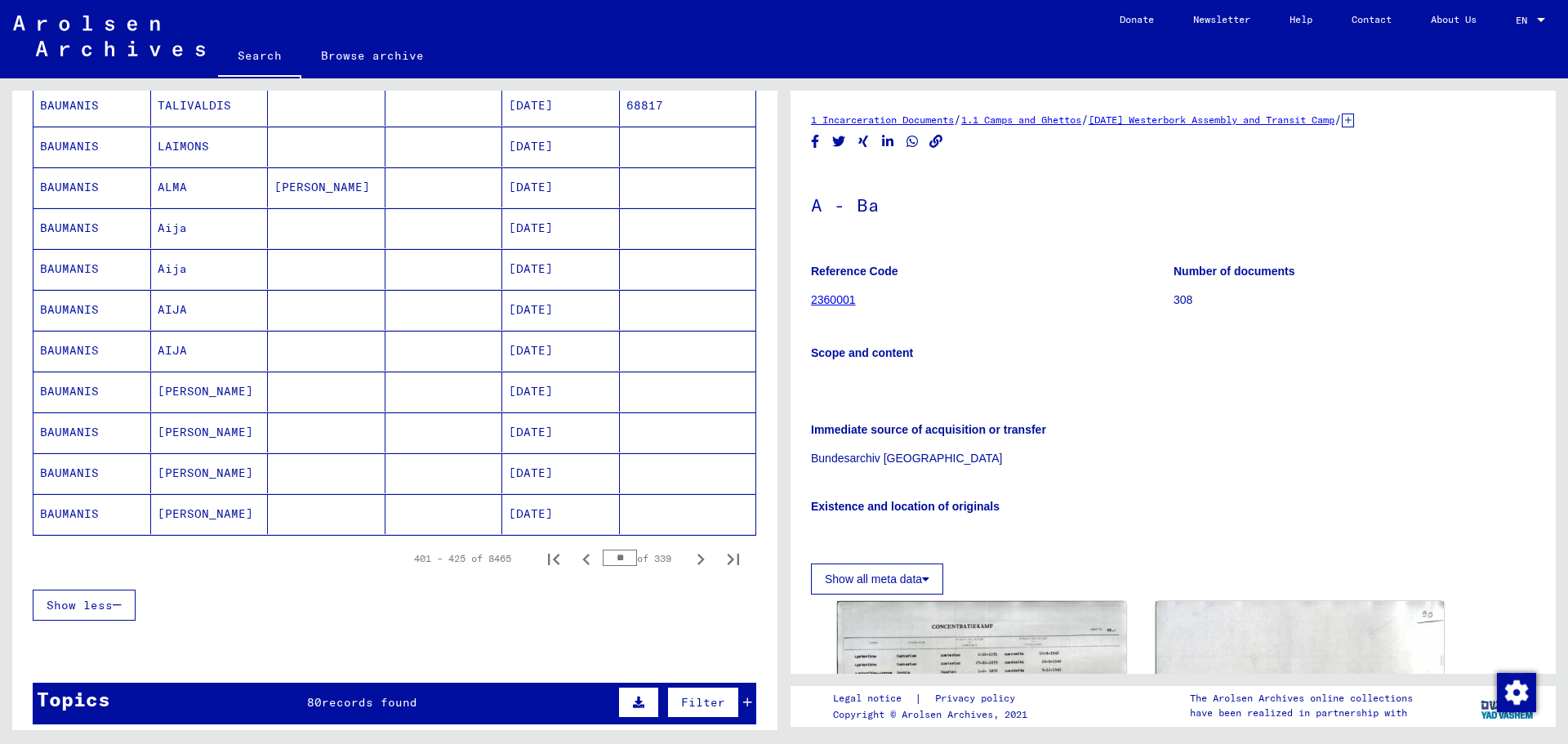
click at [698, 561] on icon "Next page" at bounding box center [701, 559] width 7 height 11
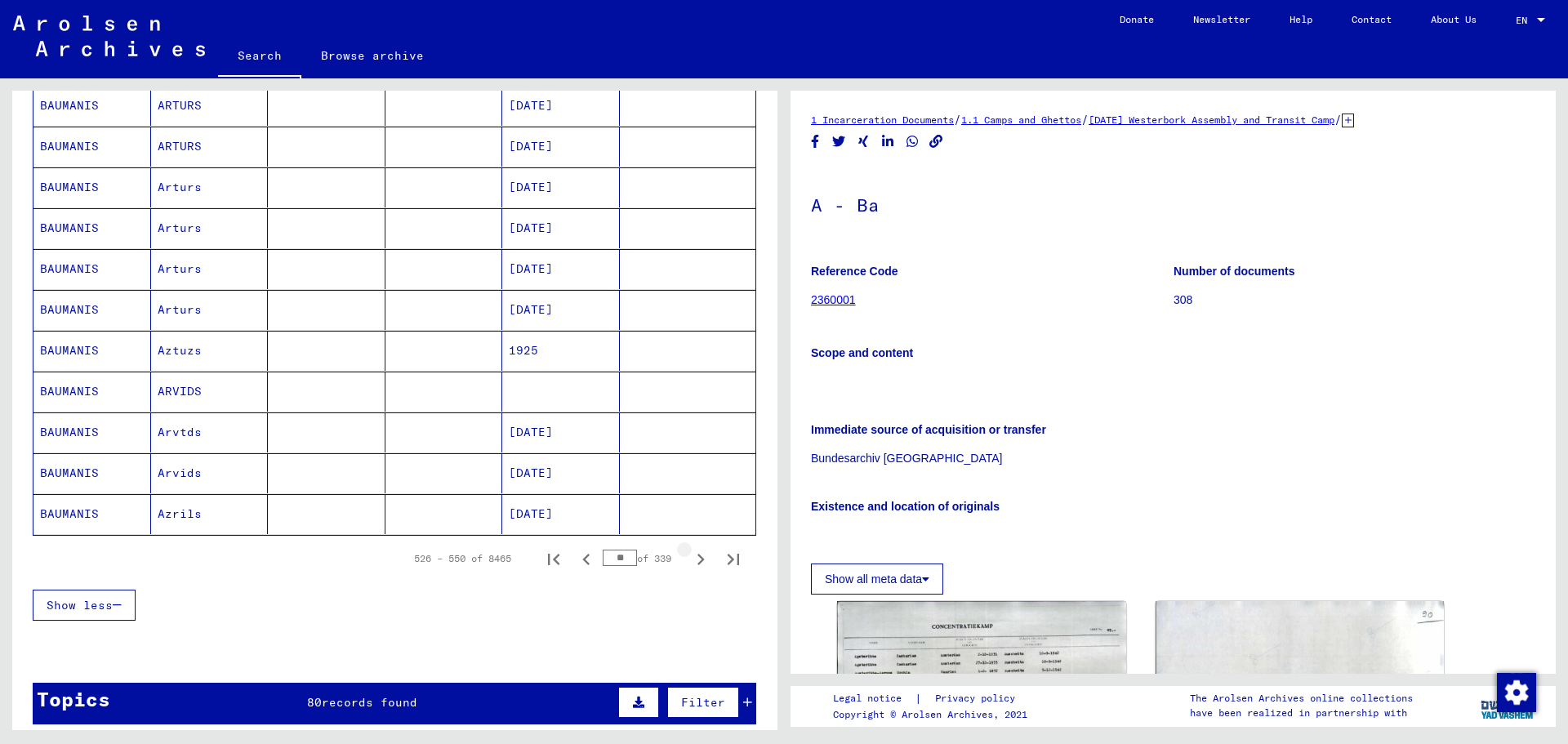
click at [698, 561] on icon "Next page" at bounding box center [701, 559] width 7 height 11
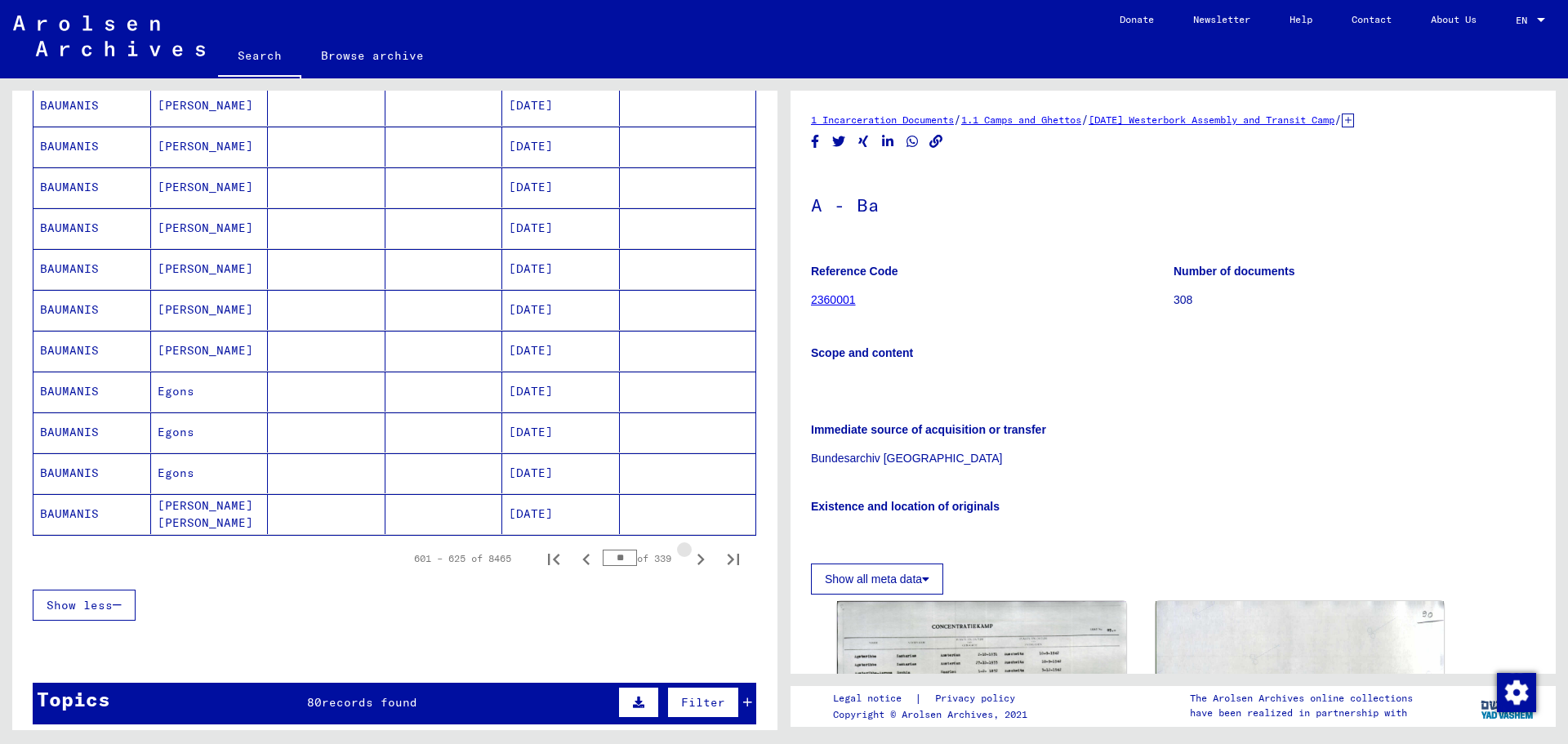
click at [698, 561] on icon "Next page" at bounding box center [701, 559] width 7 height 11
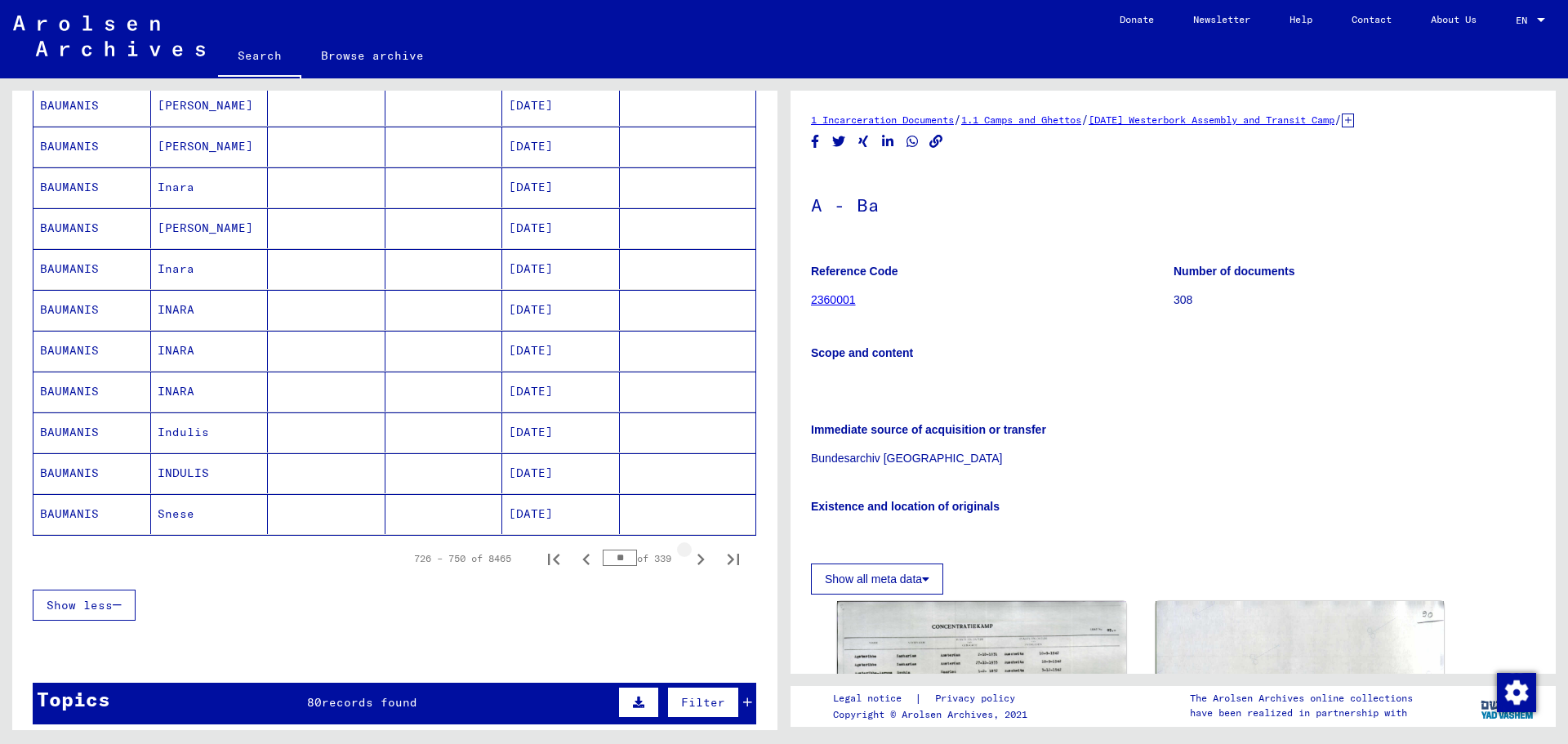
click at [698, 561] on icon "Next page" at bounding box center [701, 559] width 7 height 11
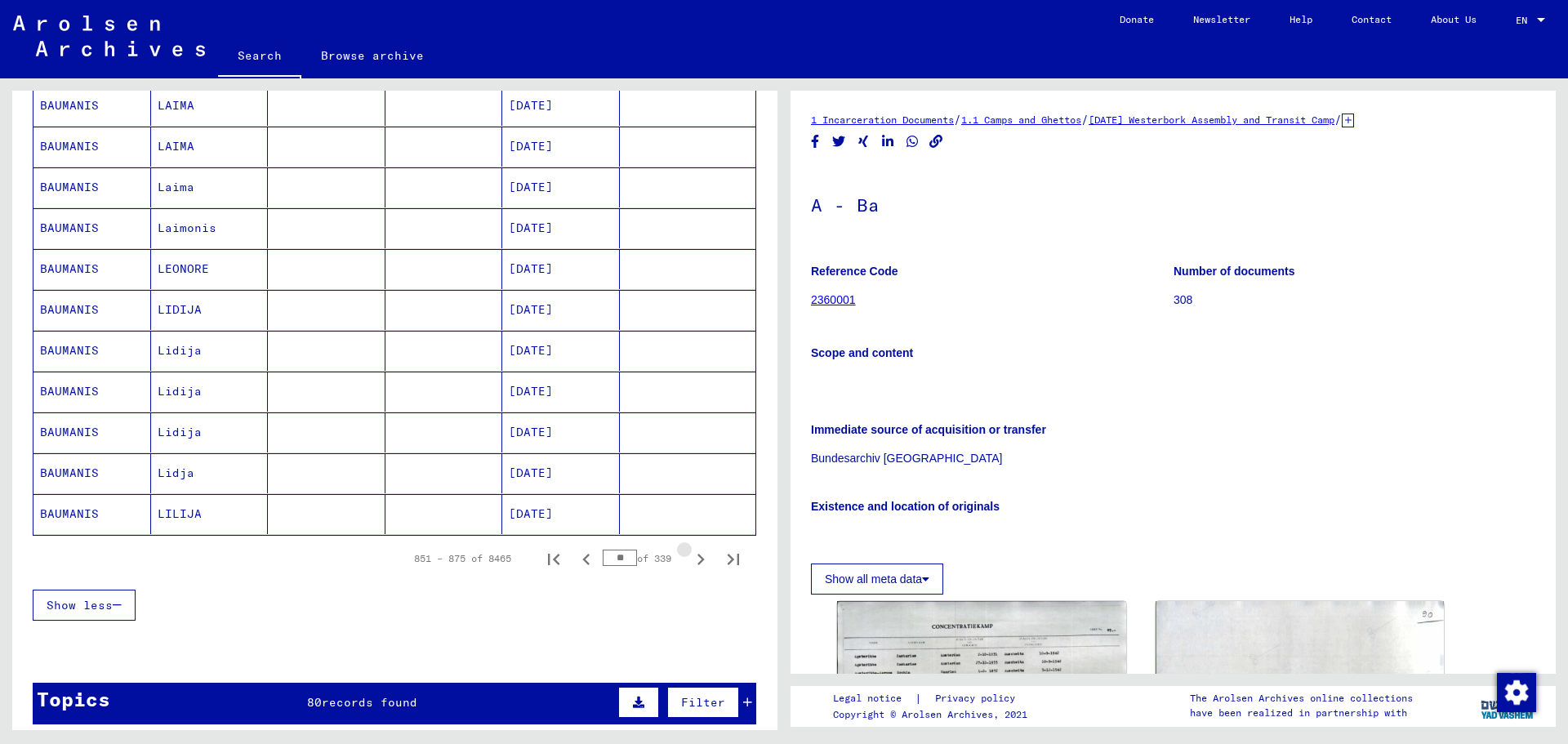
click at [698, 561] on icon "Next page" at bounding box center [701, 559] width 7 height 11
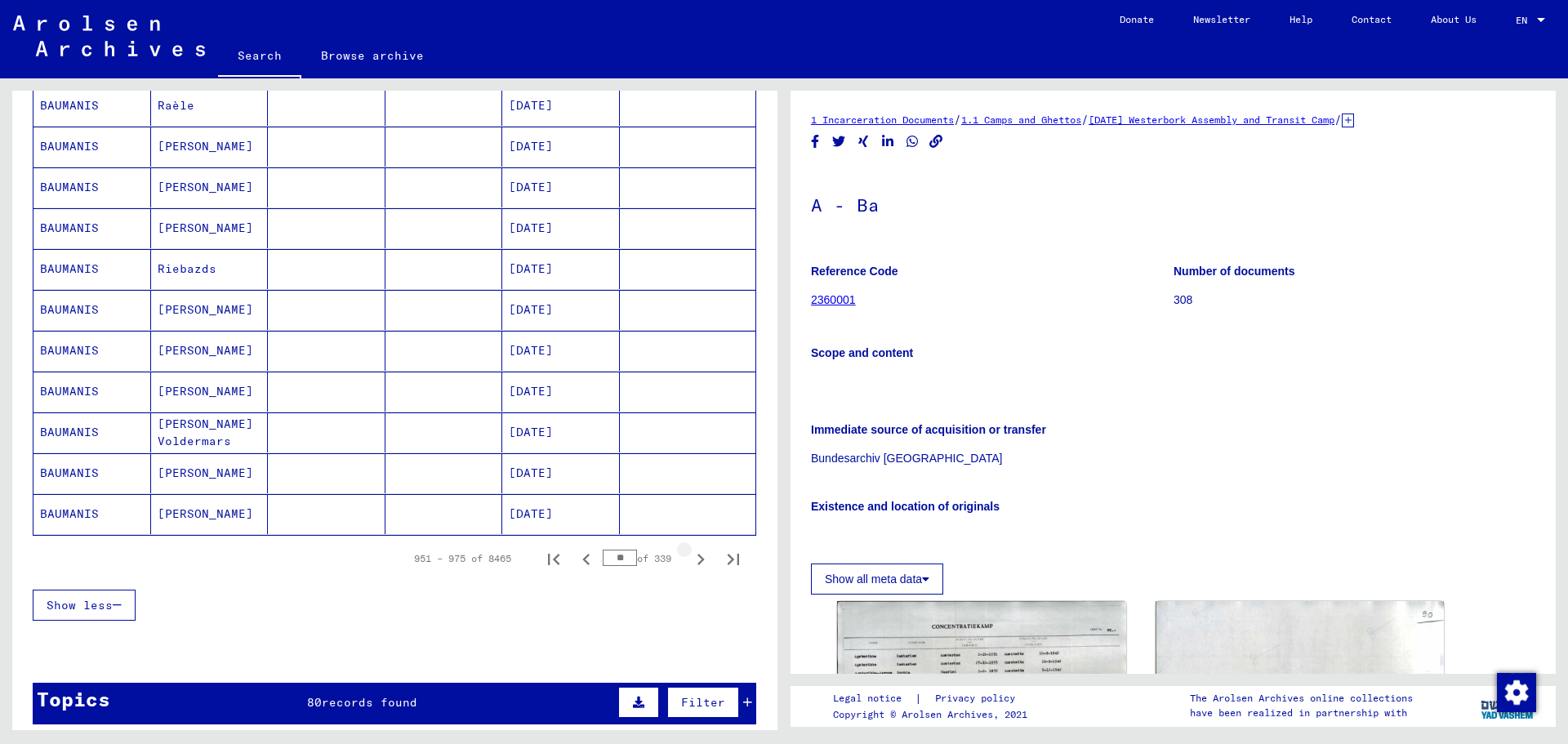
click at [698, 561] on icon "Next page" at bounding box center [701, 559] width 7 height 11
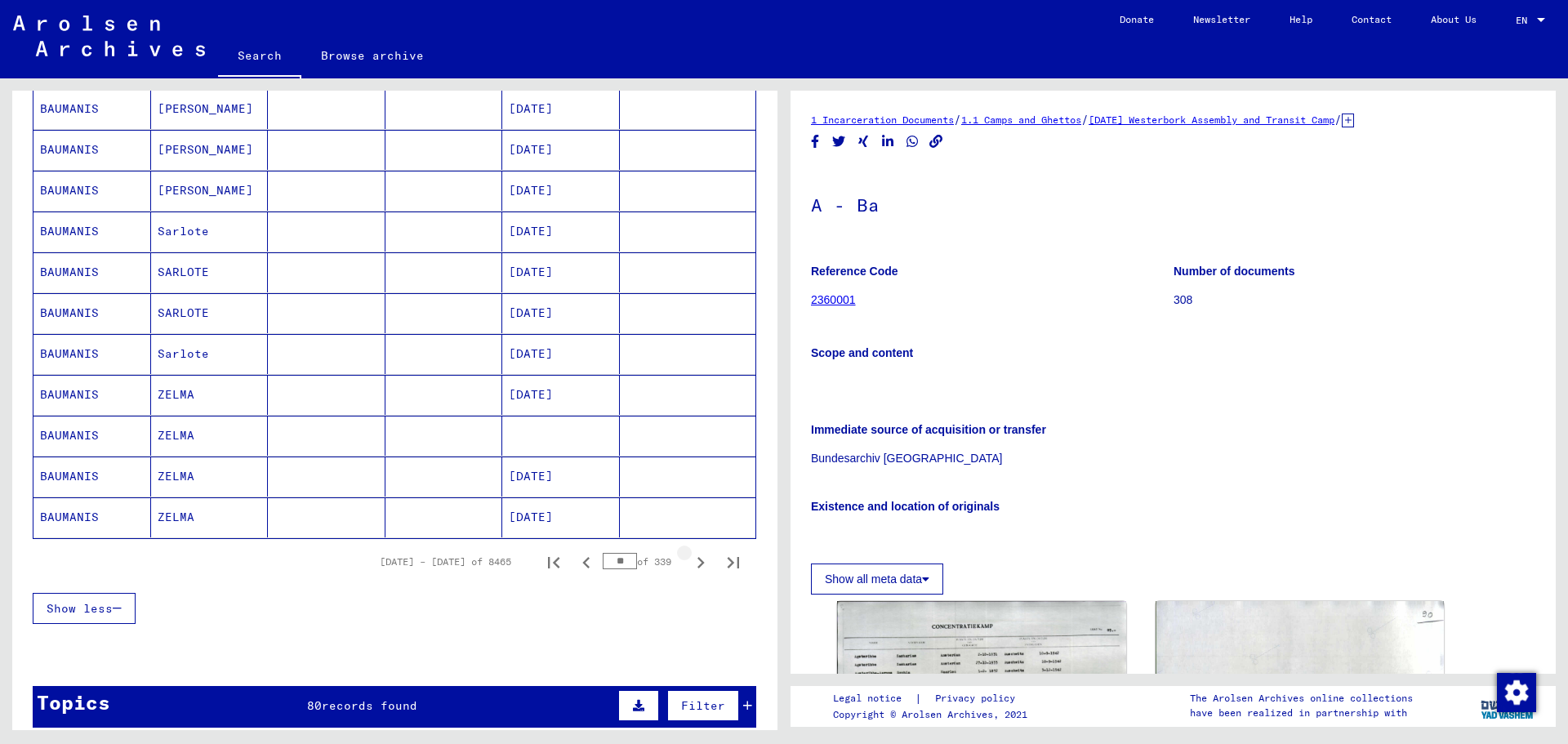
scroll to position [820, 0]
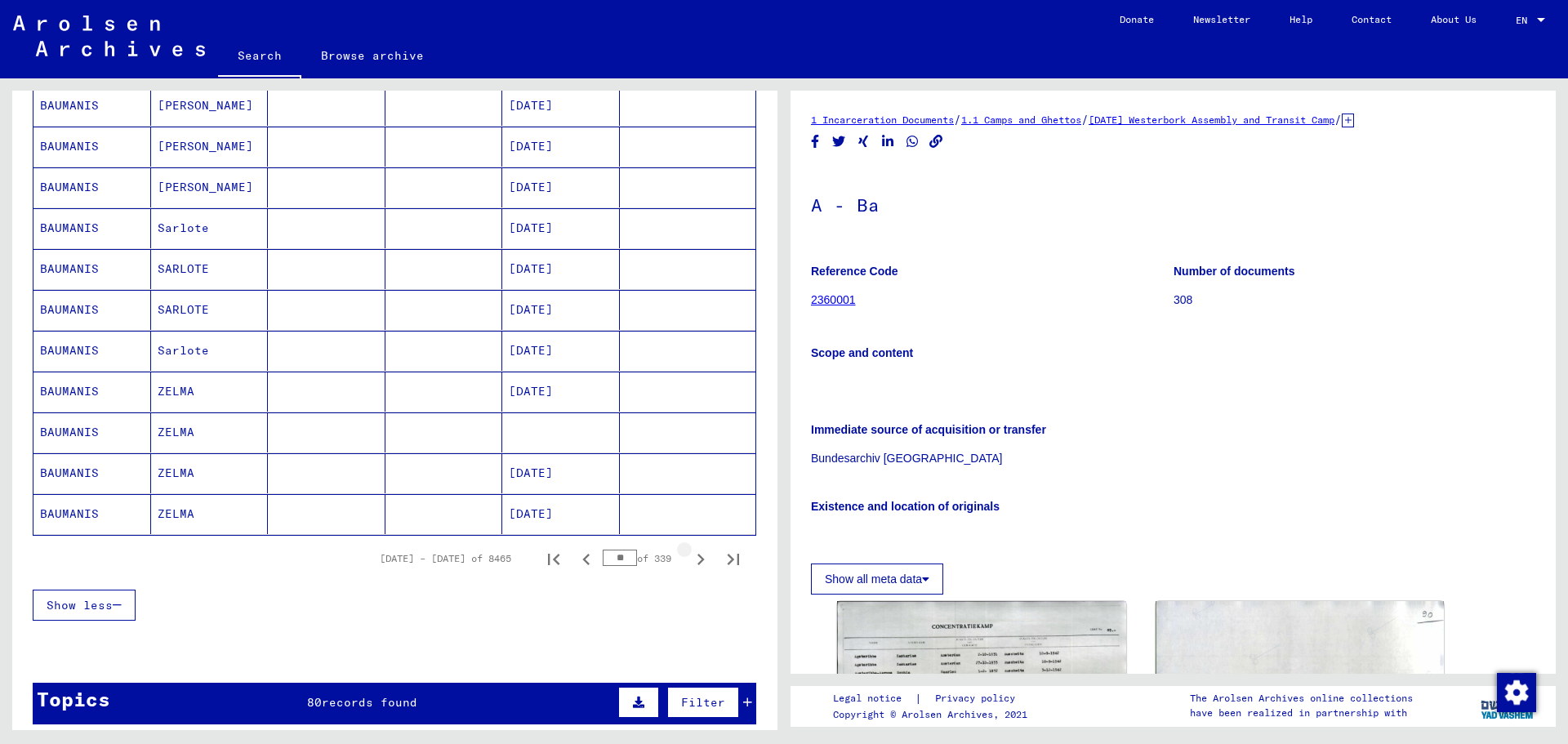
click at [698, 561] on icon "Next page" at bounding box center [701, 559] width 7 height 11
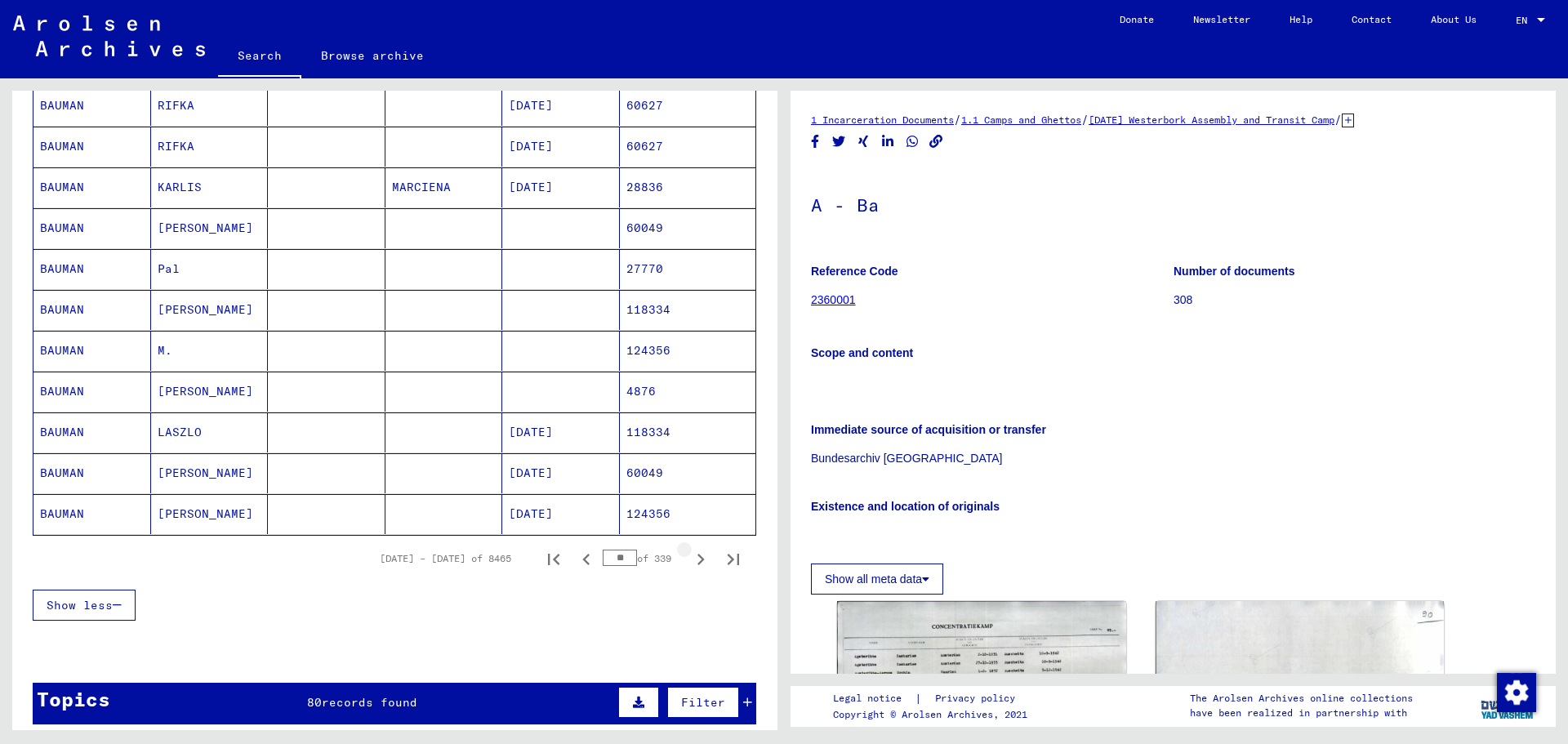
click at [698, 561] on icon "Next page" at bounding box center [701, 559] width 7 height 11
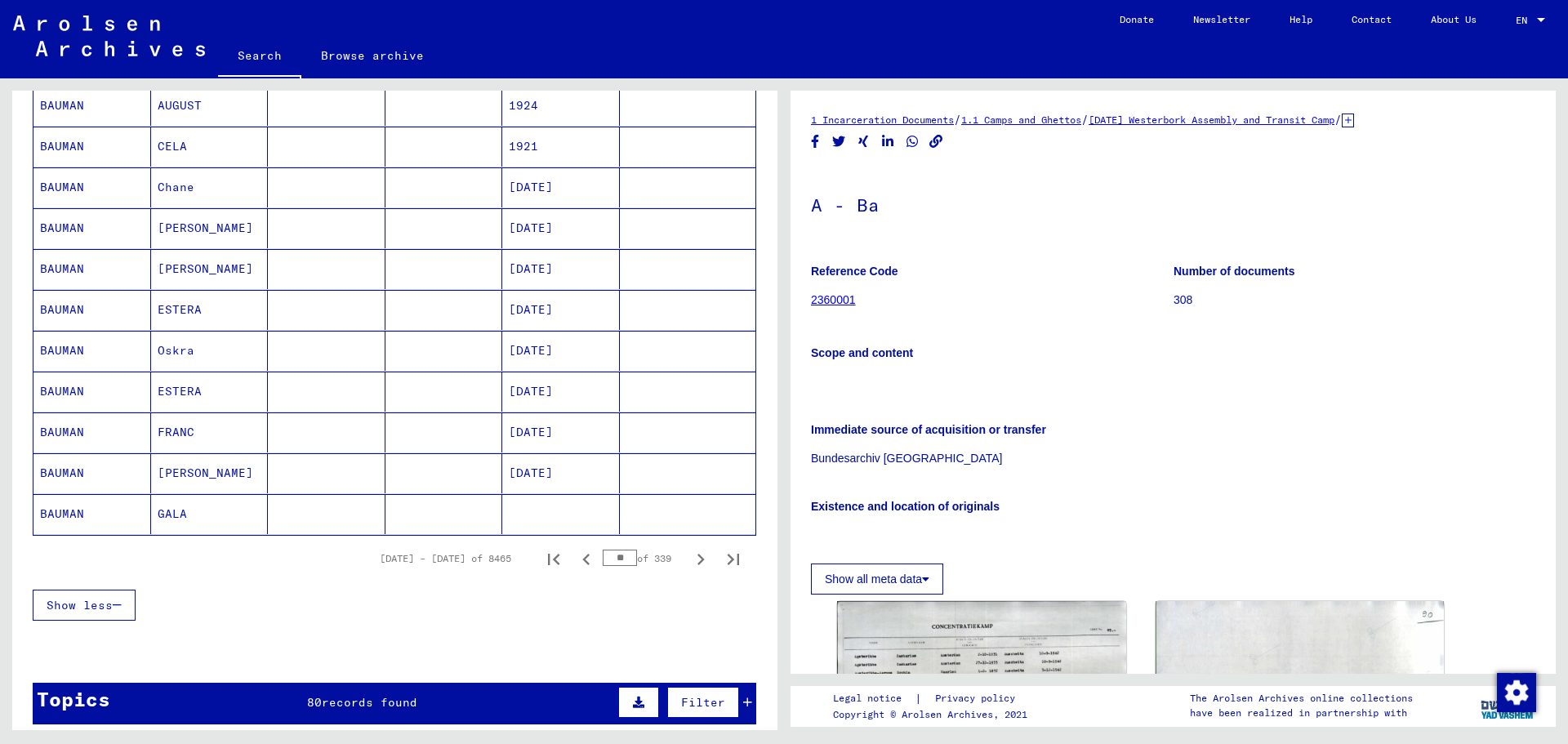
click at [698, 561] on icon "Next page" at bounding box center [701, 559] width 7 height 11
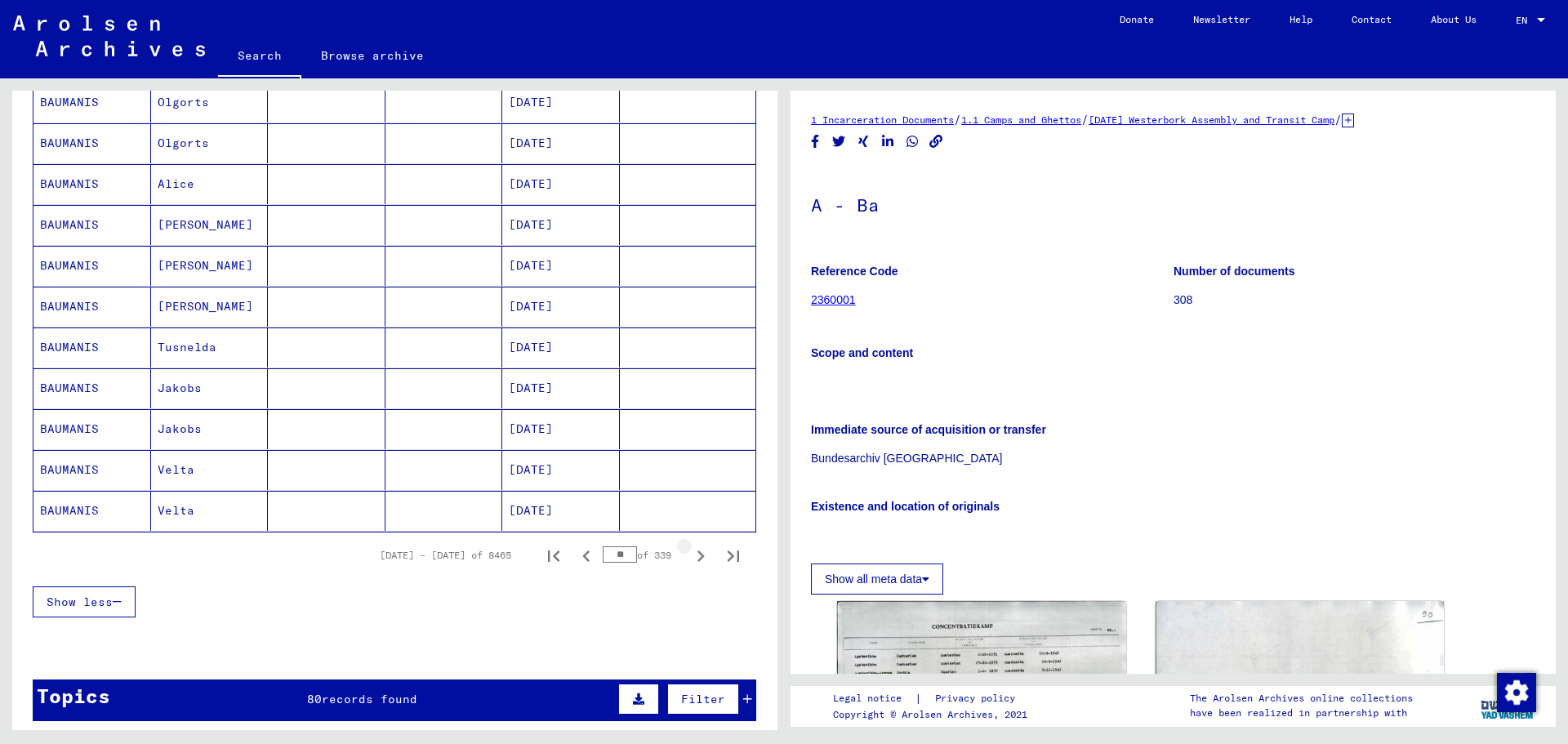
scroll to position [816, 0]
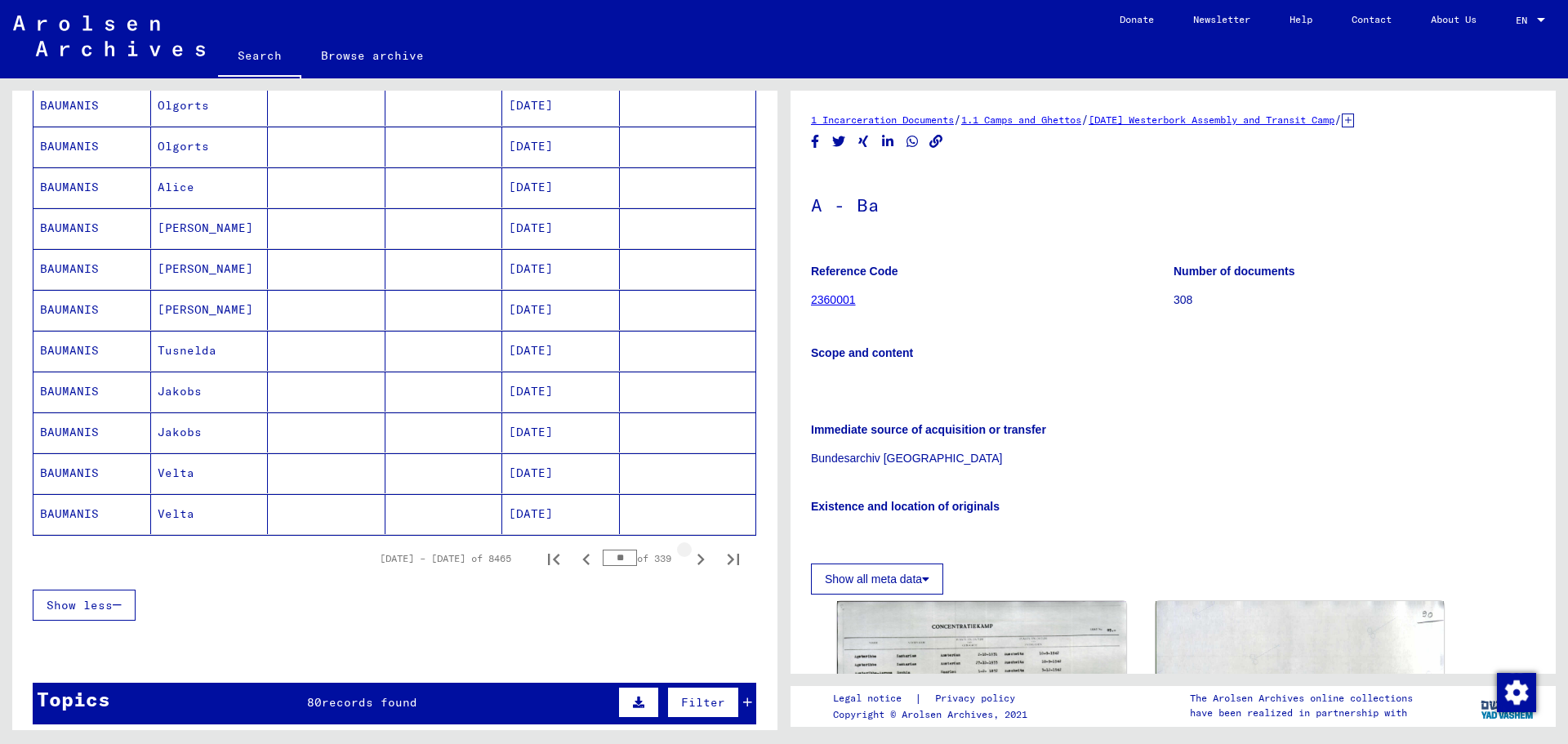
click at [698, 561] on icon "Next page" at bounding box center [701, 559] width 7 height 11
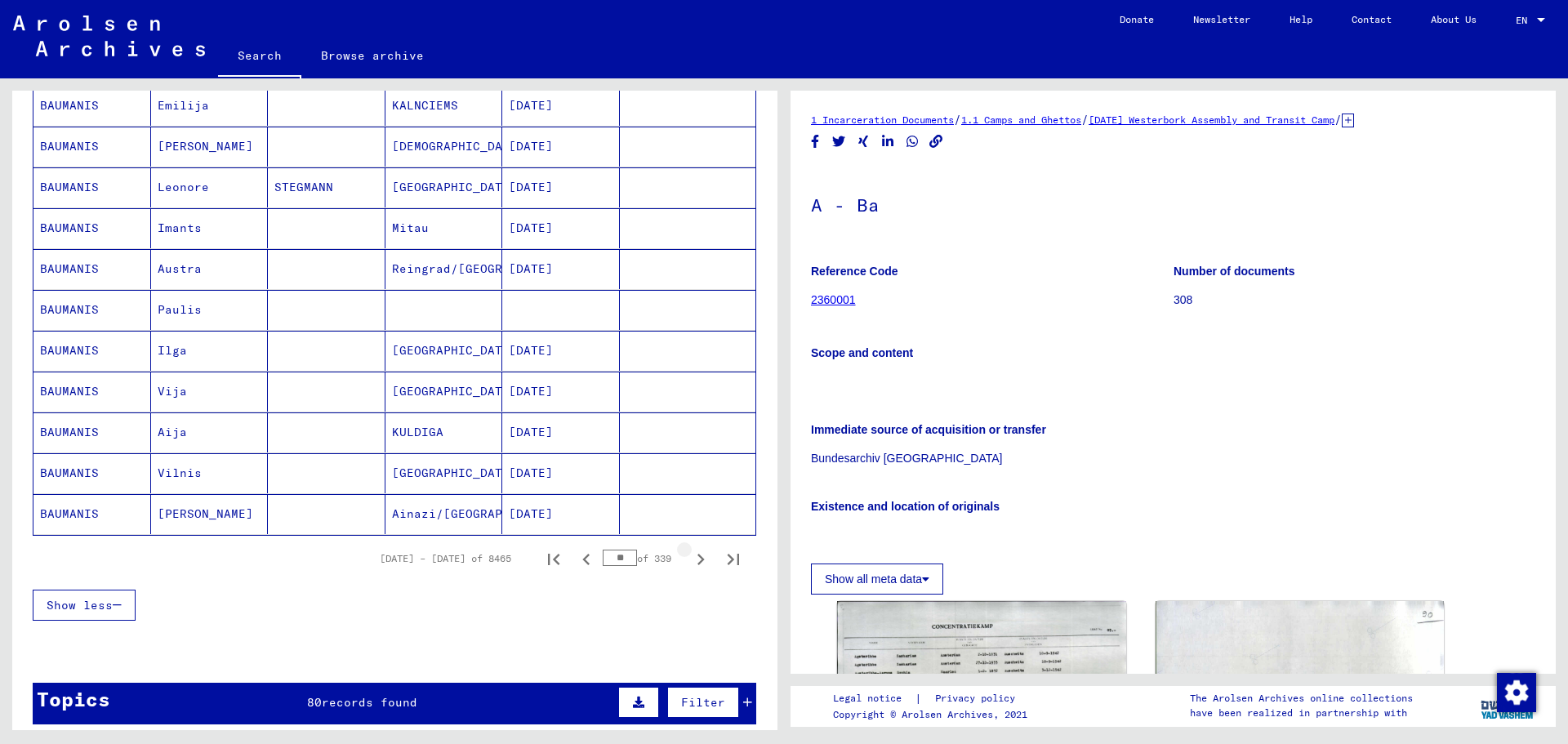
click at [698, 561] on icon "Next page" at bounding box center [701, 559] width 7 height 11
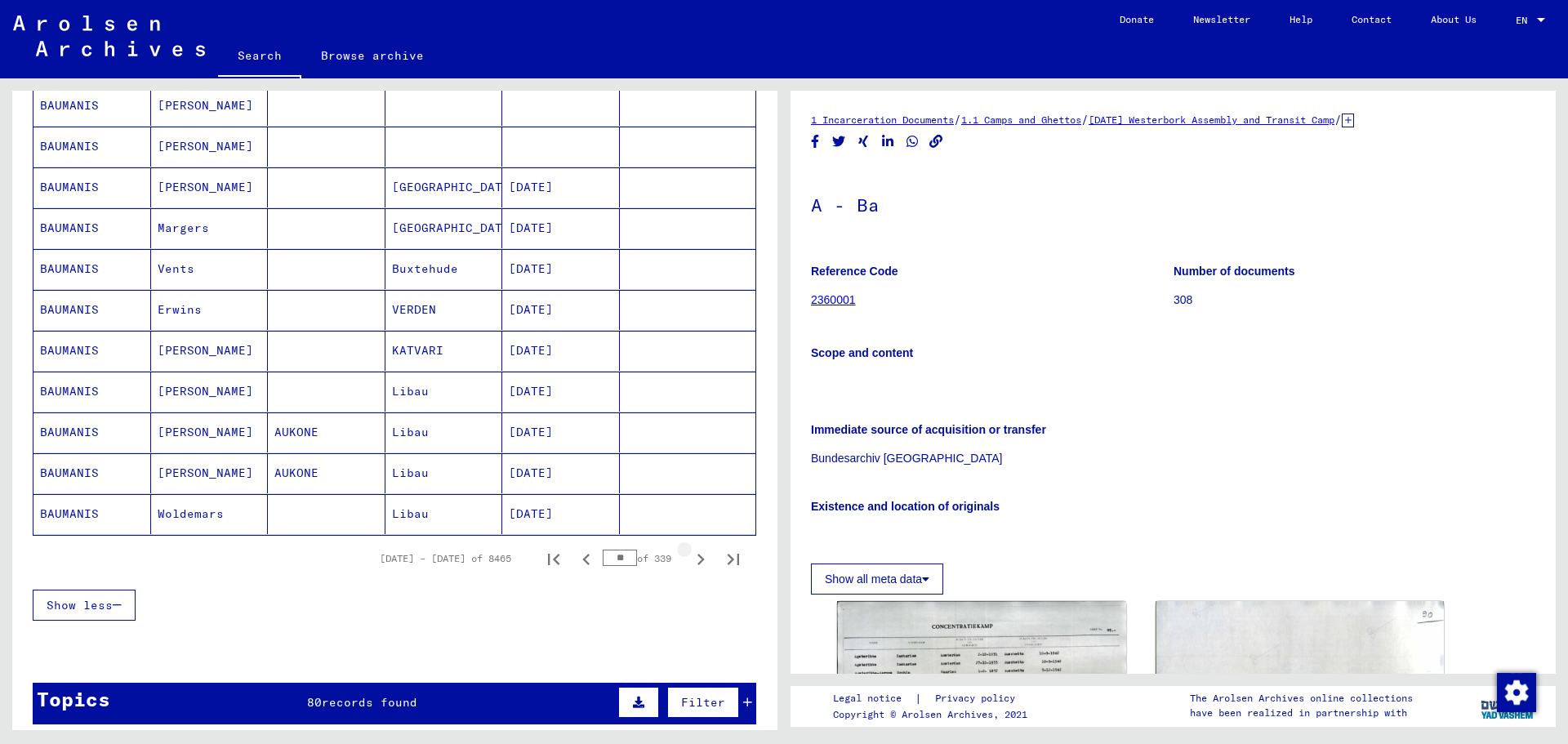
click at [698, 561] on icon "Next page" at bounding box center [701, 559] width 7 height 11
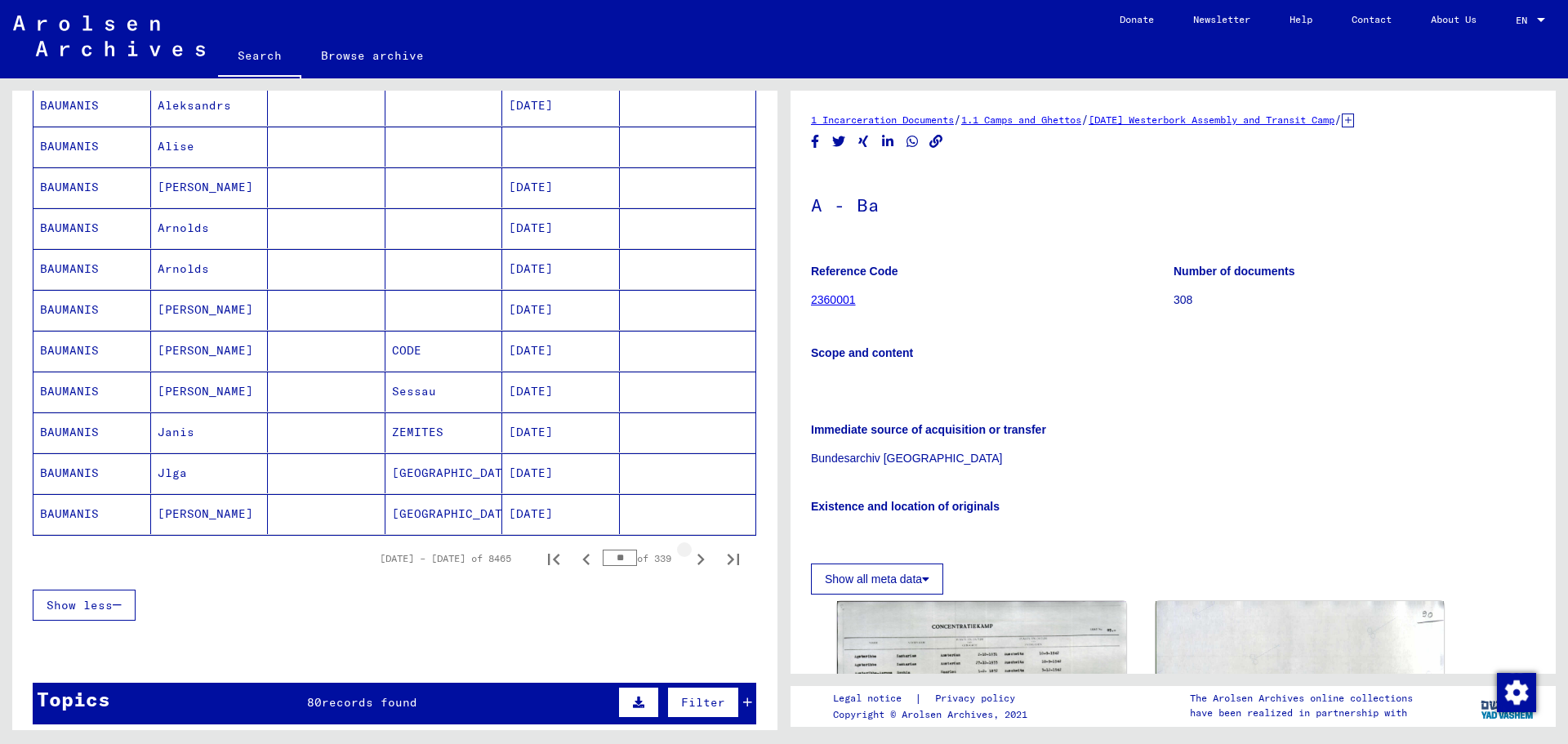
click at [698, 561] on icon "Next page" at bounding box center [701, 559] width 7 height 11
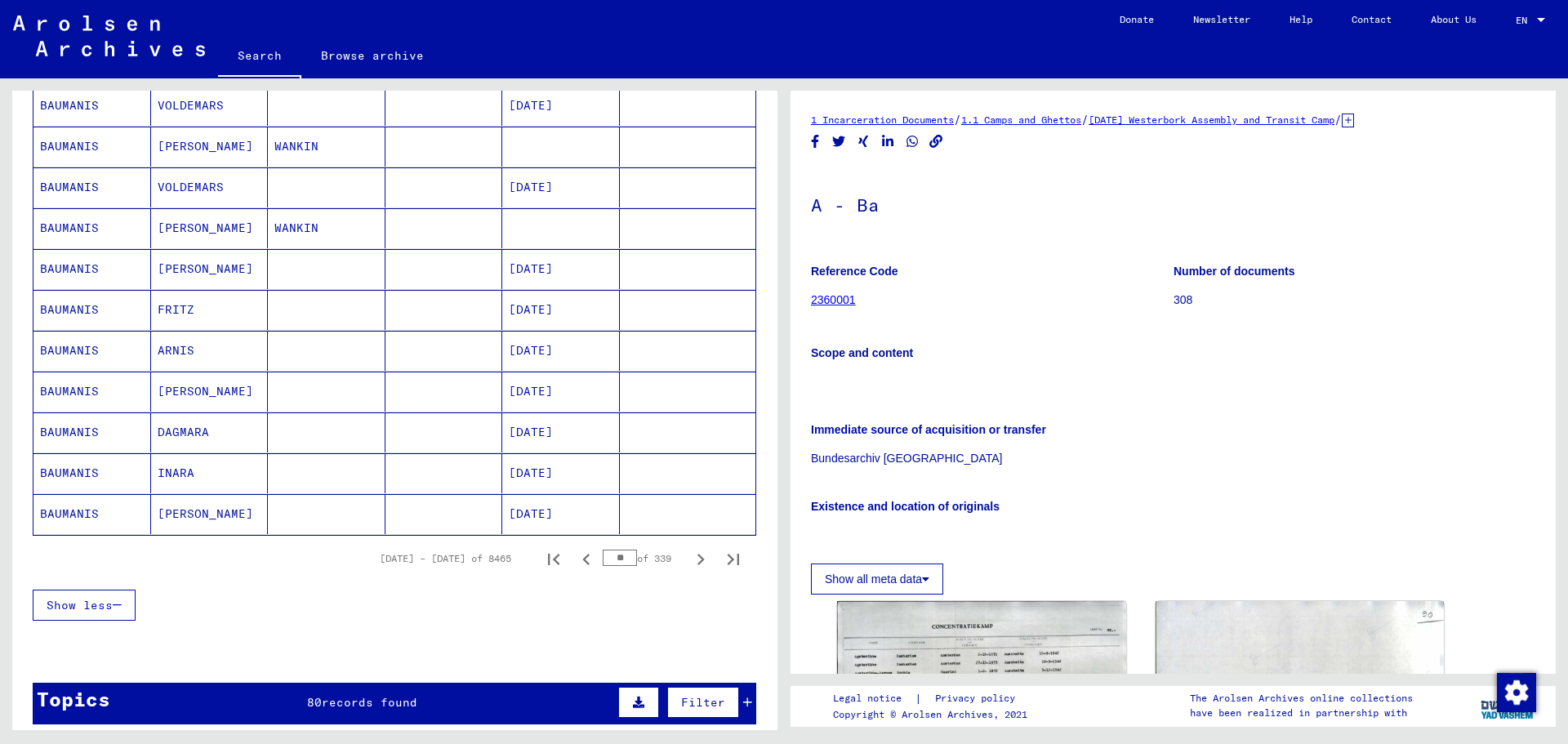
click at [698, 561] on icon "Next page" at bounding box center [701, 559] width 7 height 11
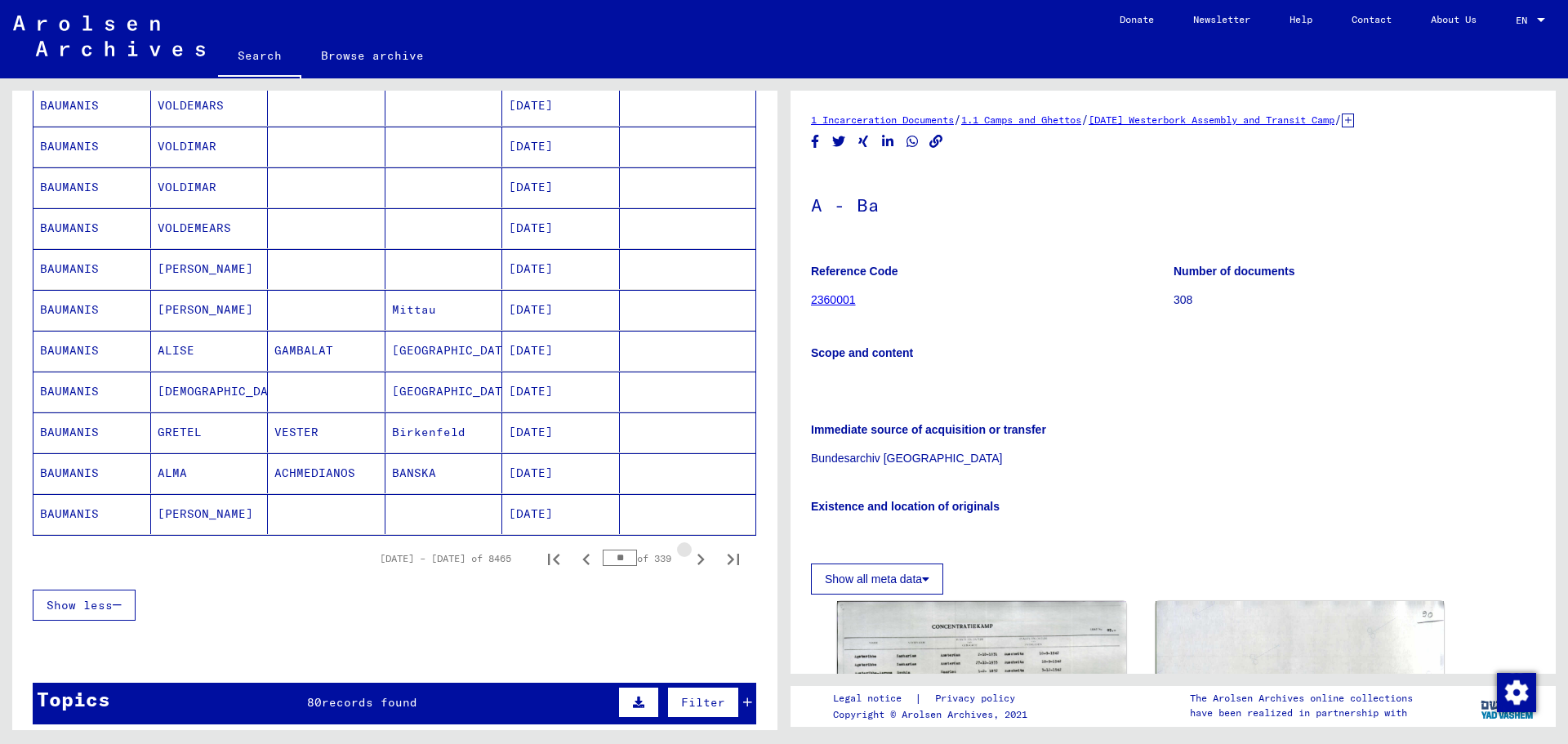
click at [698, 561] on icon "Next page" at bounding box center [701, 559] width 7 height 11
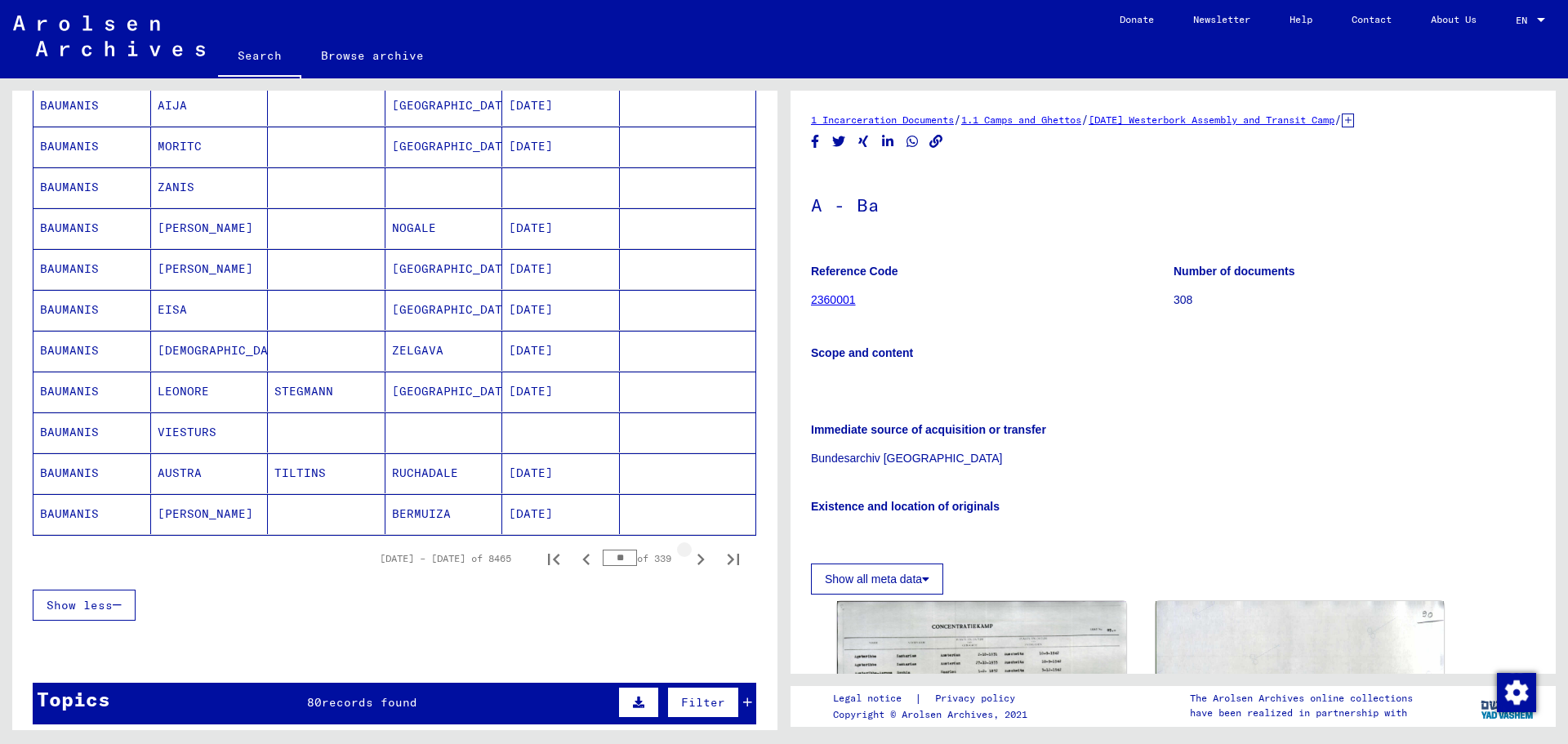
click at [698, 561] on icon "Next page" at bounding box center [701, 559] width 7 height 11
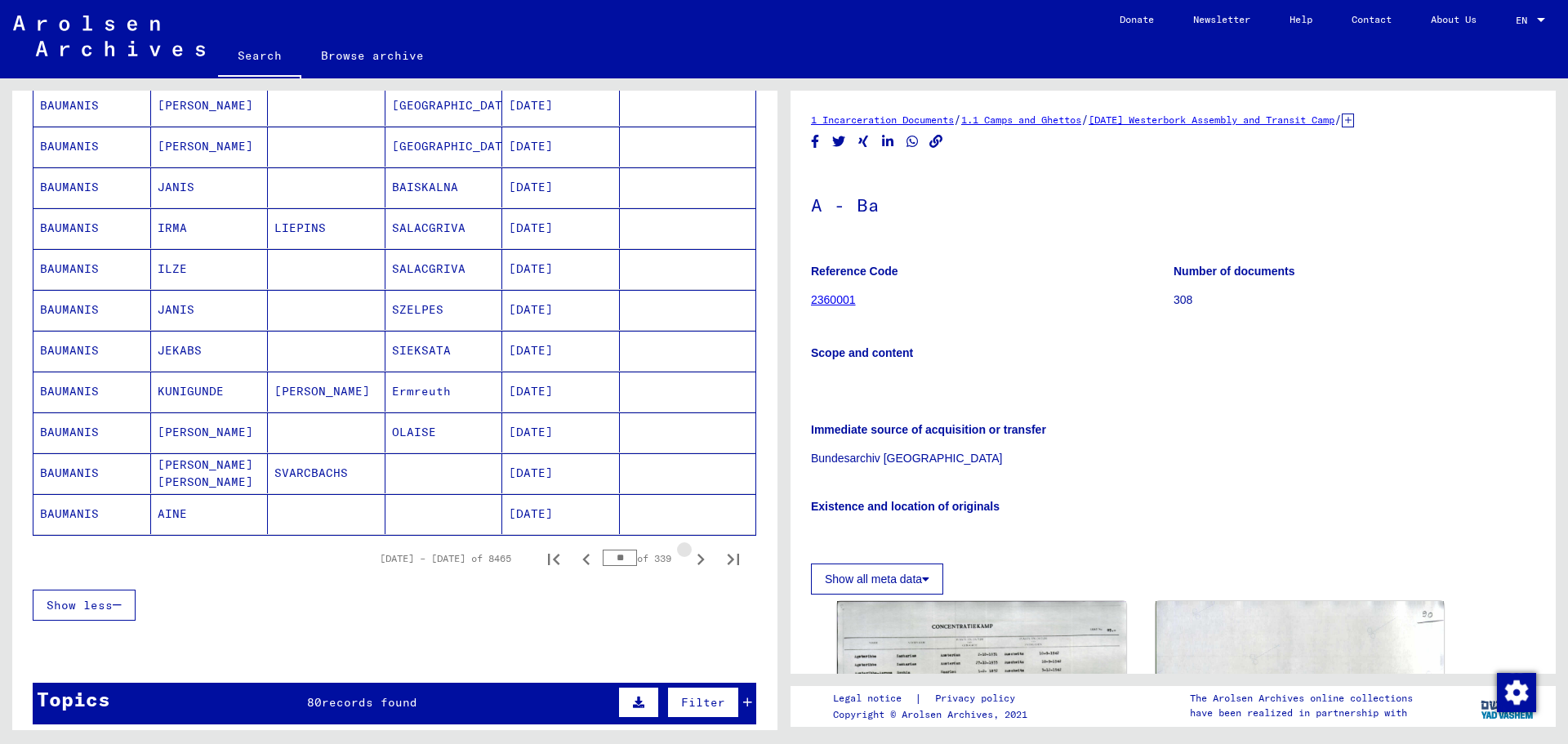
click at [698, 561] on icon "Next page" at bounding box center [701, 559] width 7 height 11
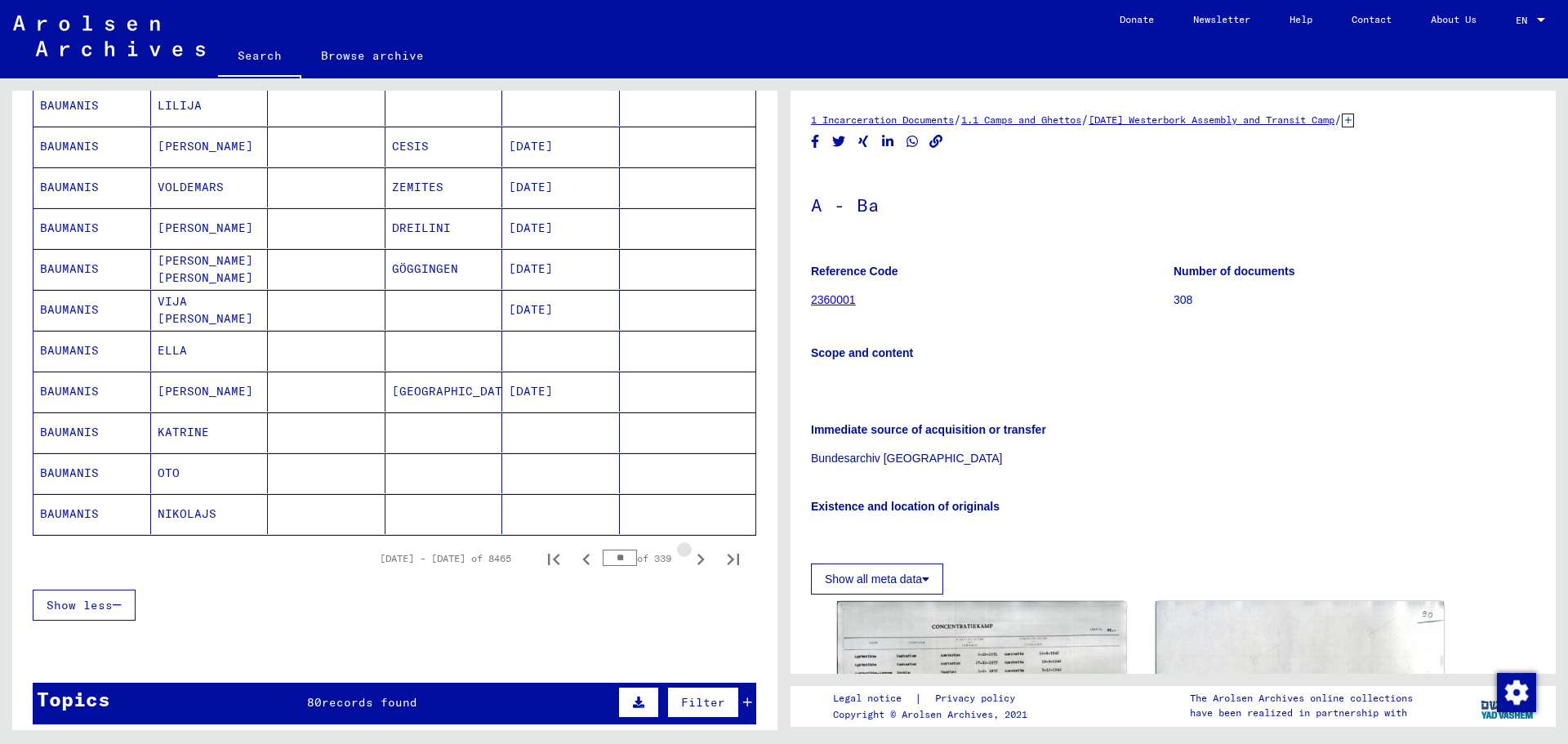
click at [698, 561] on icon "Next page" at bounding box center [701, 559] width 7 height 11
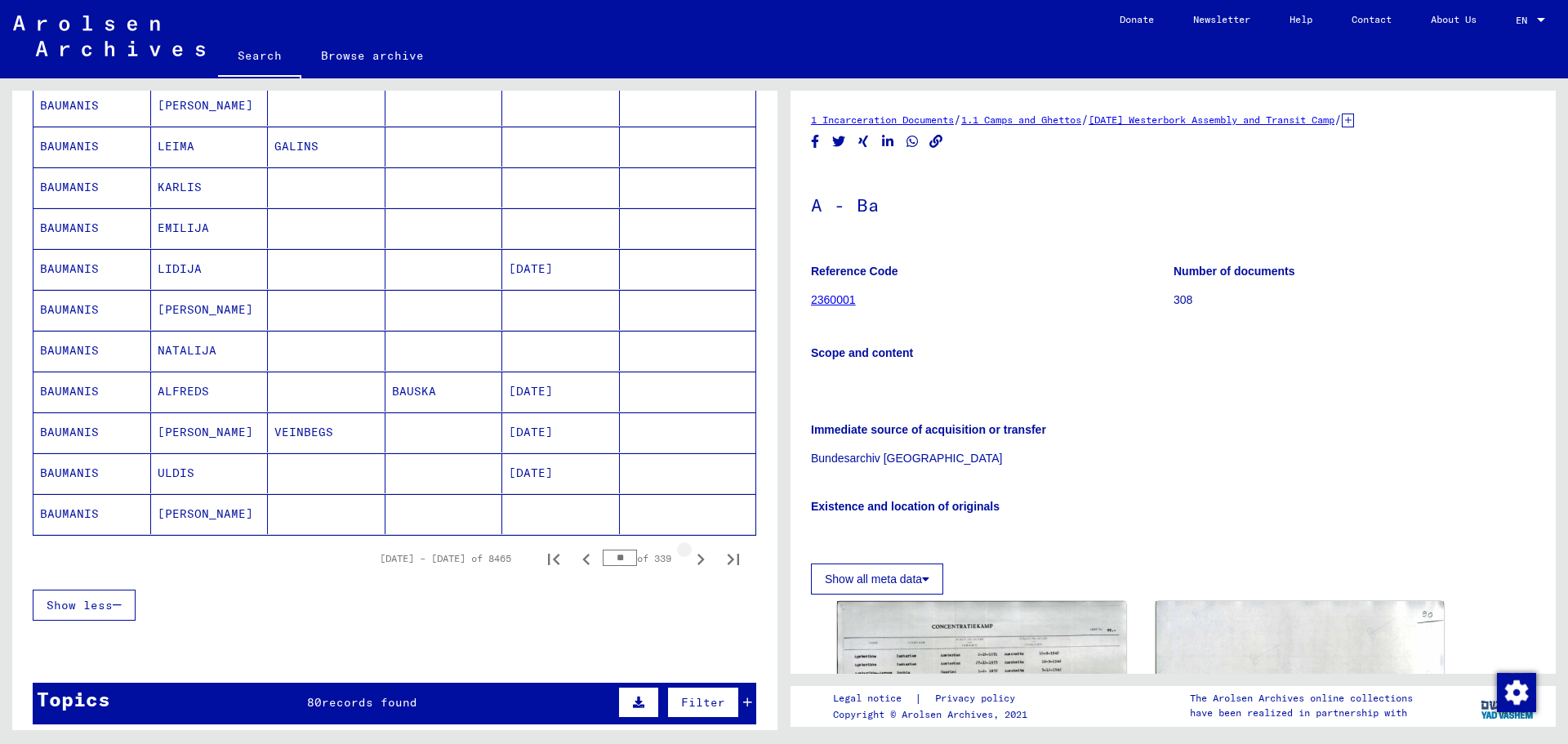
click at [698, 561] on icon "Next page" at bounding box center [701, 559] width 7 height 11
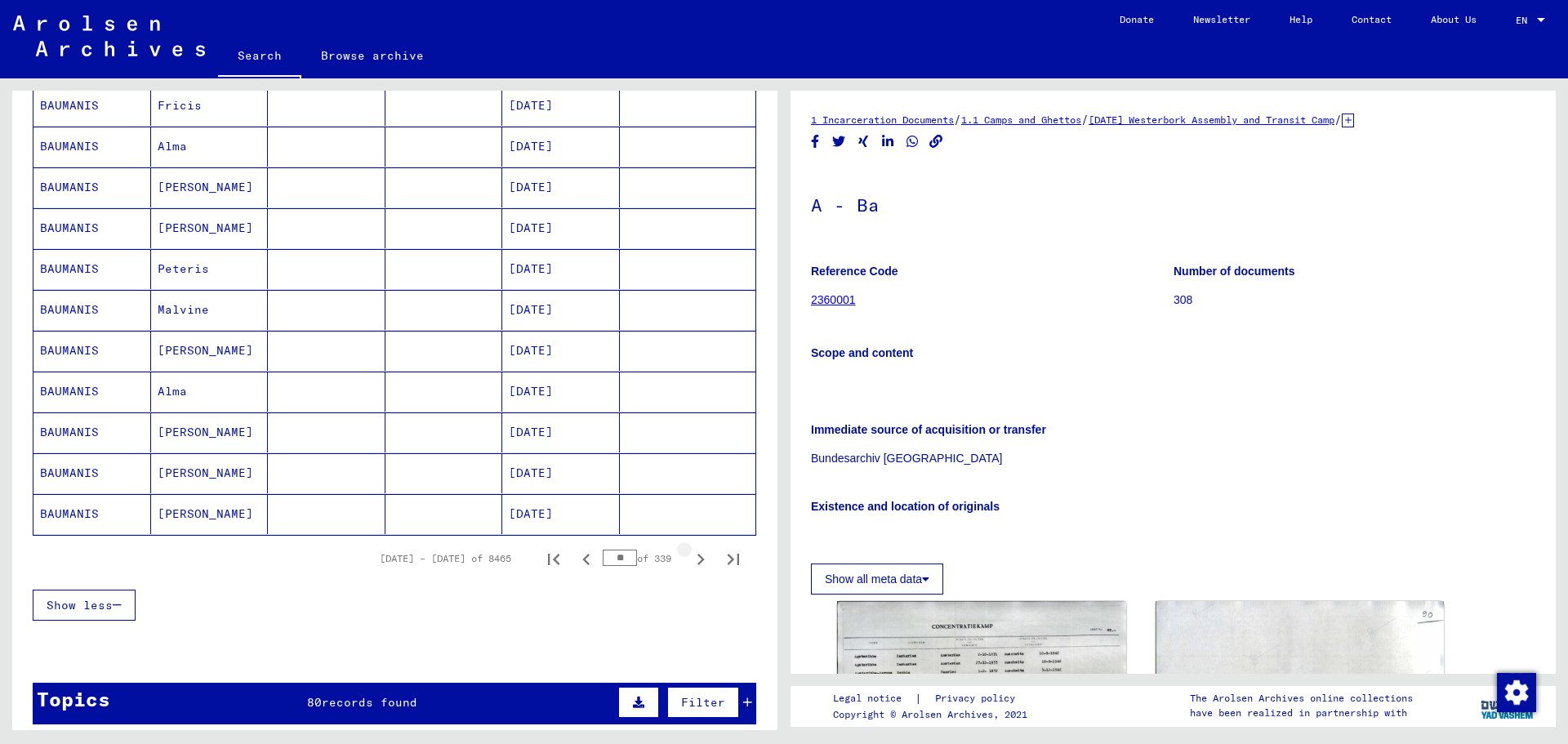
click at [698, 561] on icon "Next page" at bounding box center [701, 559] width 7 height 11
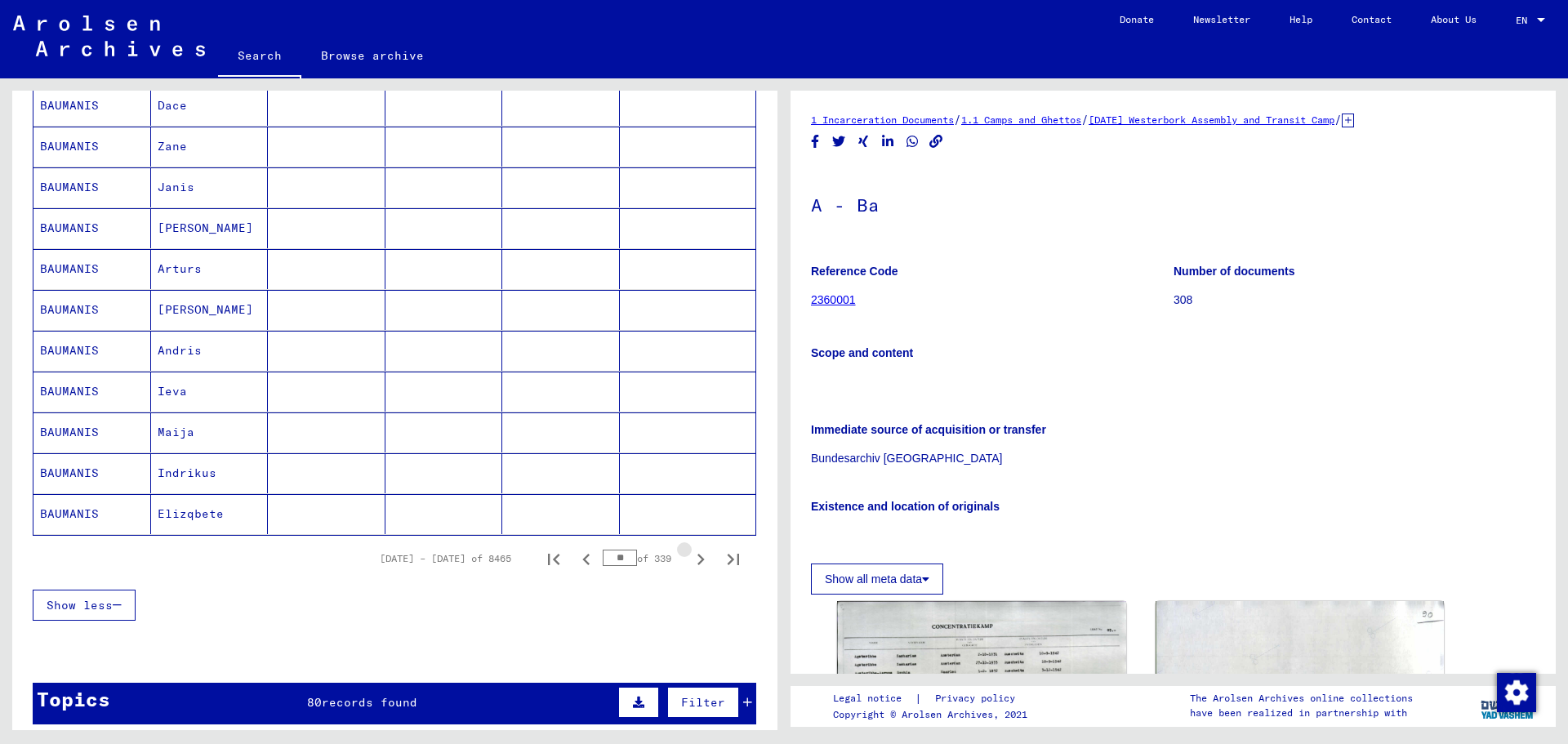
click at [698, 561] on icon "Next page" at bounding box center [701, 559] width 7 height 11
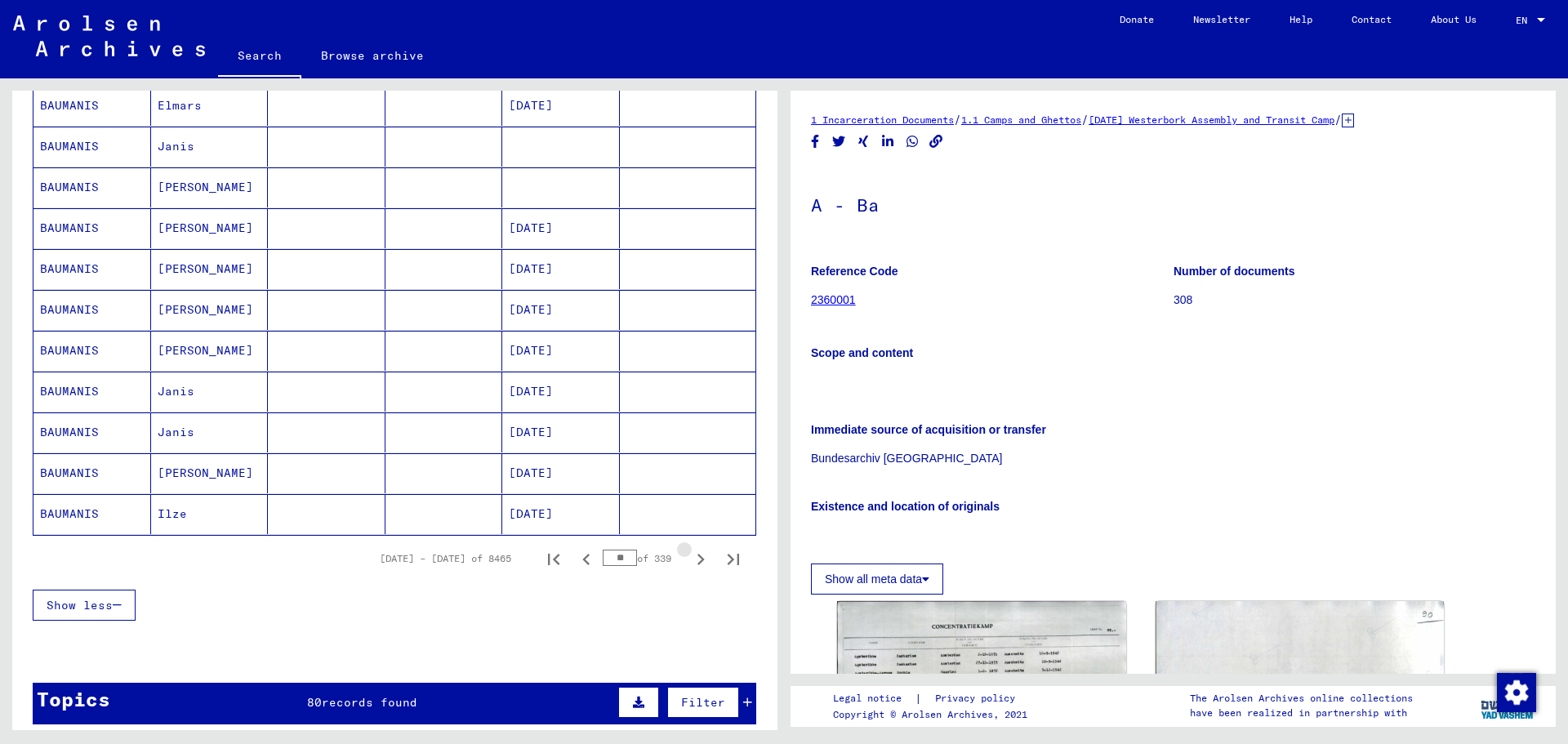
click at [698, 561] on icon "Next page" at bounding box center [701, 559] width 7 height 11
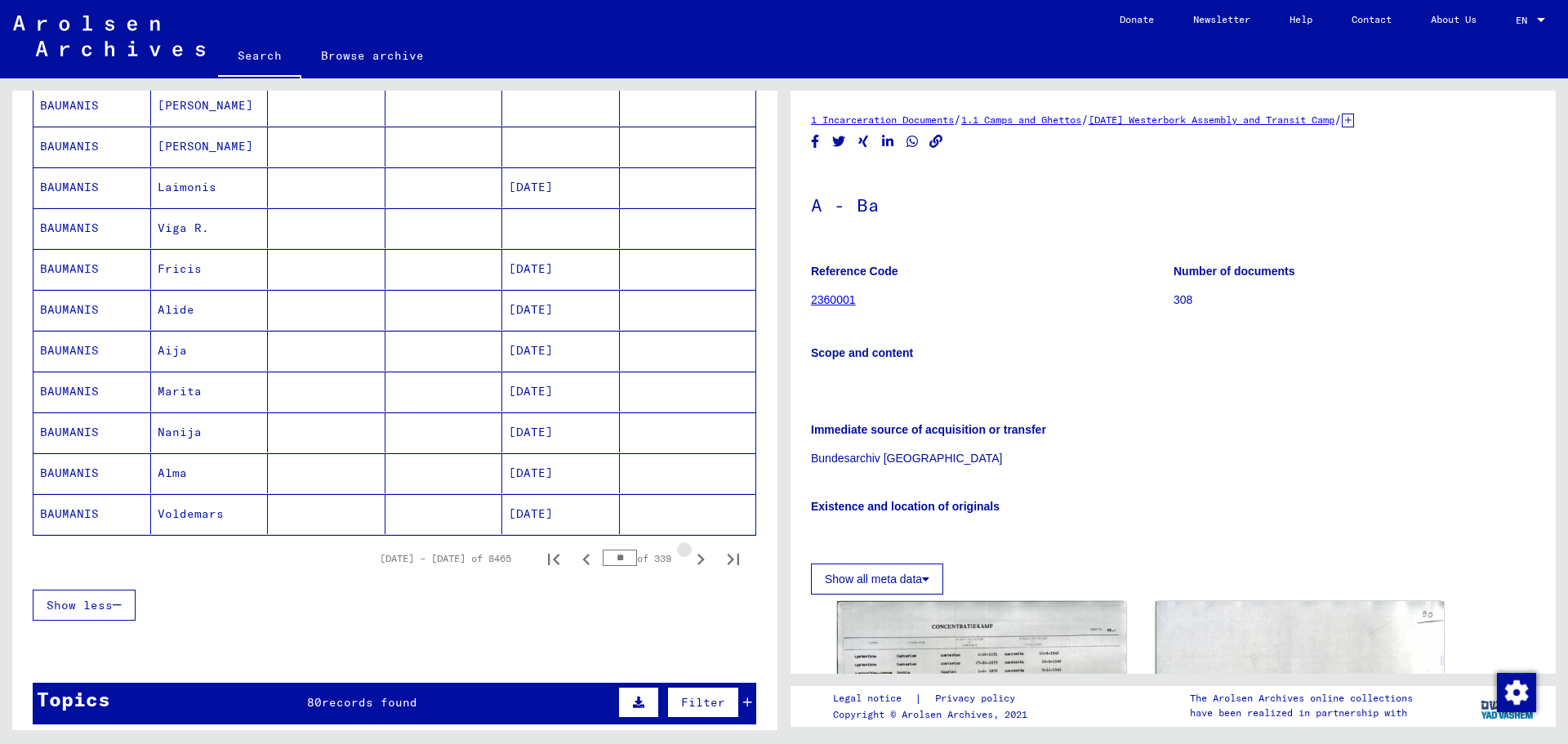
click at [698, 561] on icon "Next page" at bounding box center [701, 559] width 7 height 11
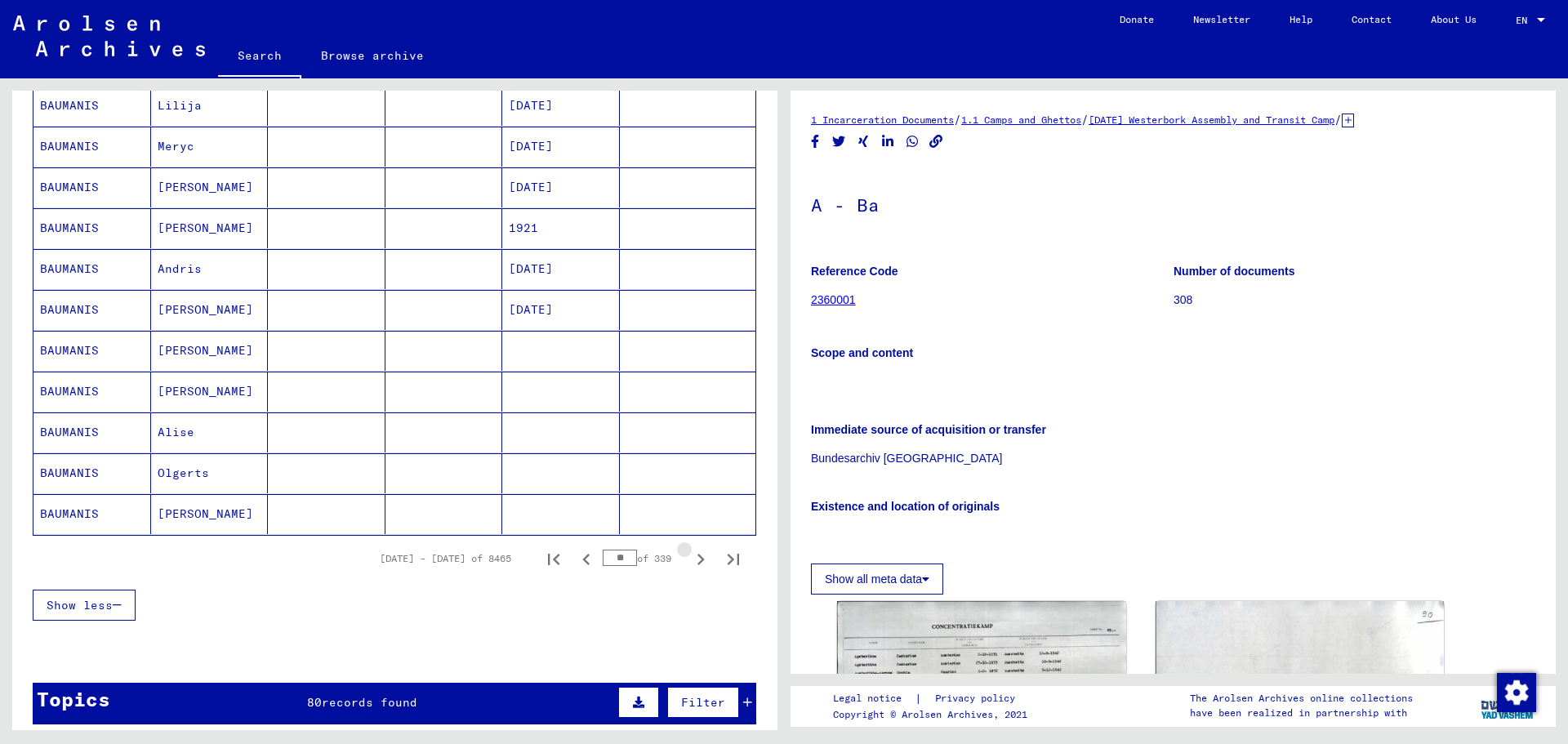
click at [698, 561] on icon "Next page" at bounding box center [701, 559] width 7 height 11
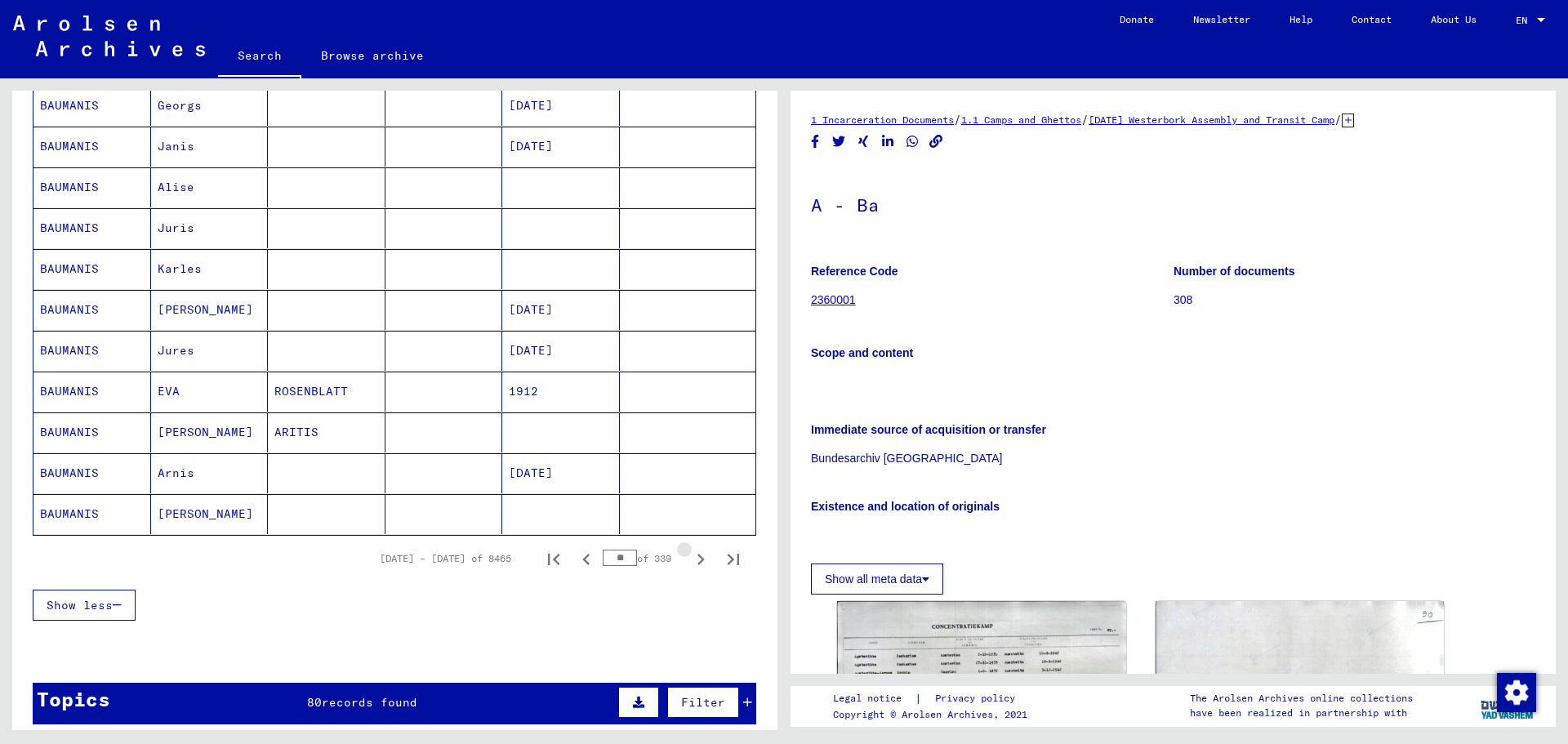
click at [698, 561] on icon "Next page" at bounding box center [701, 559] width 7 height 11
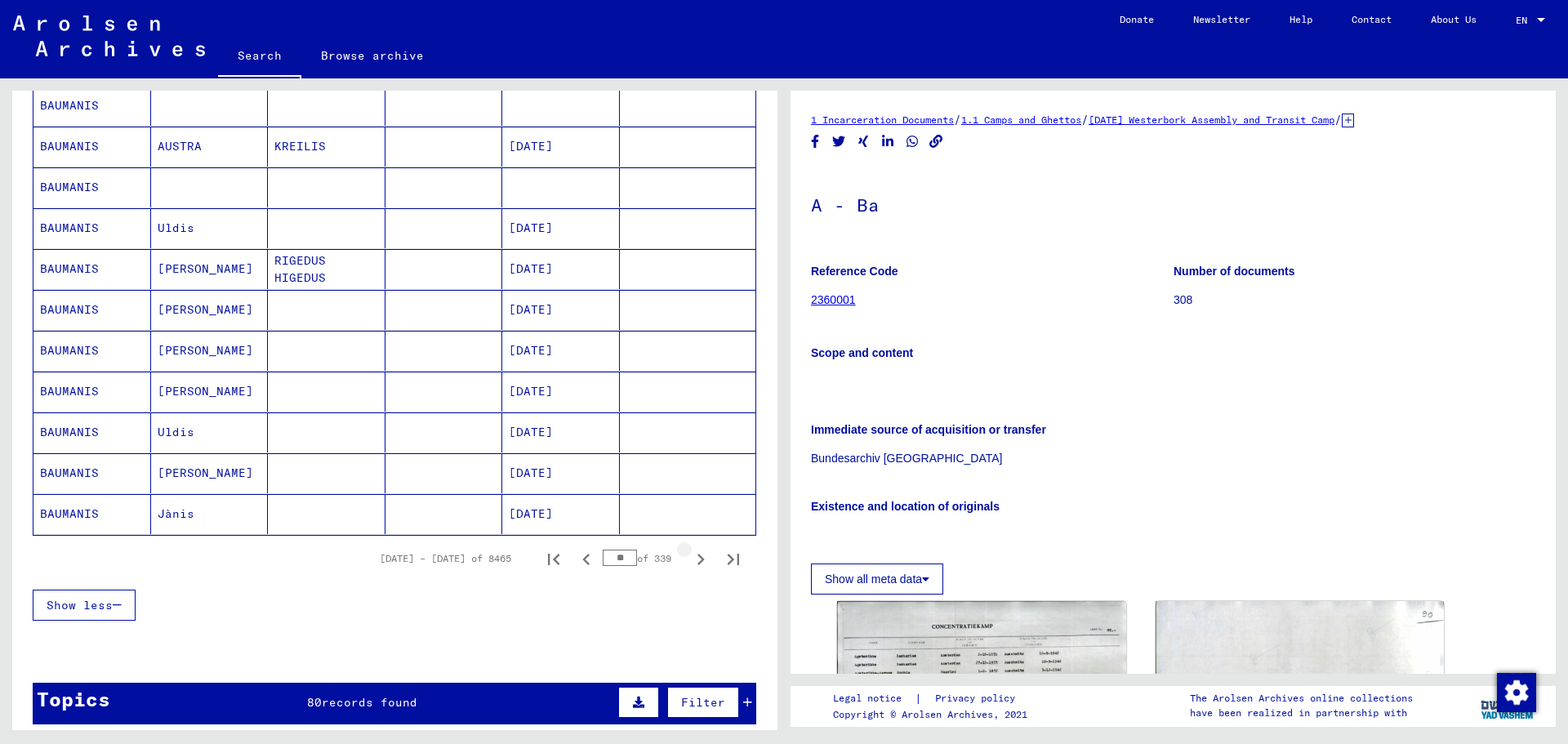
click at [698, 561] on icon "Next page" at bounding box center [701, 559] width 7 height 11
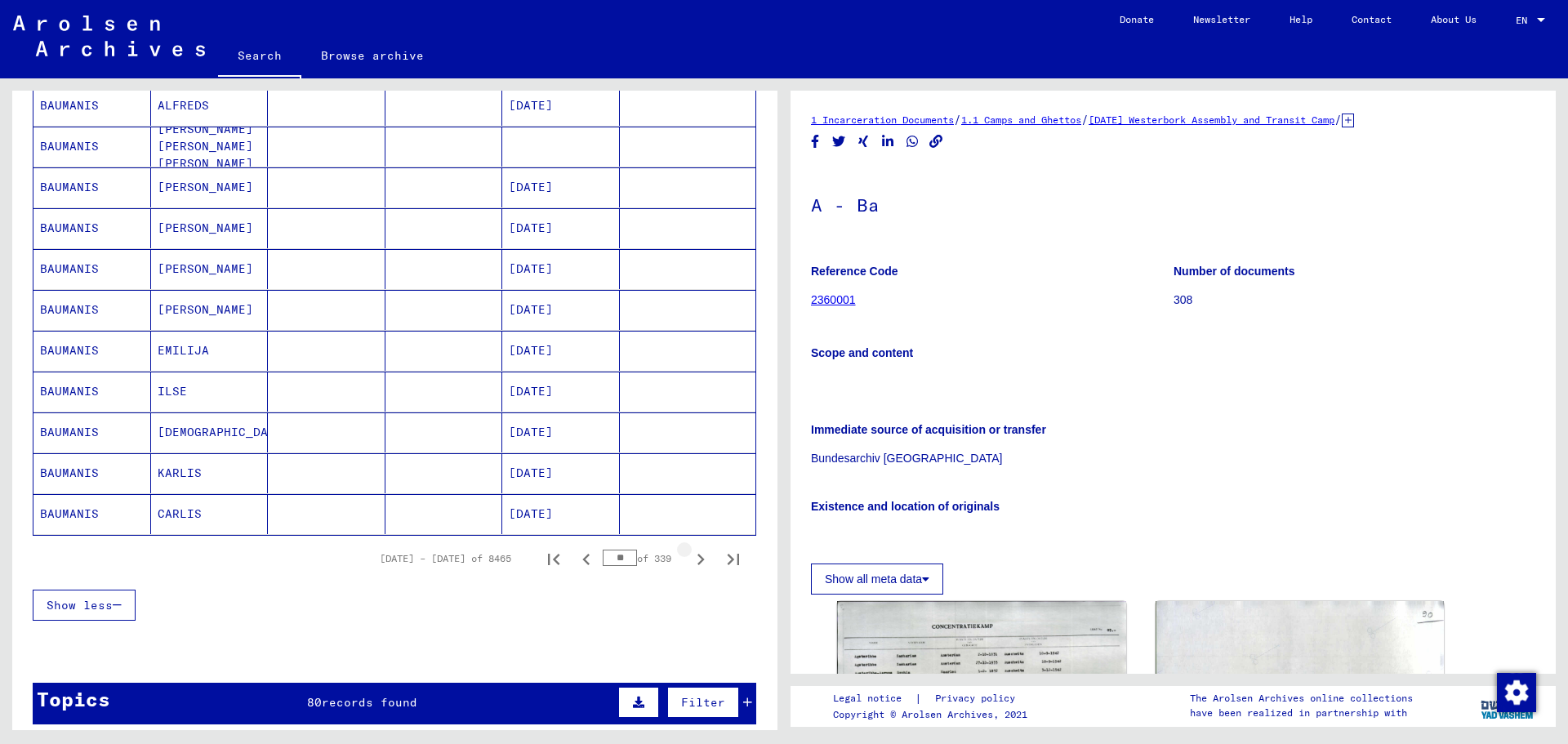
click at [698, 561] on icon "Next page" at bounding box center [701, 559] width 7 height 11
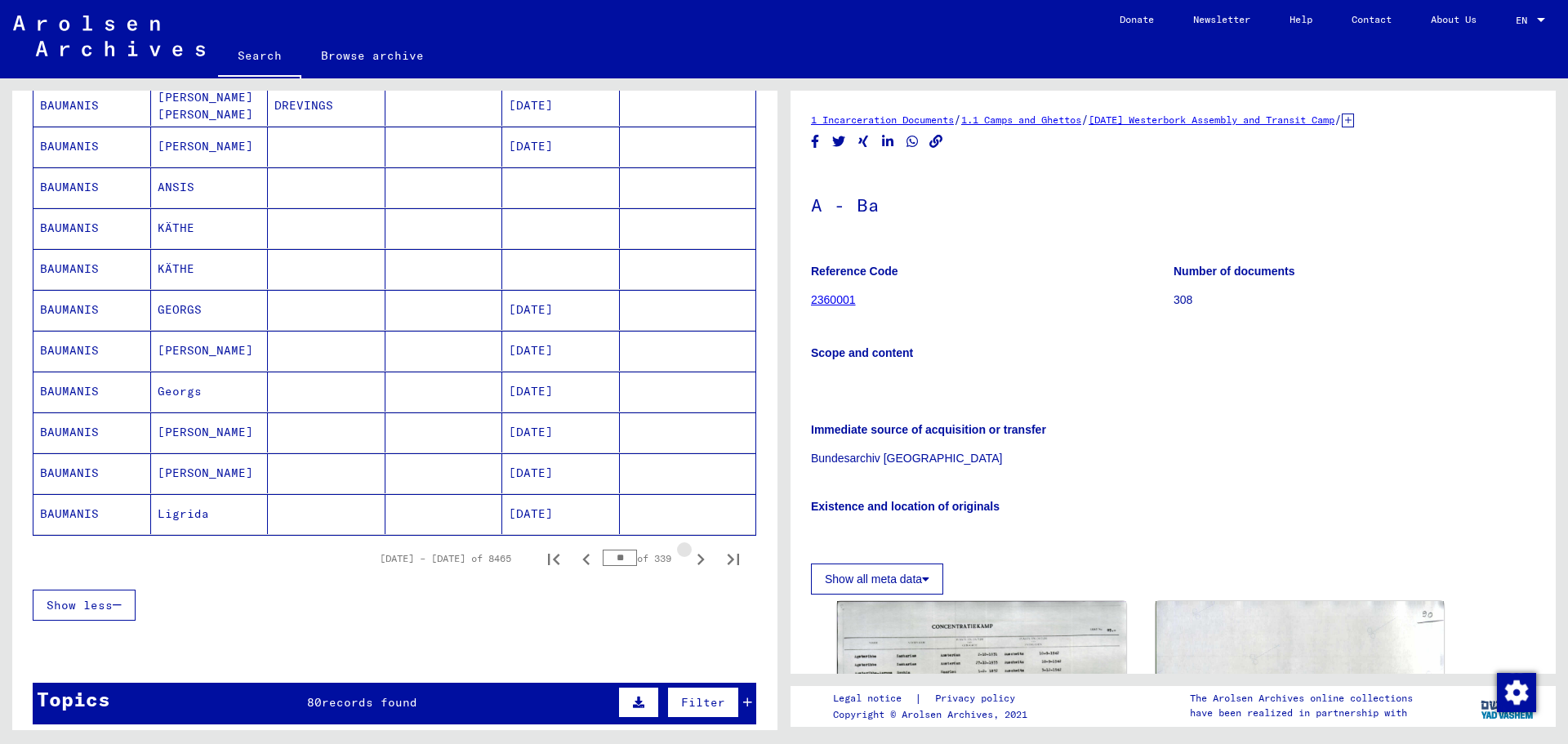
click at [698, 561] on icon "Next page" at bounding box center [701, 559] width 7 height 11
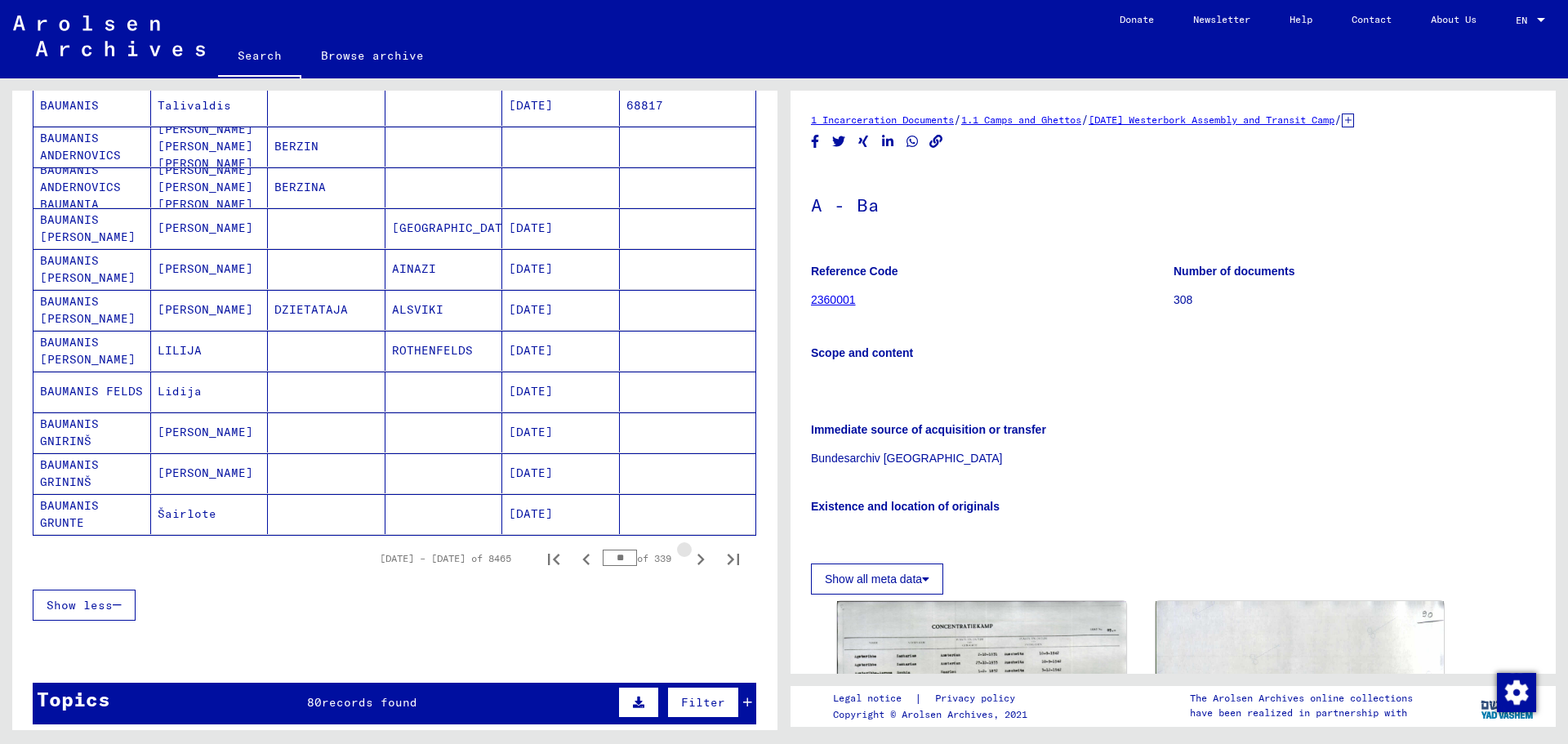
click at [698, 561] on icon "Next page" at bounding box center [701, 559] width 7 height 11
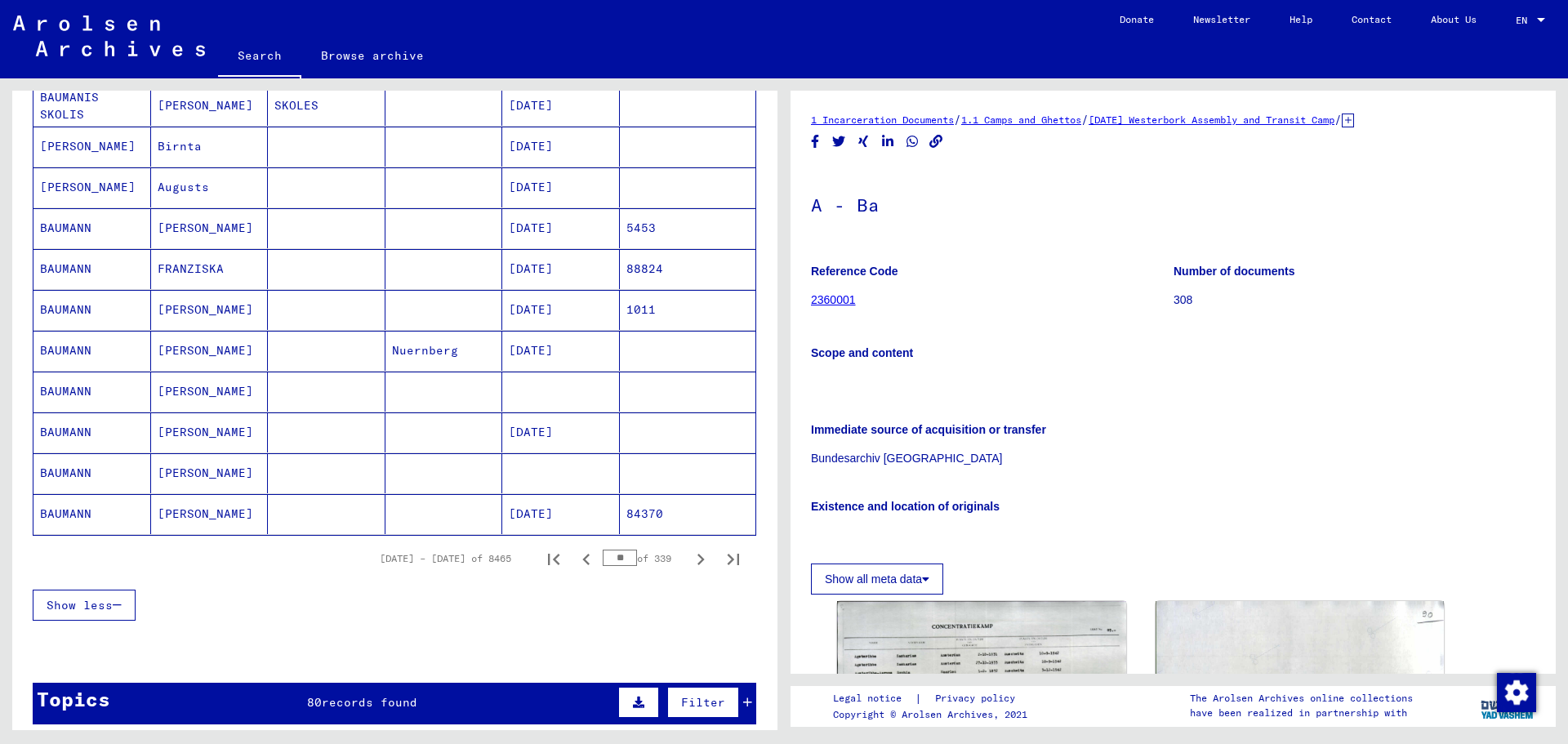
click at [698, 561] on icon "Next page" at bounding box center [701, 559] width 7 height 11
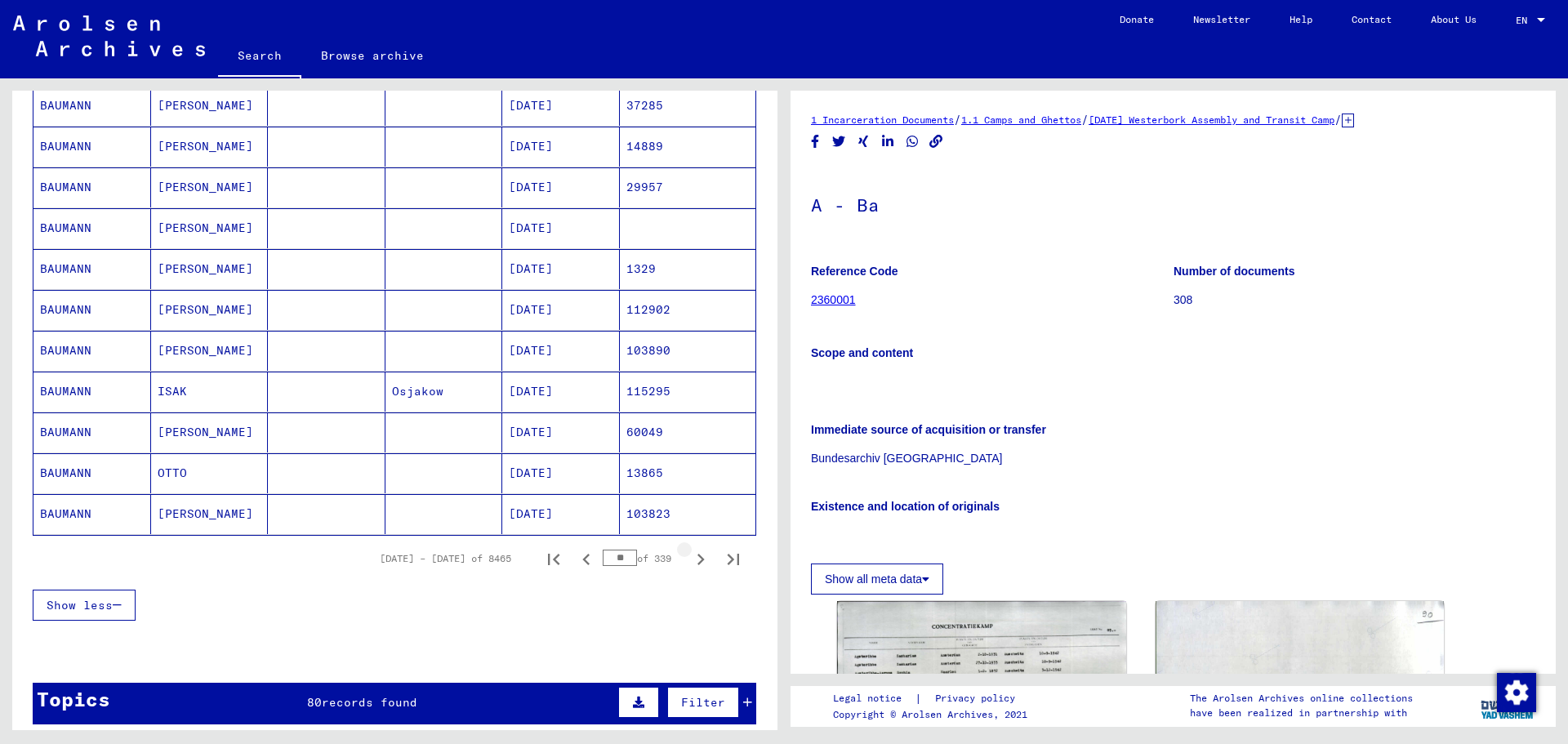
click at [698, 561] on icon "Next page" at bounding box center [701, 559] width 7 height 11
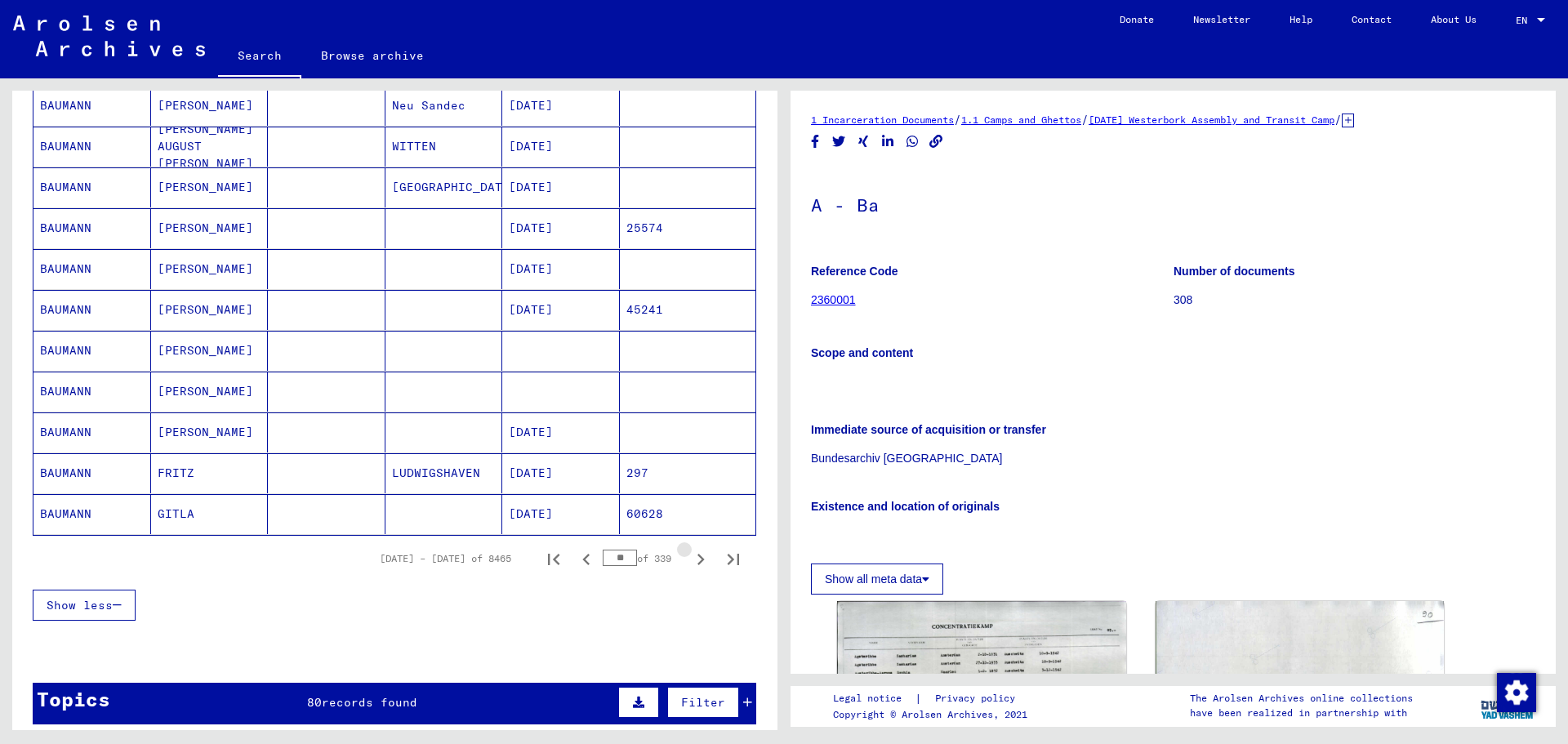
click at [698, 561] on icon "Next page" at bounding box center [701, 559] width 7 height 11
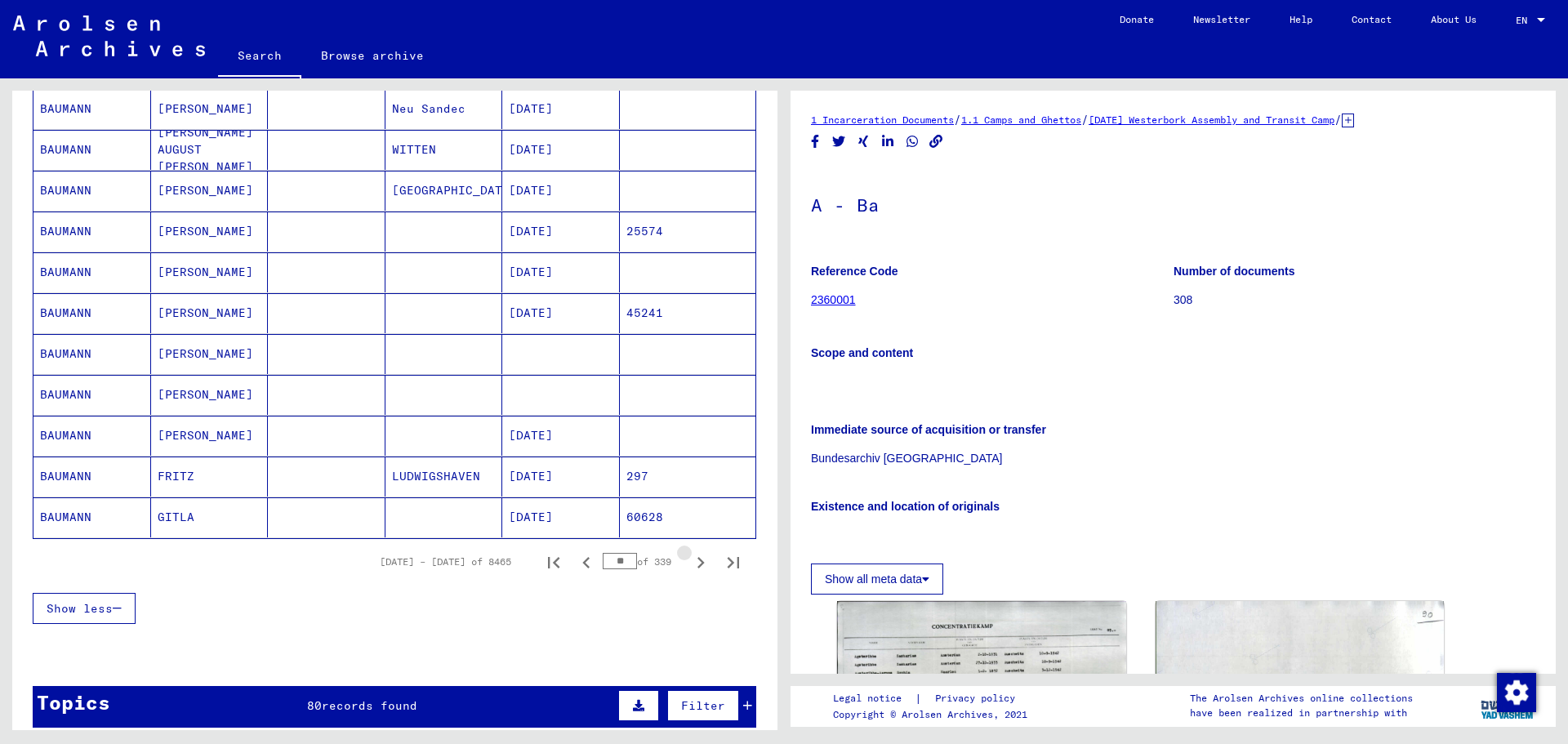
scroll to position [820, 0]
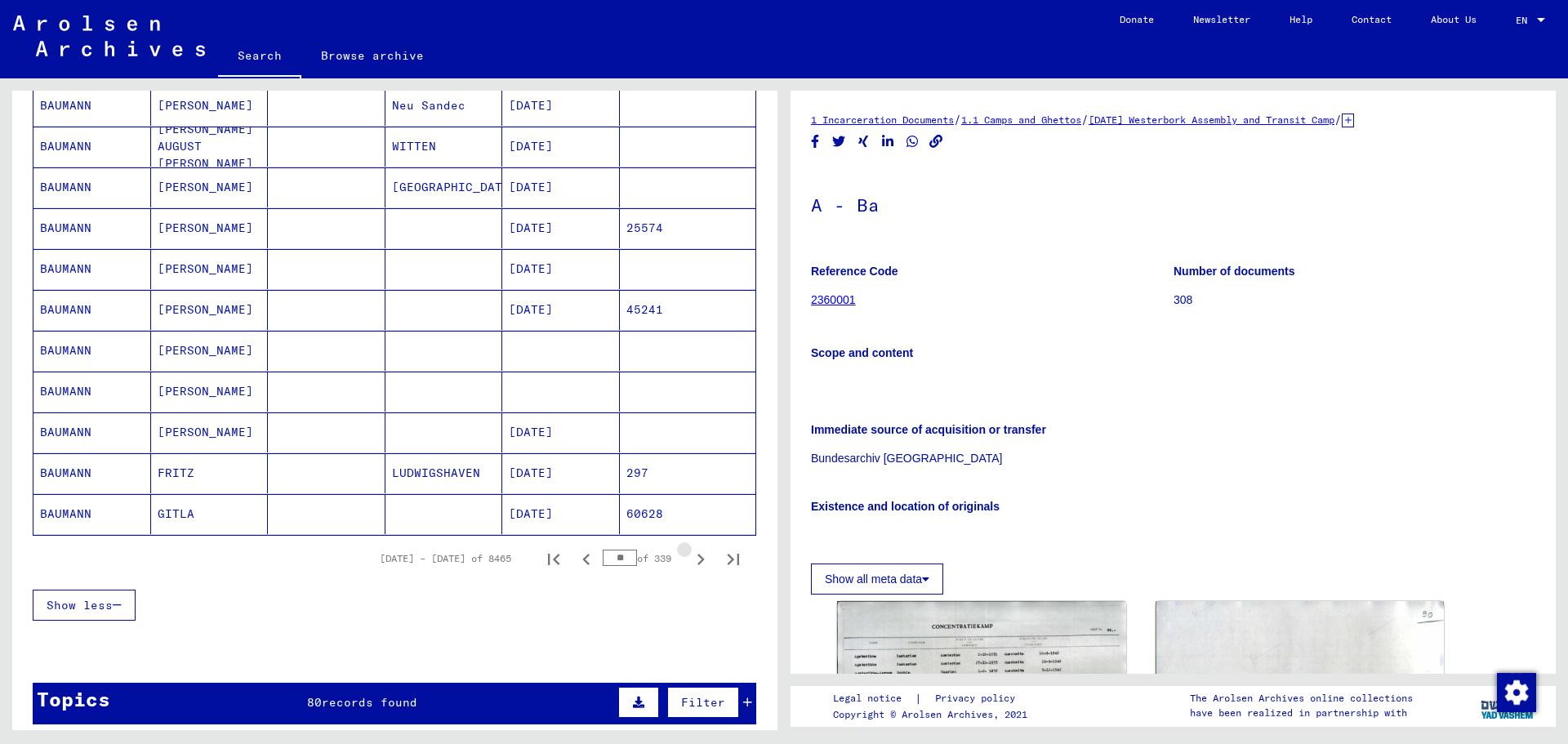
click at [698, 561] on icon "Next page" at bounding box center [701, 559] width 7 height 11
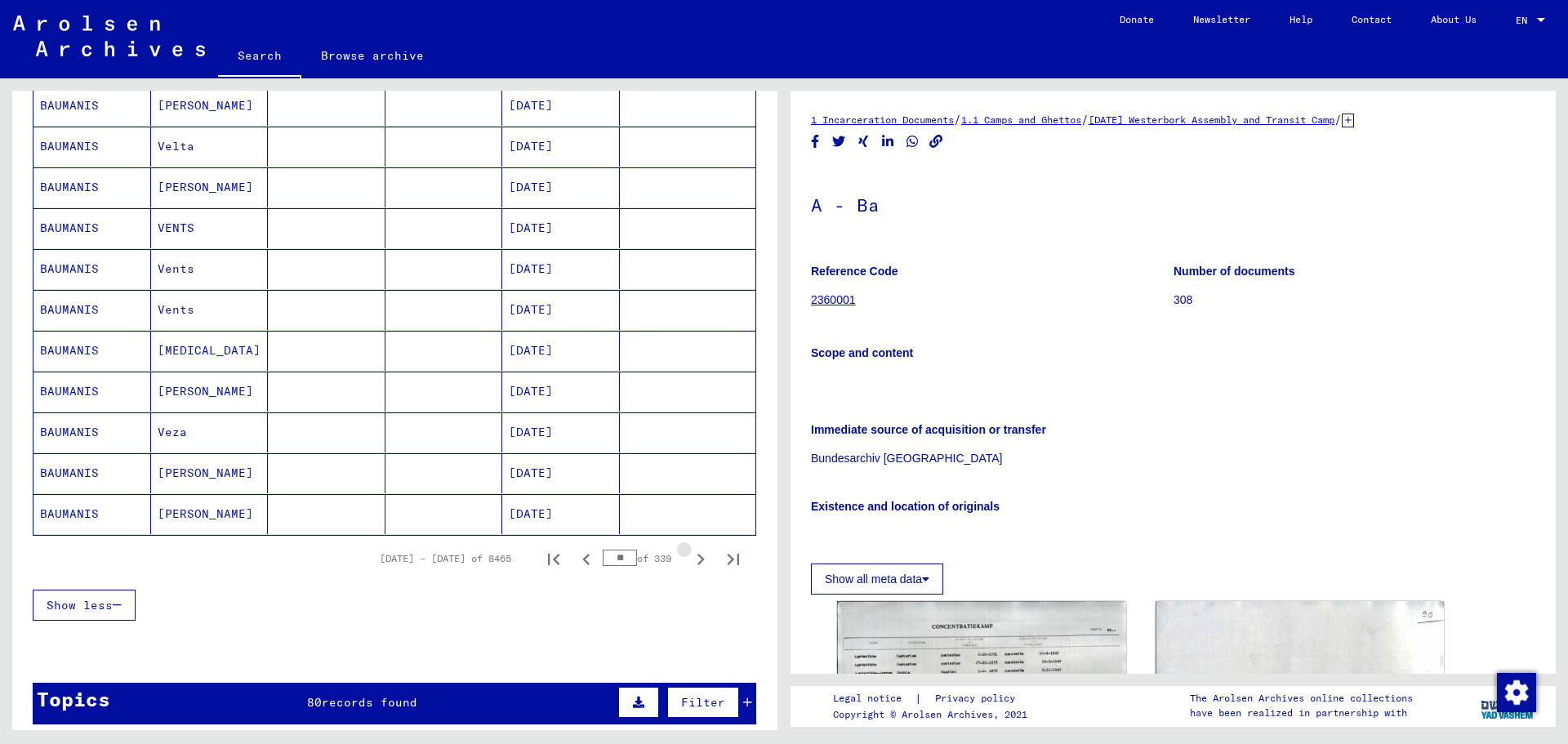
click at [698, 561] on icon "Next page" at bounding box center [701, 559] width 7 height 11
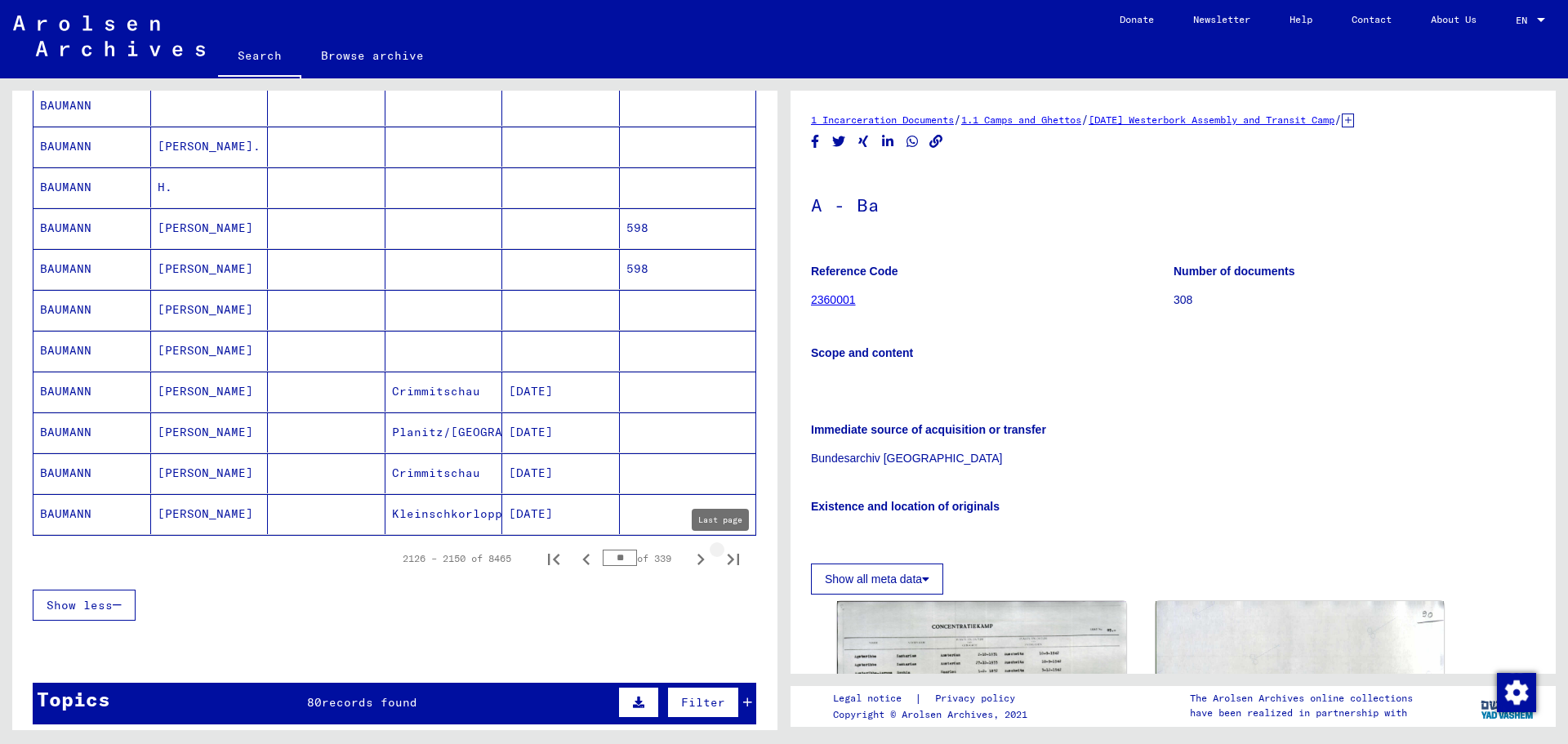
click at [722, 563] on icon "Last page" at bounding box center [733, 559] width 23 height 23
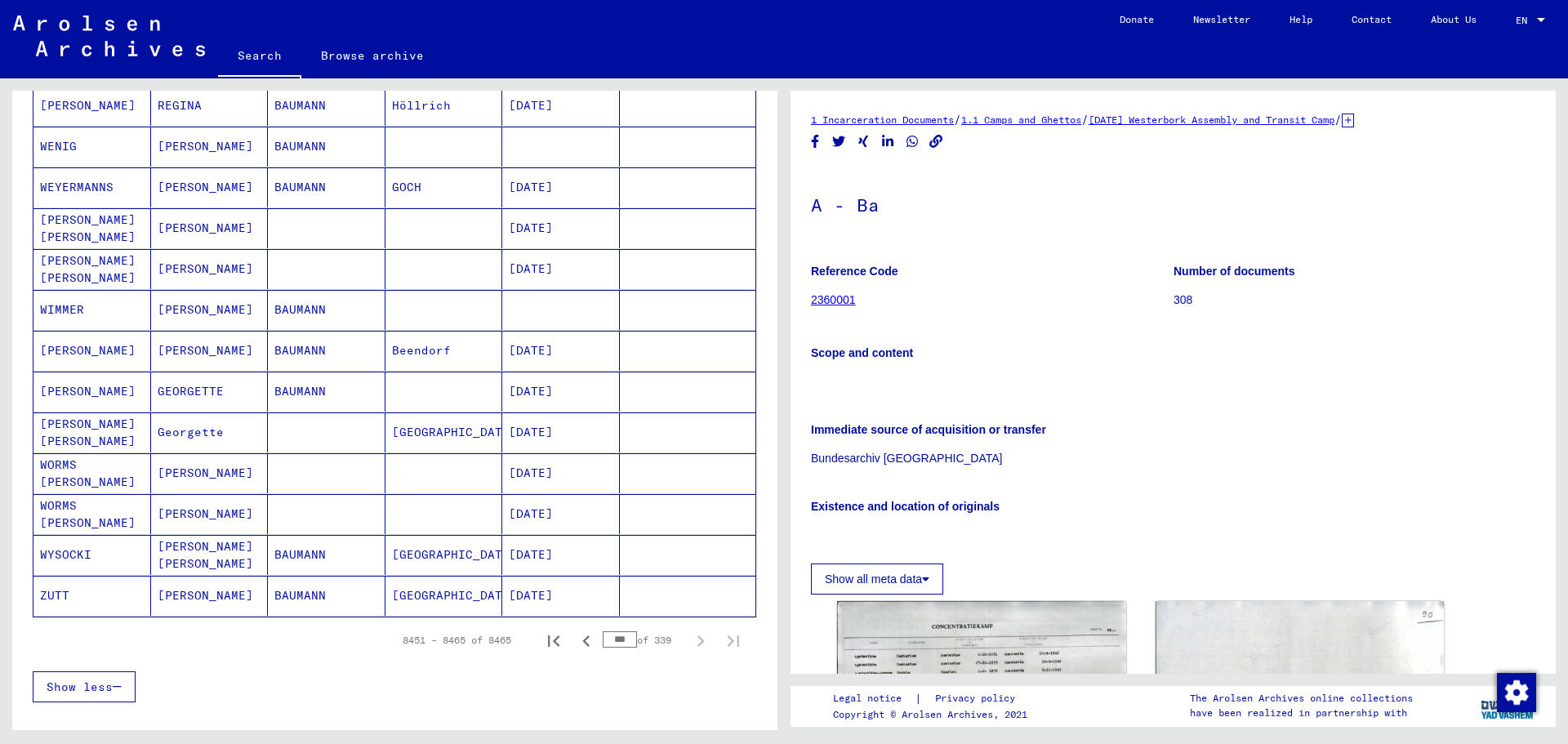
scroll to position [489, 0]
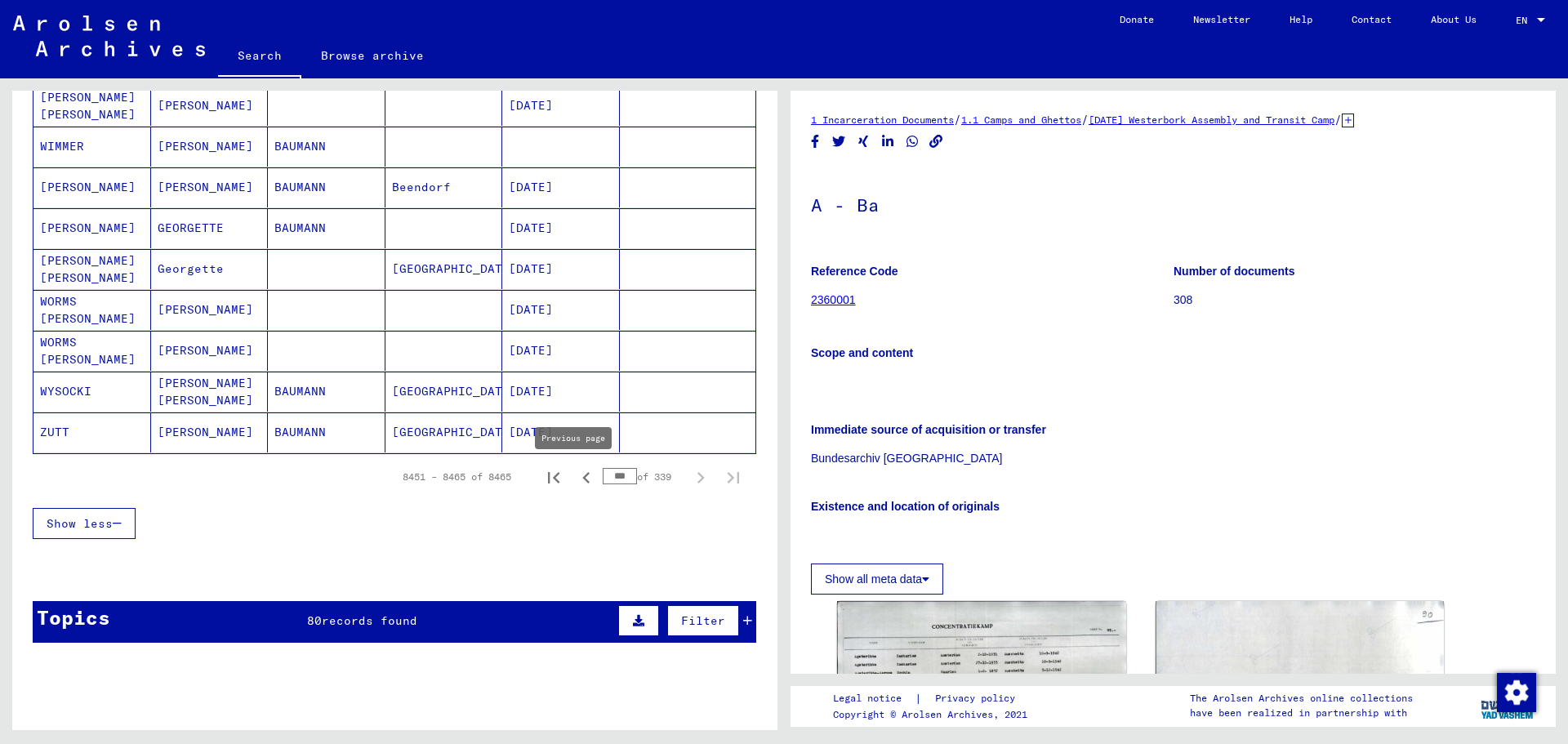
click at [582, 482] on icon "Previous page" at bounding box center [586, 477] width 7 height 11
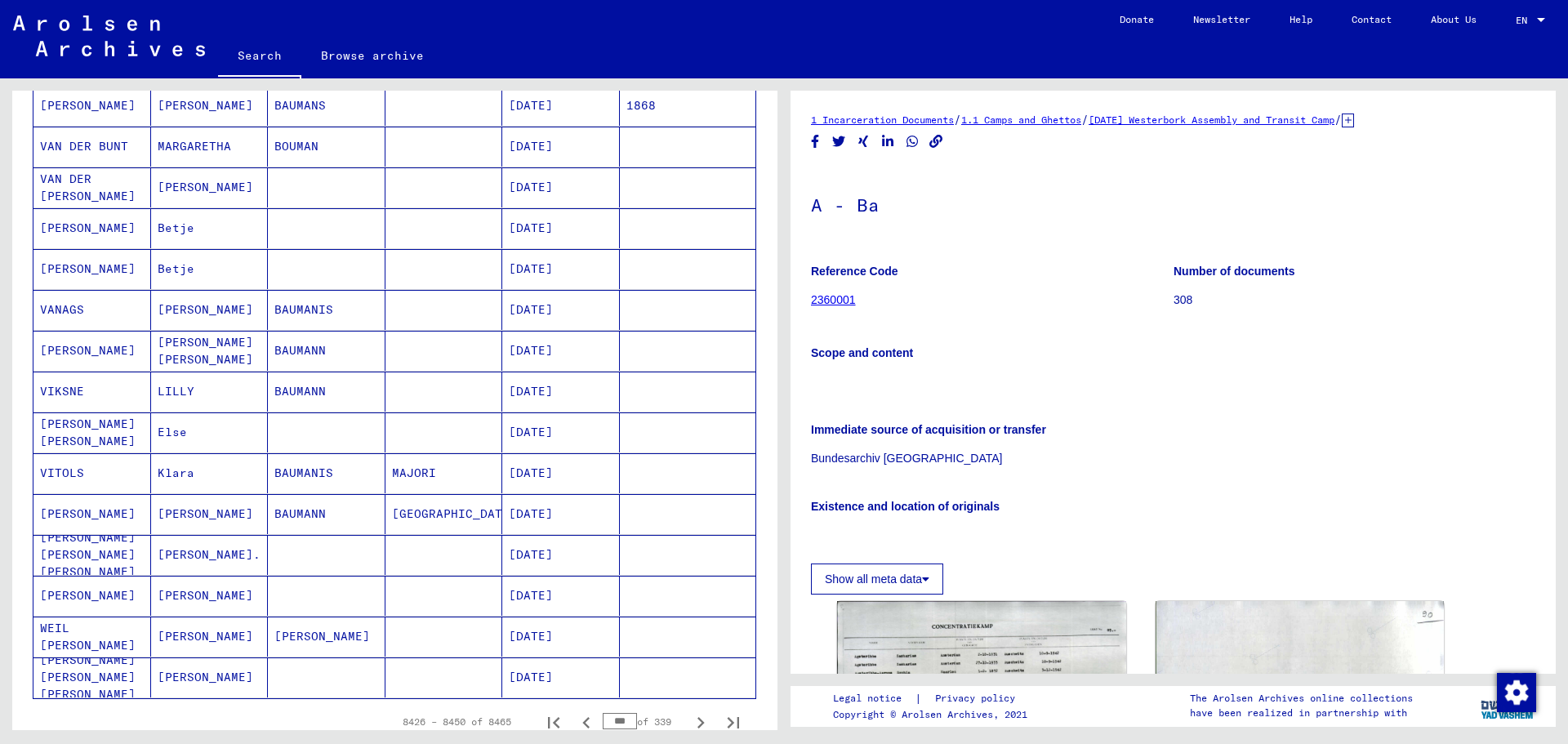
scroll to position [816, 0]
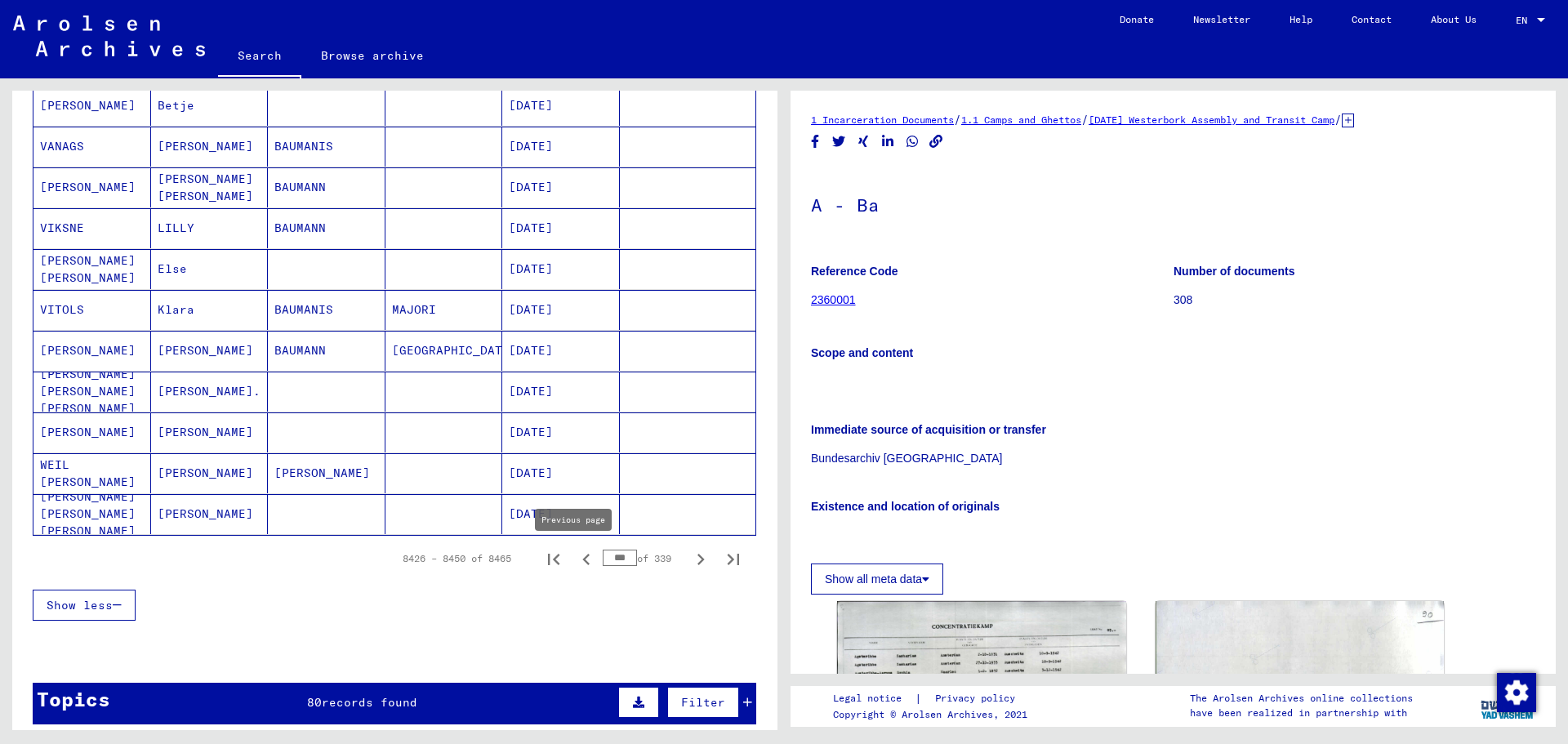
click at [580, 566] on icon "Previous page" at bounding box center [586, 559] width 23 height 23
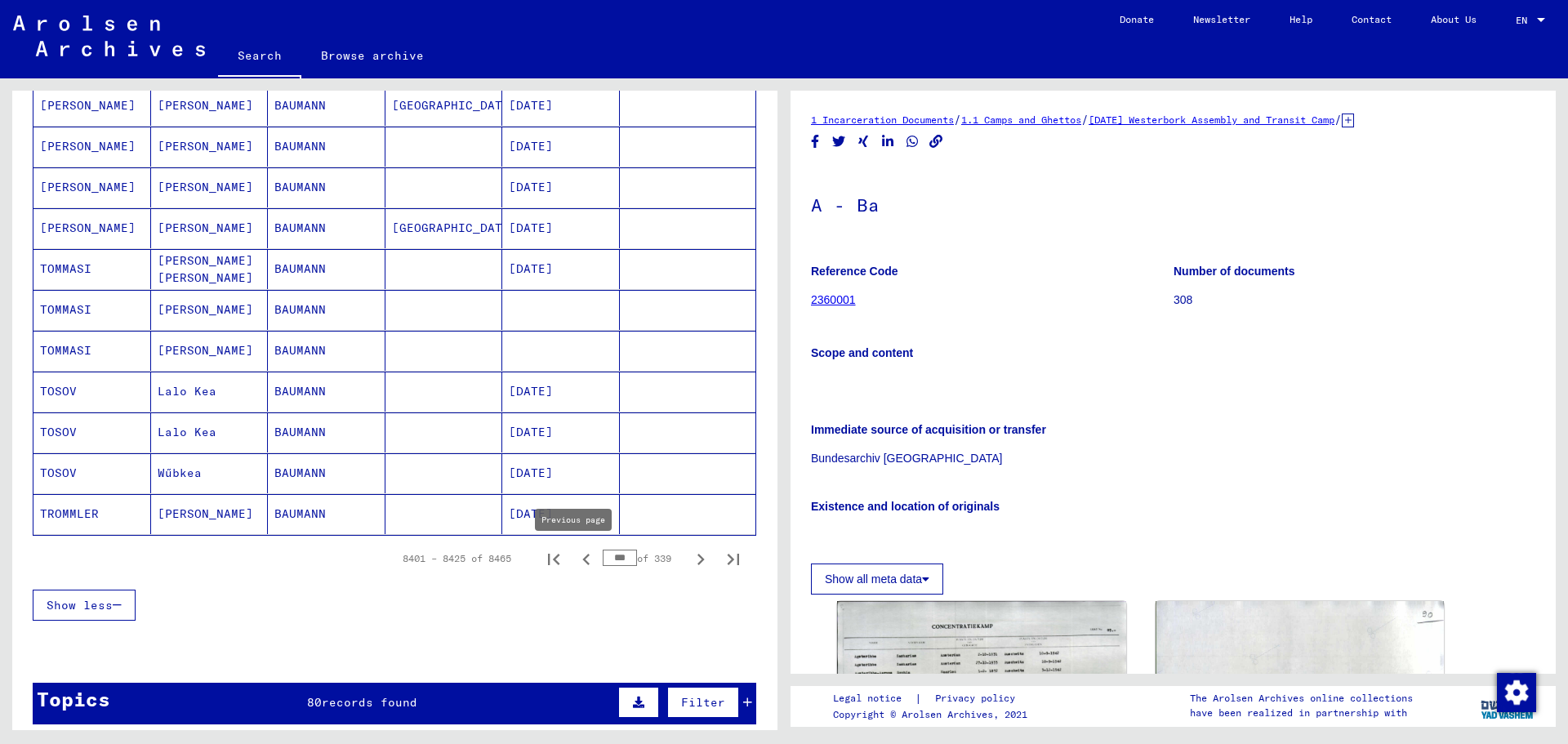
click at [581, 560] on icon "Previous page" at bounding box center [586, 559] width 23 height 23
type input "***"
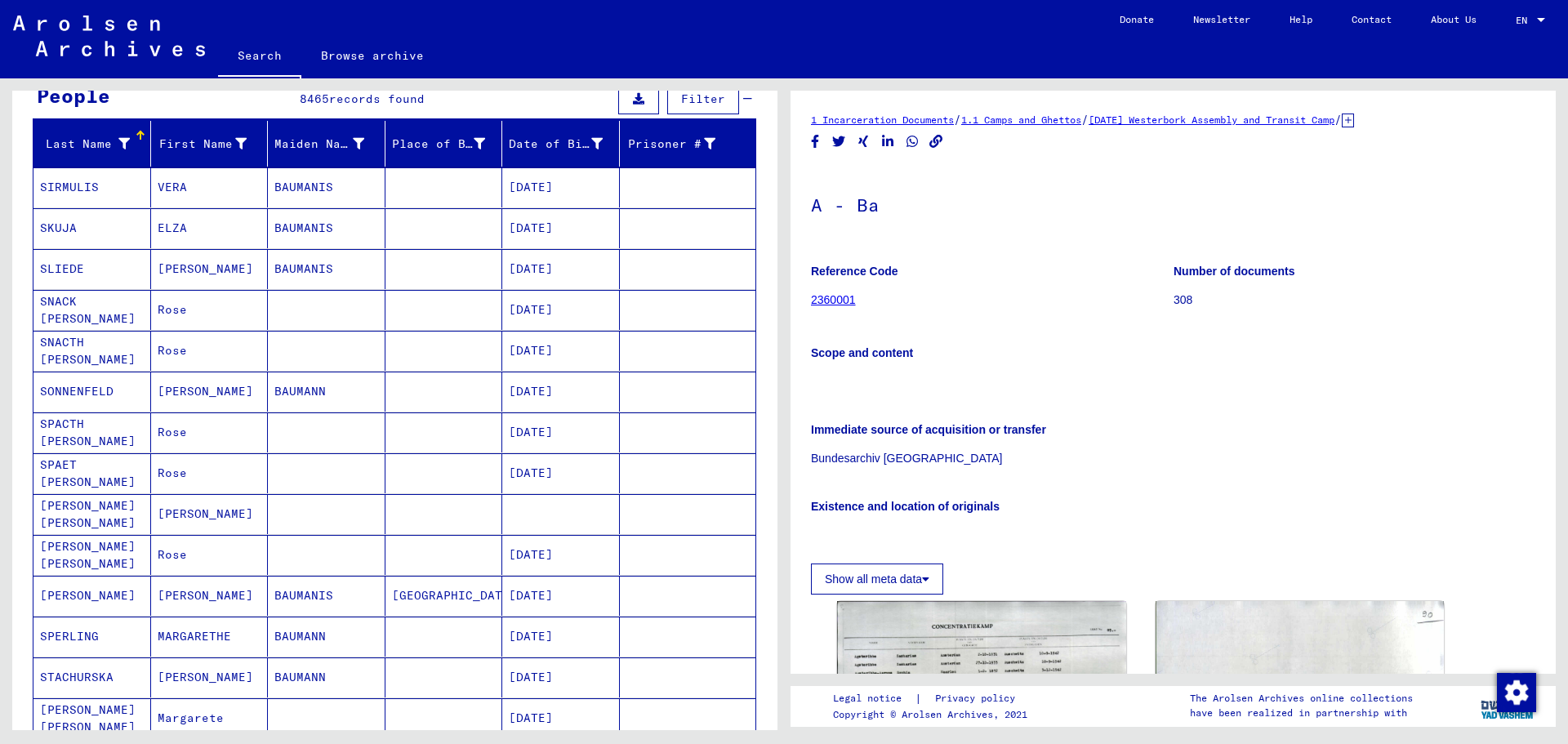
scroll to position [0, 0]
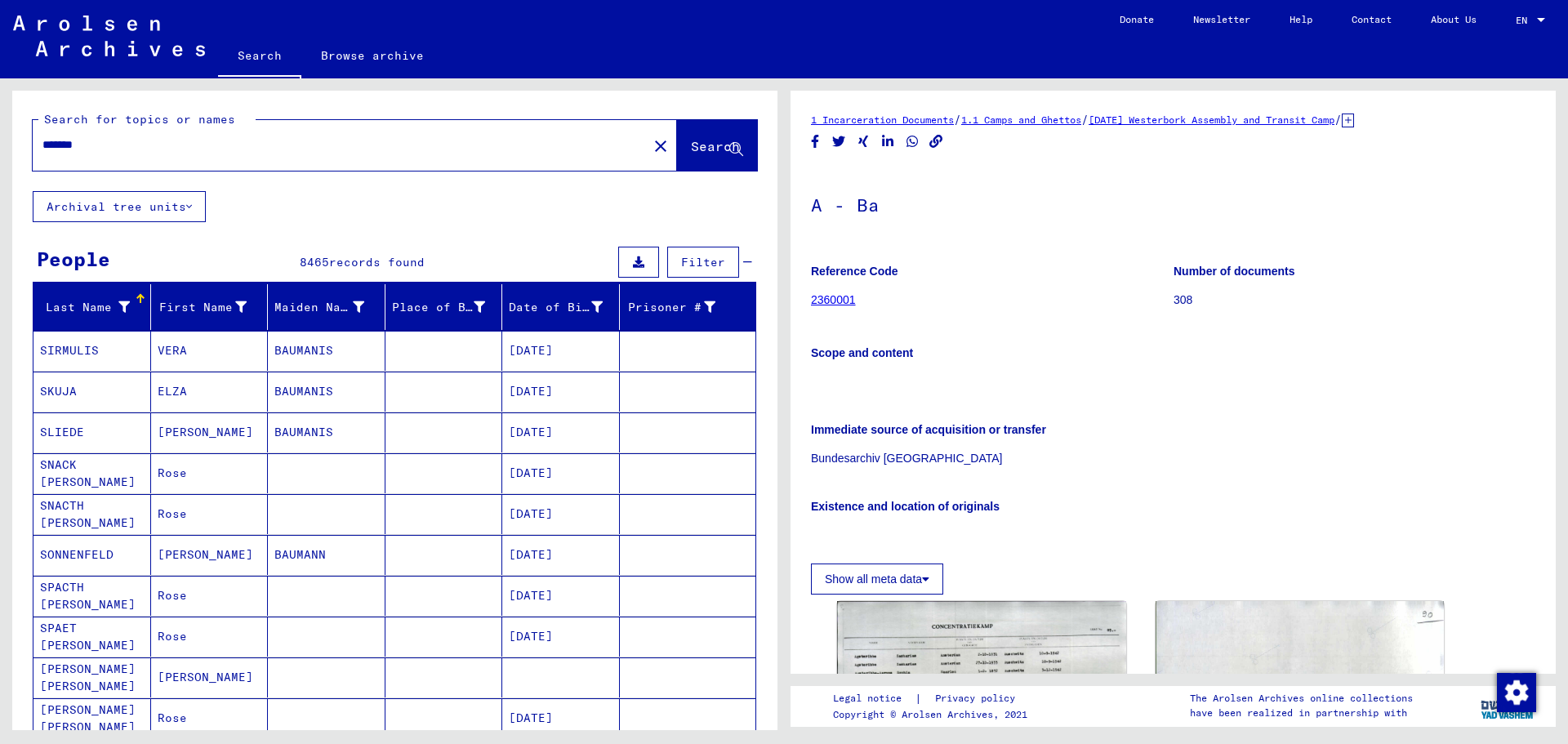
click at [190, 151] on input "*******" at bounding box center [340, 145] width 595 height 17
type input "*"
type input "**********"
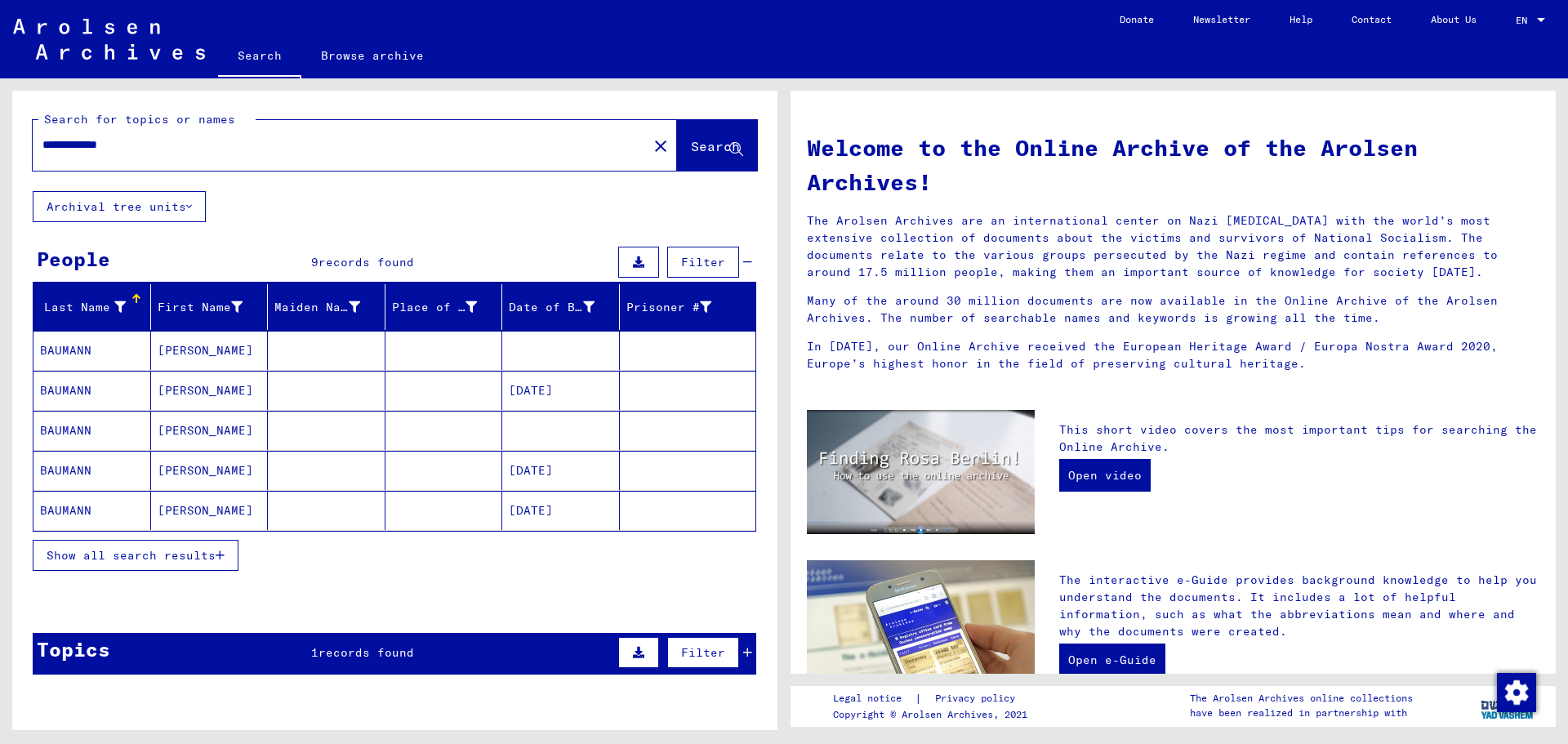
click at [187, 543] on button "Show all search results" at bounding box center [136, 555] width 206 height 31
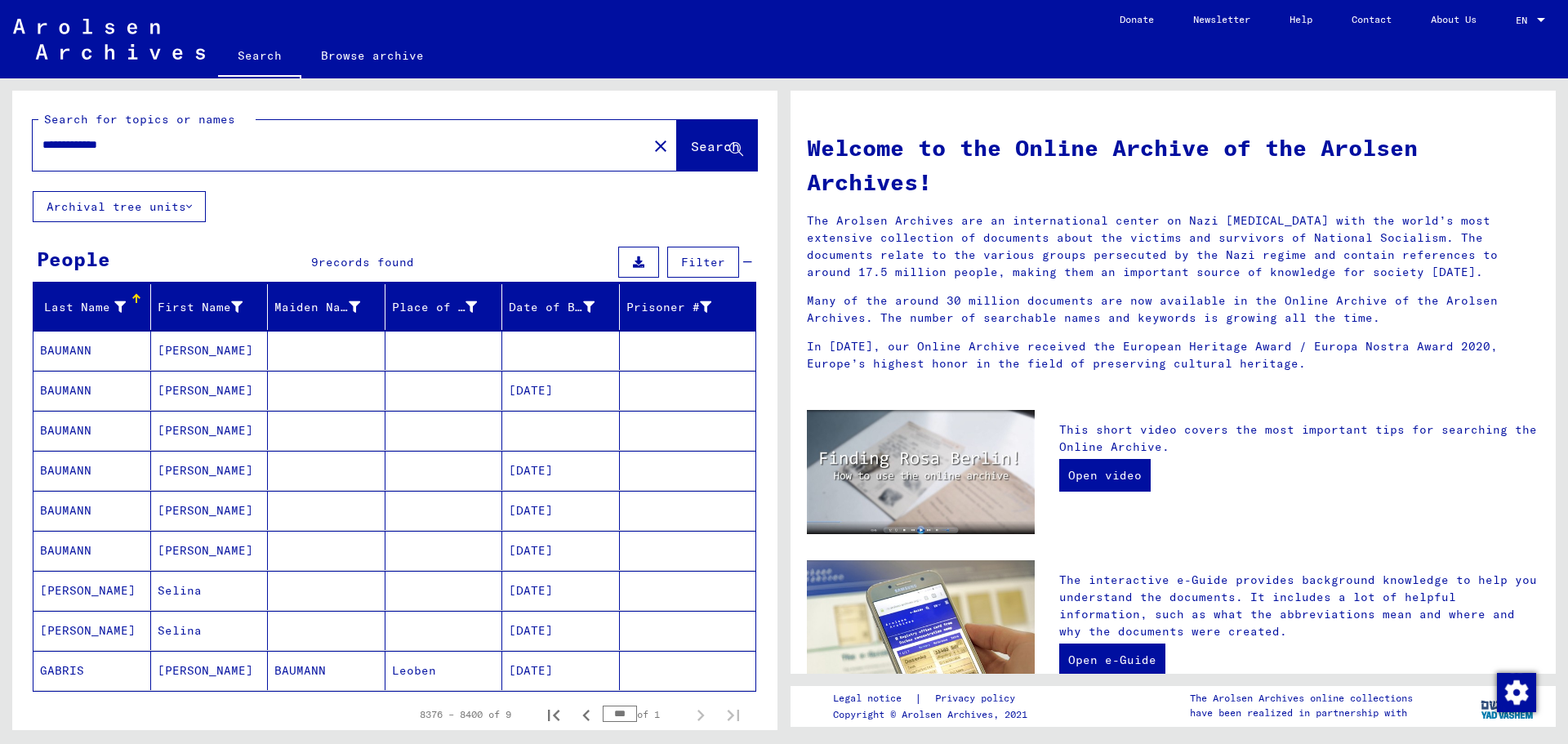
click at [517, 589] on mat-cell "[DATE]" at bounding box center [561, 590] width 118 height 39
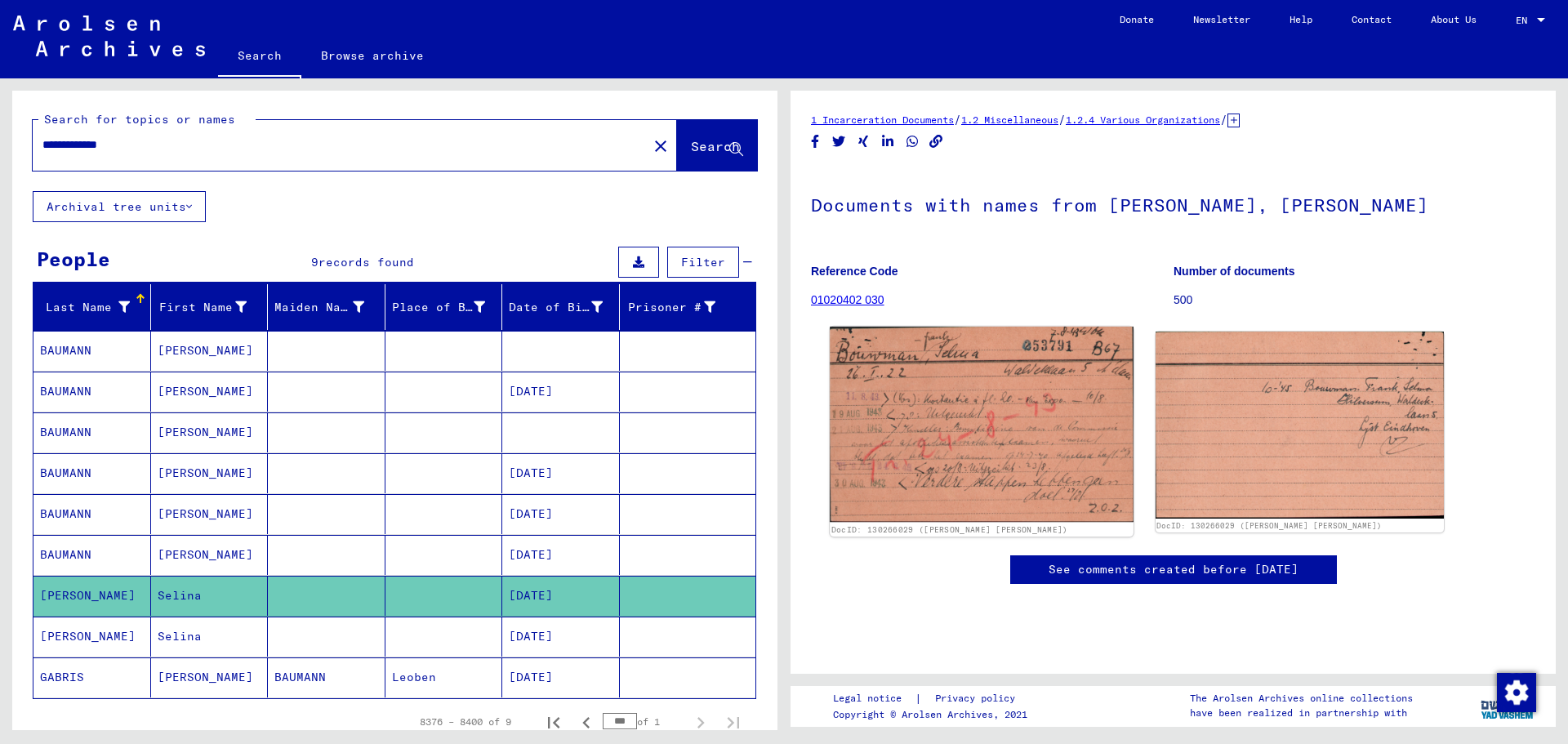
click at [965, 422] on img at bounding box center [981, 424] width 303 height 196
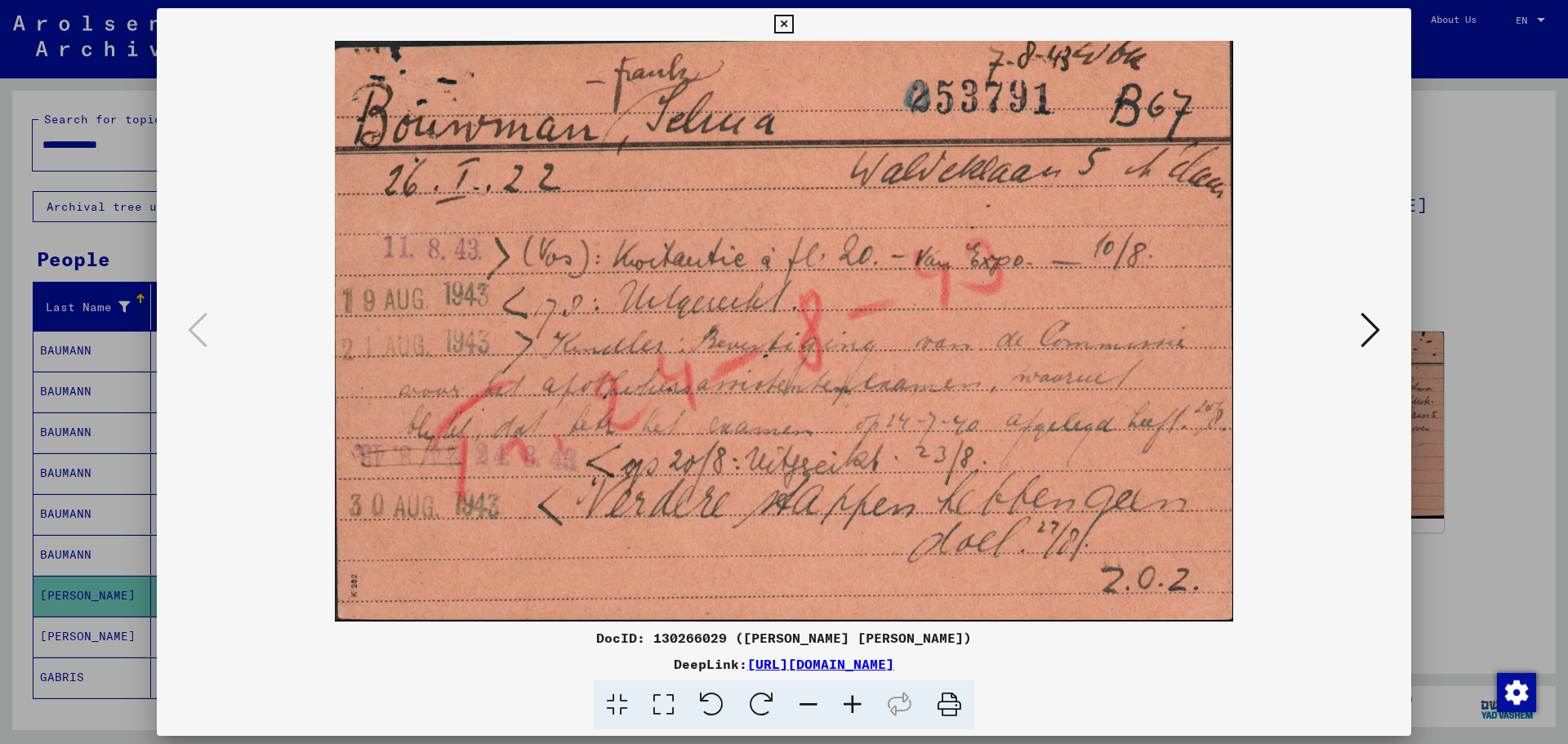
click at [1359, 333] on button at bounding box center [1370, 331] width 30 height 46
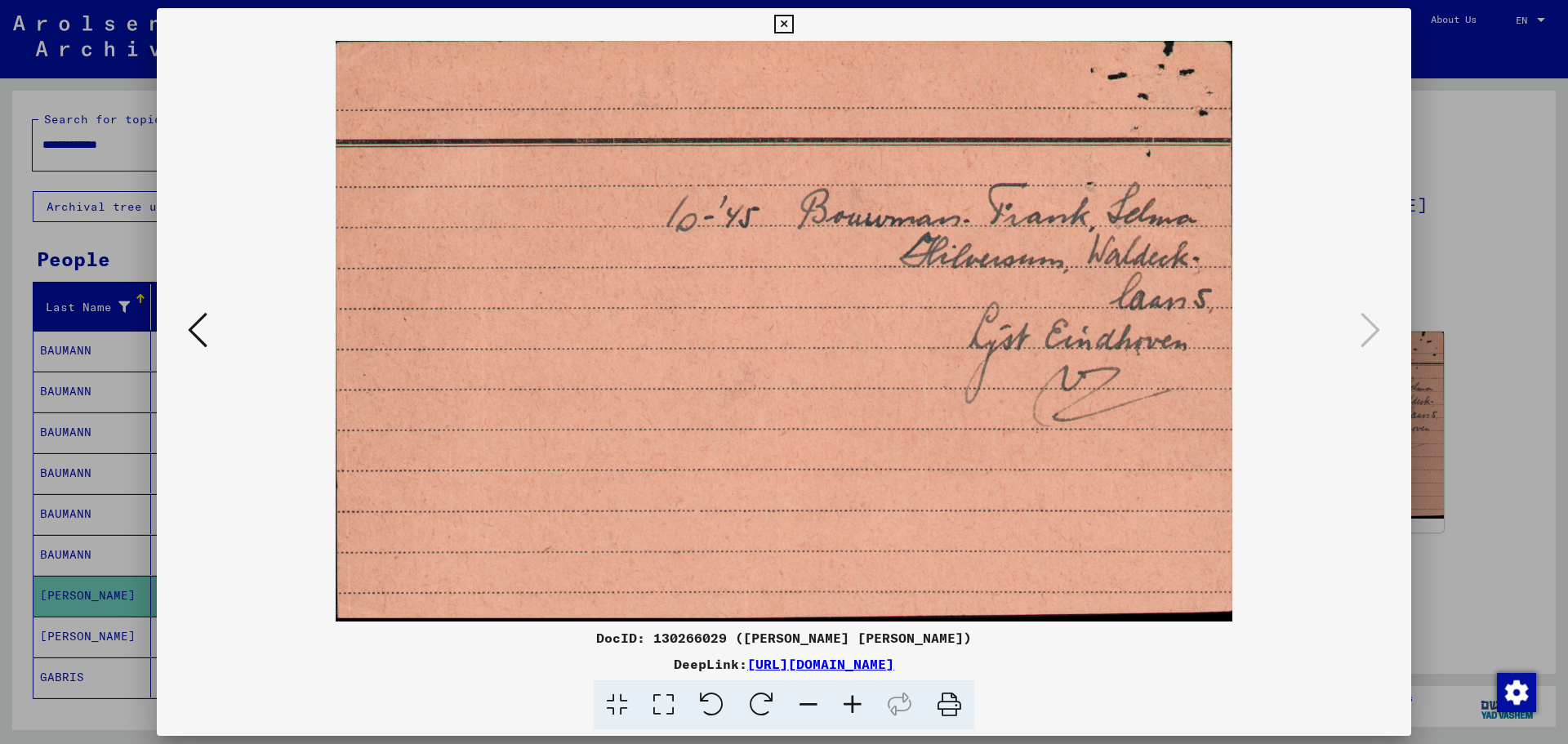
click at [201, 334] on icon at bounding box center [197, 330] width 20 height 39
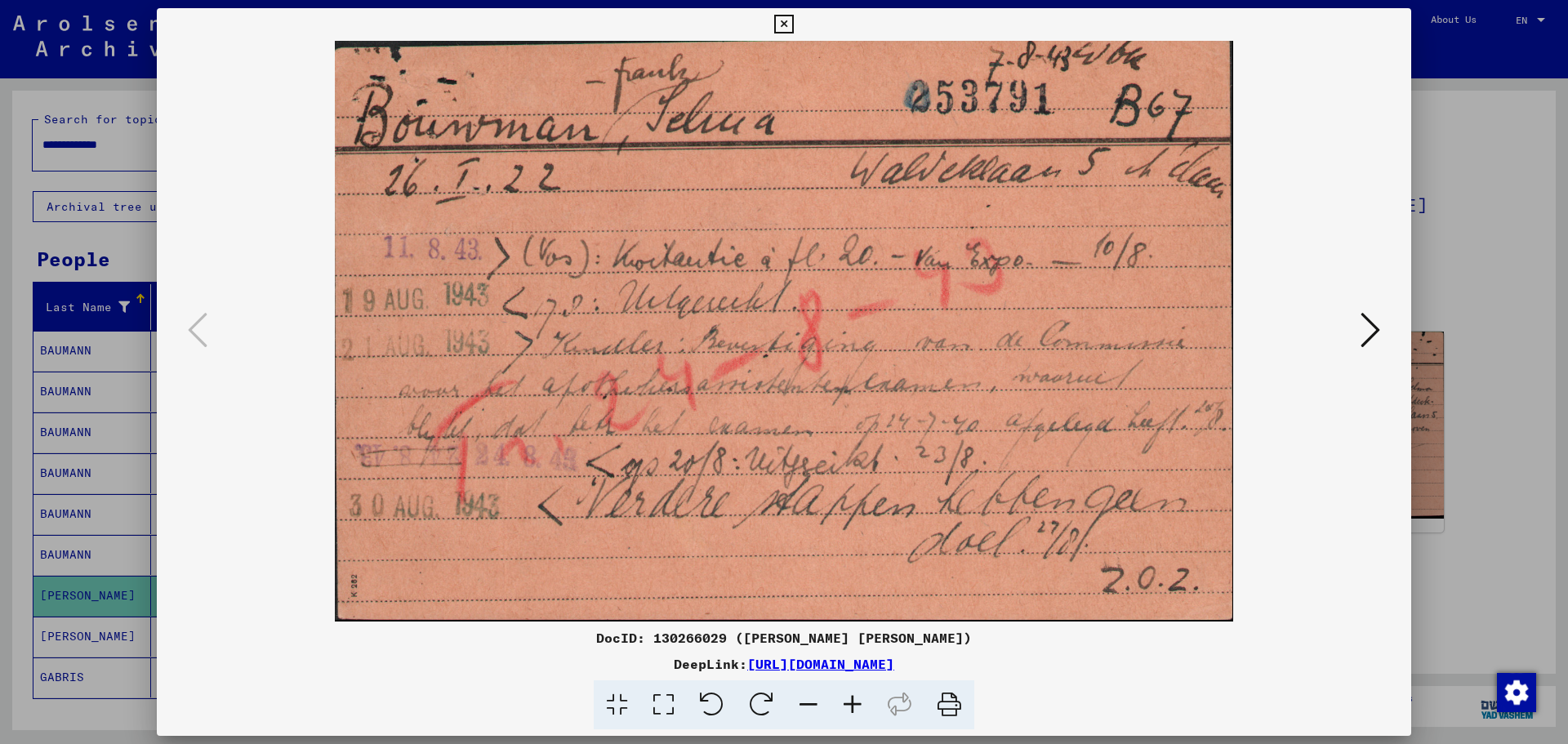
click at [1378, 336] on icon at bounding box center [1369, 330] width 20 height 39
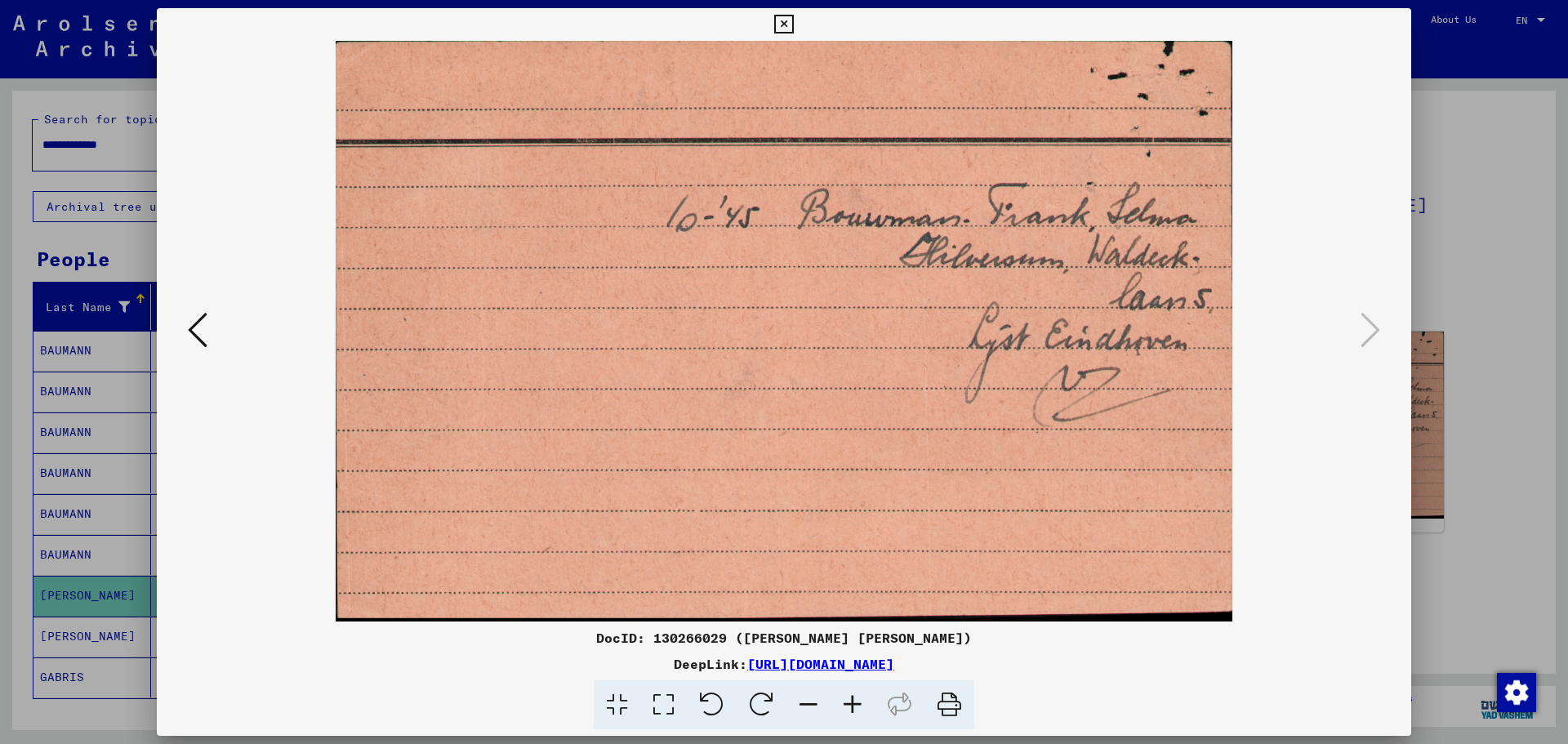
click at [788, 19] on icon at bounding box center [783, 24] width 19 height 20
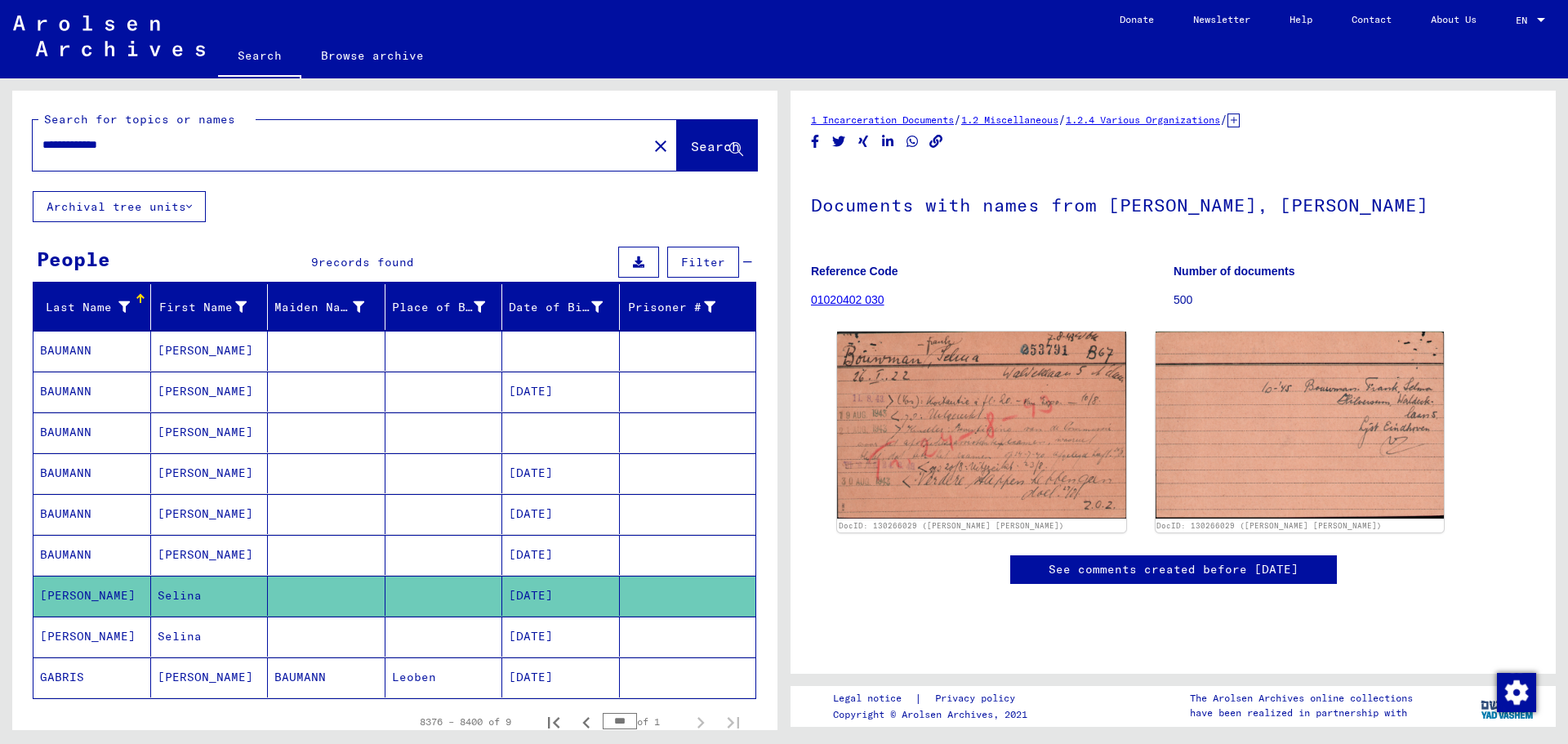
click at [226, 628] on mat-cell "Selina" at bounding box center [210, 636] width 118 height 40
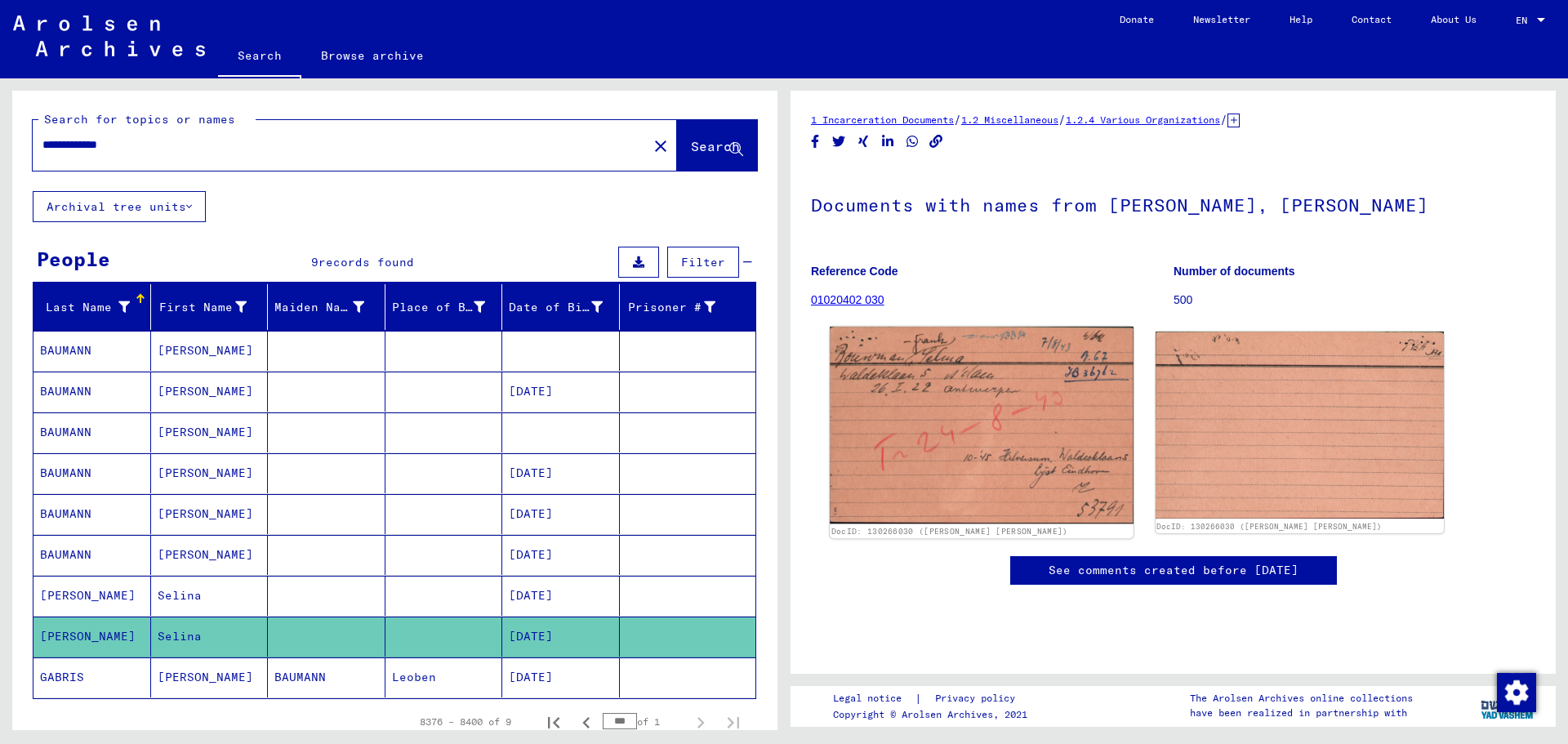
click at [957, 442] on img at bounding box center [981, 425] width 303 height 197
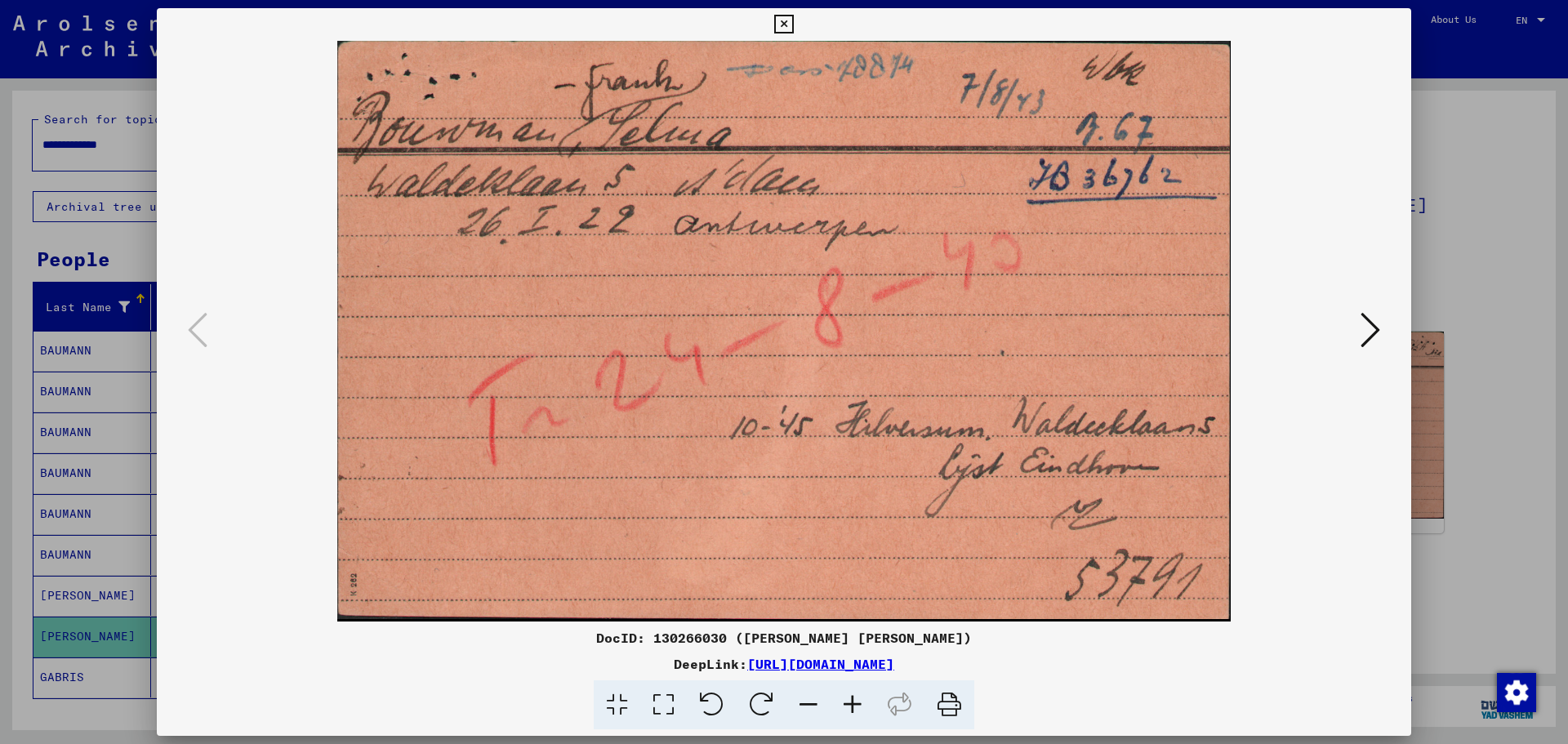
click at [793, 28] on button at bounding box center [783, 24] width 29 height 33
